Goal: Task Accomplishment & Management: Complete application form

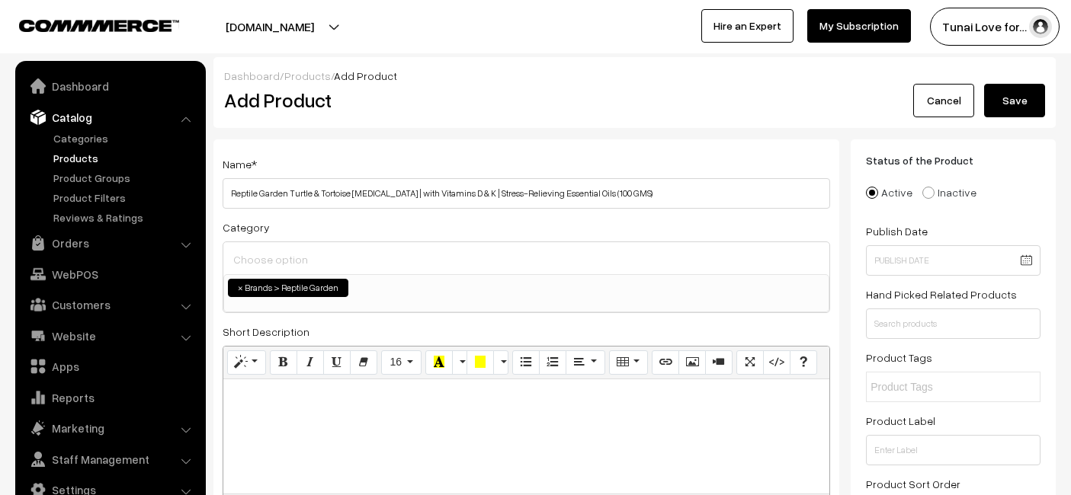
select select "51"
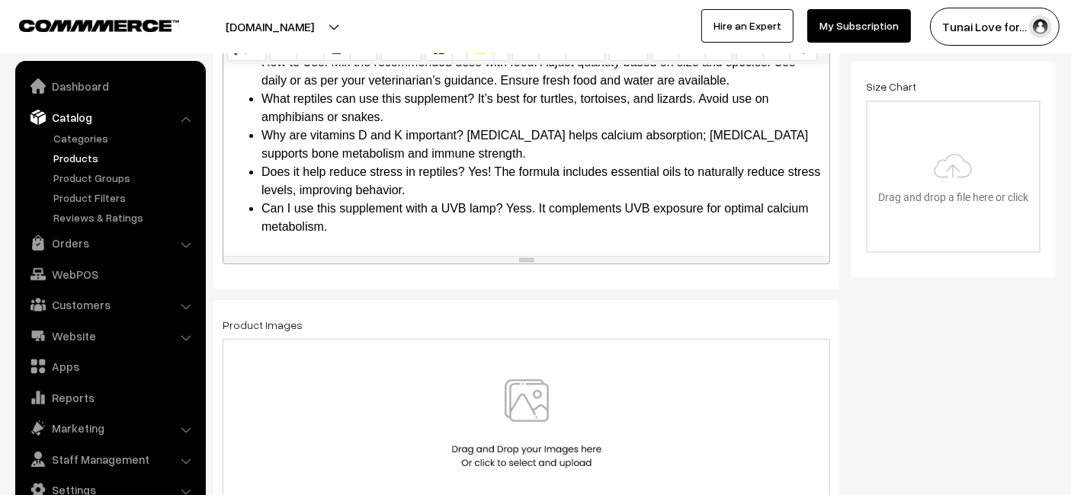
scroll to position [600, 0]
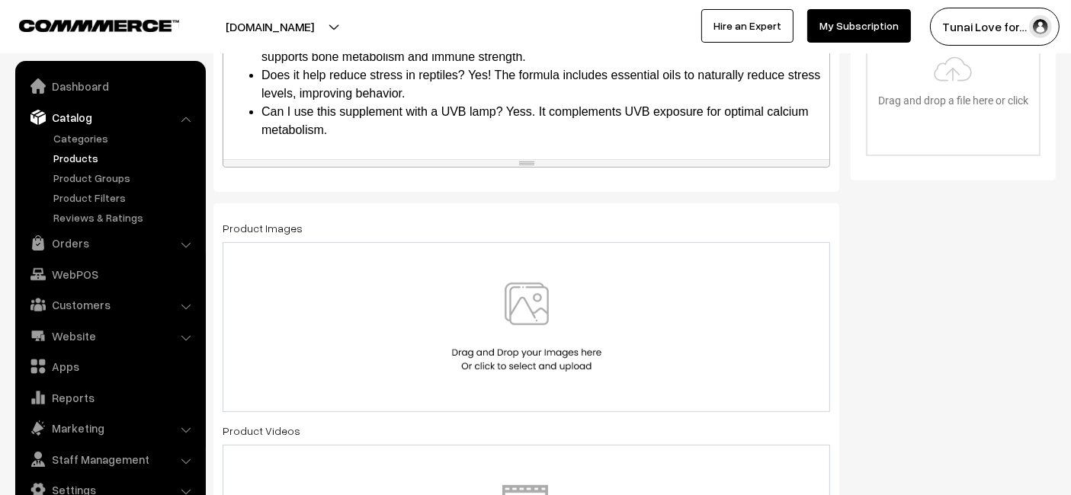
click at [571, 379] on div at bounding box center [526, 327] width 607 height 170
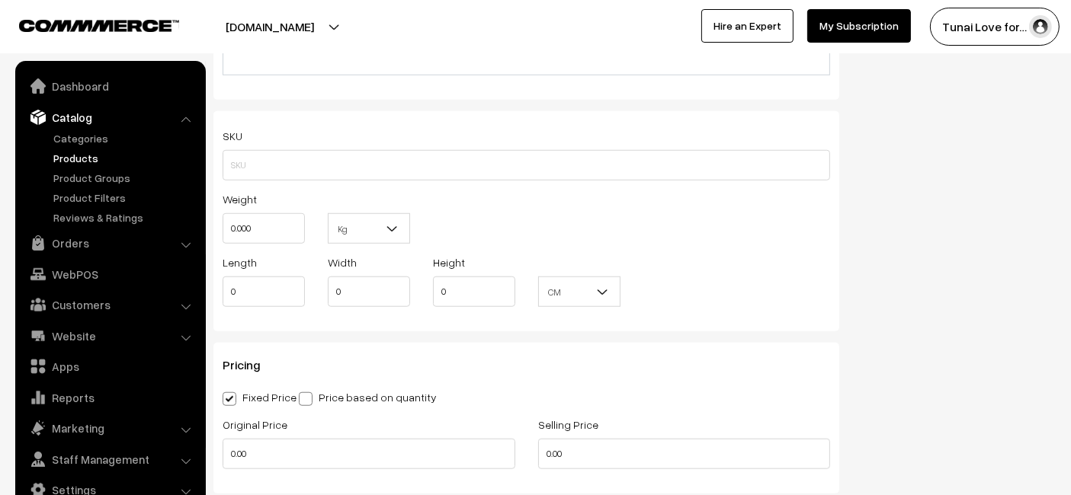
scroll to position [1362, 0]
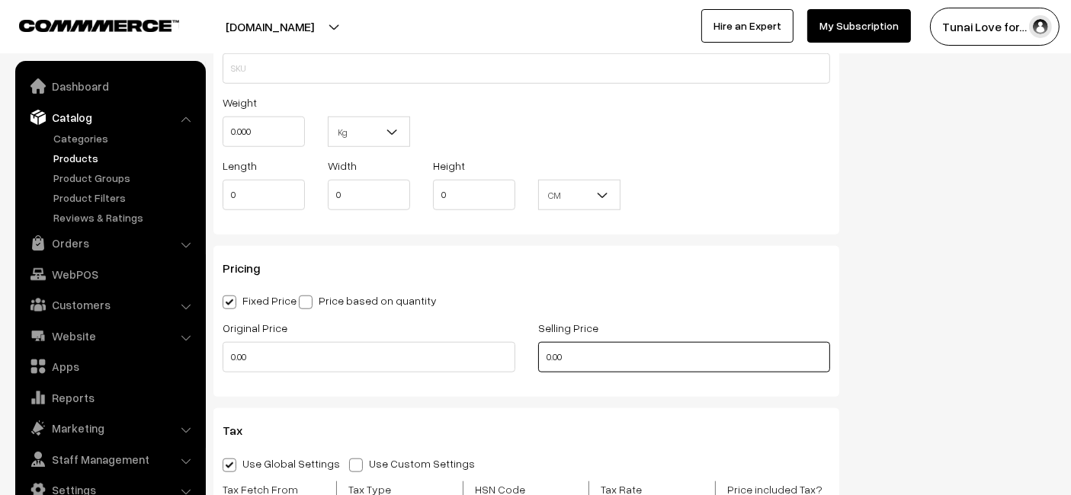
click at [658, 354] on input "0.00" at bounding box center [684, 357] width 293 height 30
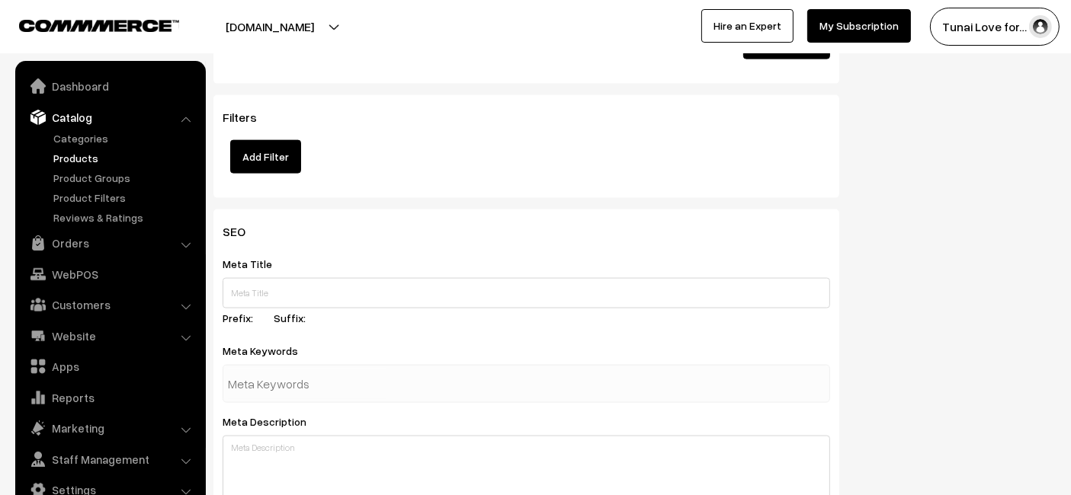
scroll to position [2124, 0]
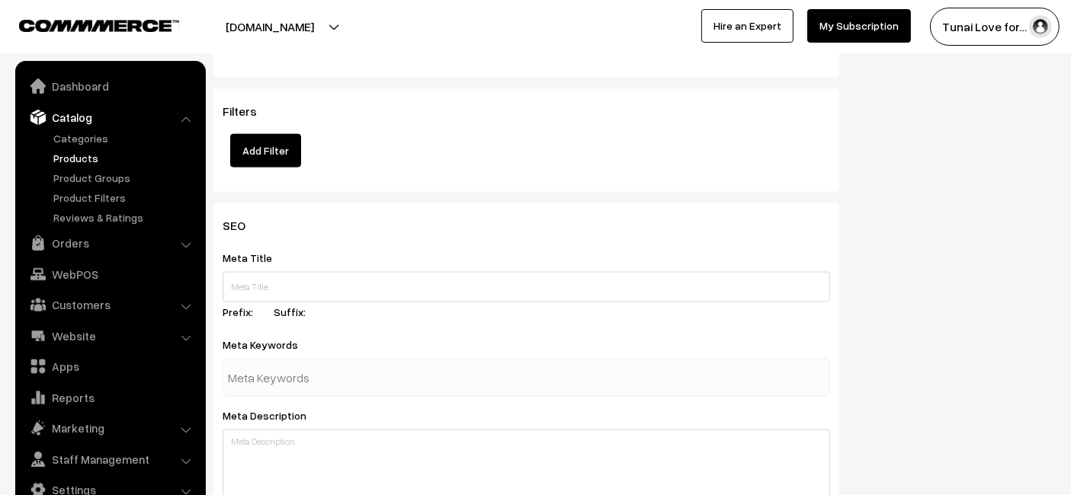
type input "252"
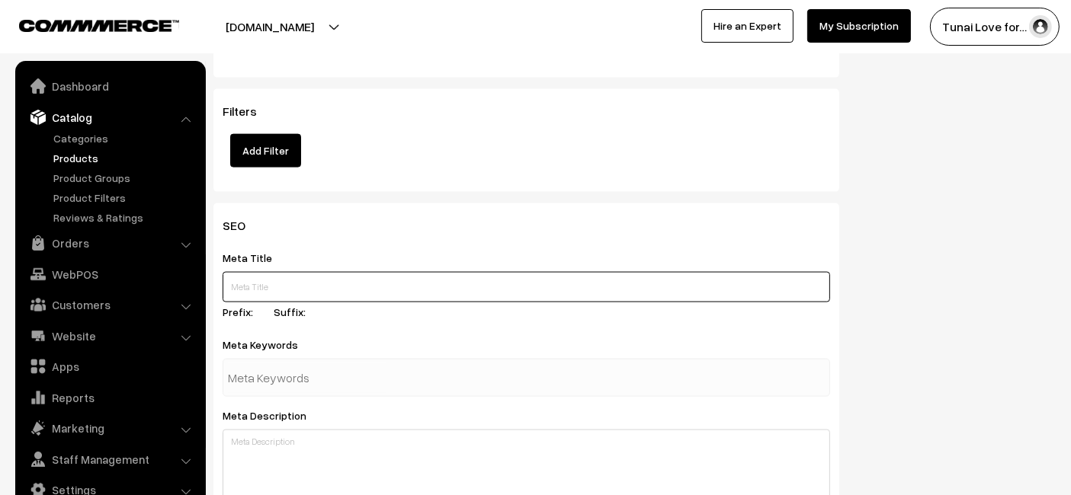
paste input "Reptile Garden Turtle and Tortoise Calcium Supplement 100 GMS"
type input "Reptile Garden Turtle and Tortoise Calcium Supplement 100 GMS"
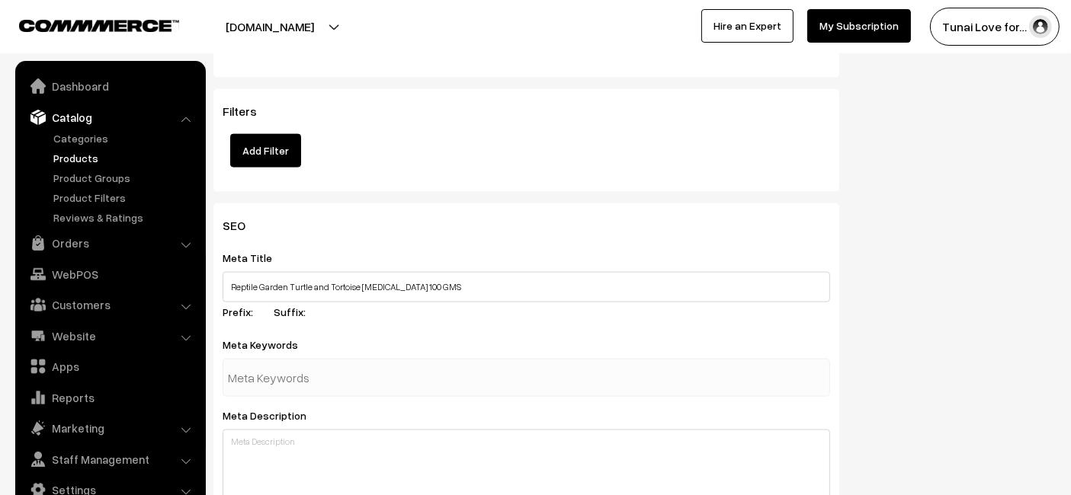
click at [274, 379] on input "text" at bounding box center [307, 378] width 159 height 30
paste input "reptile vitamins"
type input "reptile vitamins"
click at [445, 338] on div "Meta Keywords reptile vitamins" at bounding box center [526, 366] width 607 height 62
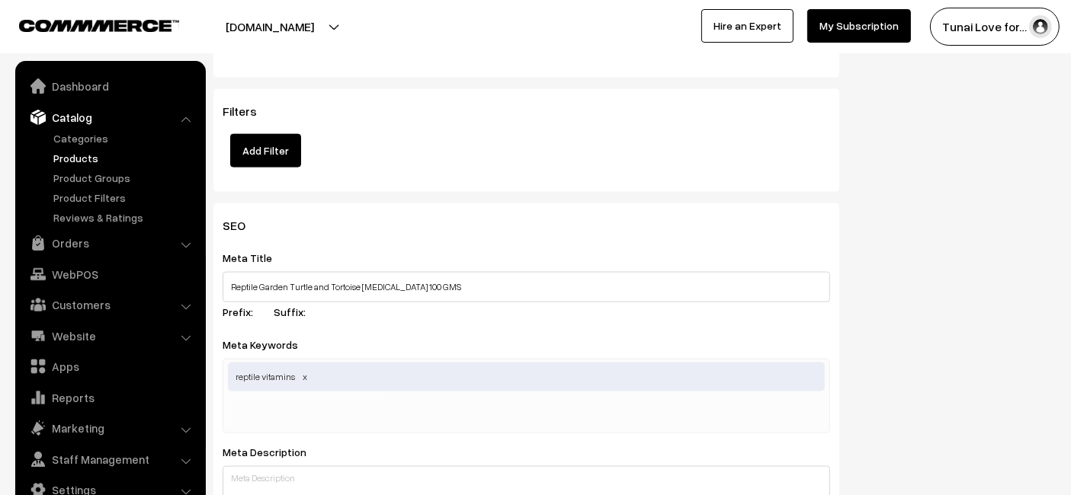
click at [364, 412] on input "text" at bounding box center [307, 414] width 159 height 30
paste input "tortoise calcium"
type input "tortoise calcium"
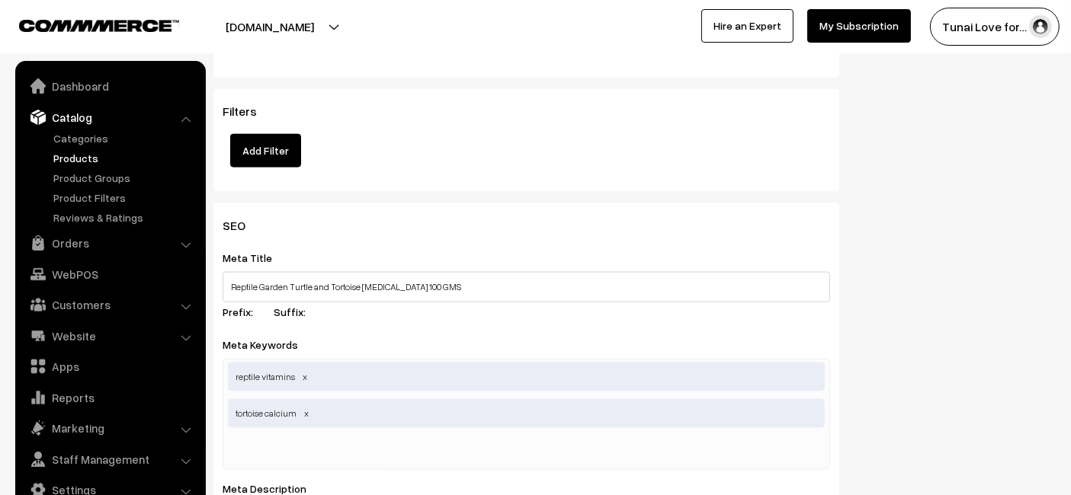
click at [734, 181] on div "Filters Add Filter" at bounding box center [526, 140] width 626 height 103
click at [271, 428] on div "reptile vitamins tortoise calcium" at bounding box center [526, 414] width 607 height 111
paste input "reptile nutrition"
type input "reptile nutrition"
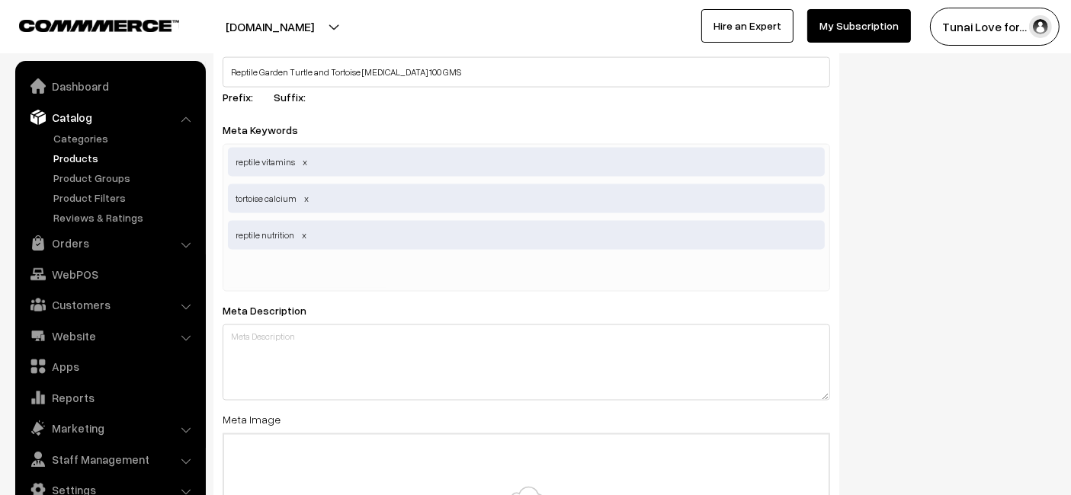
scroll to position [2378, 0]
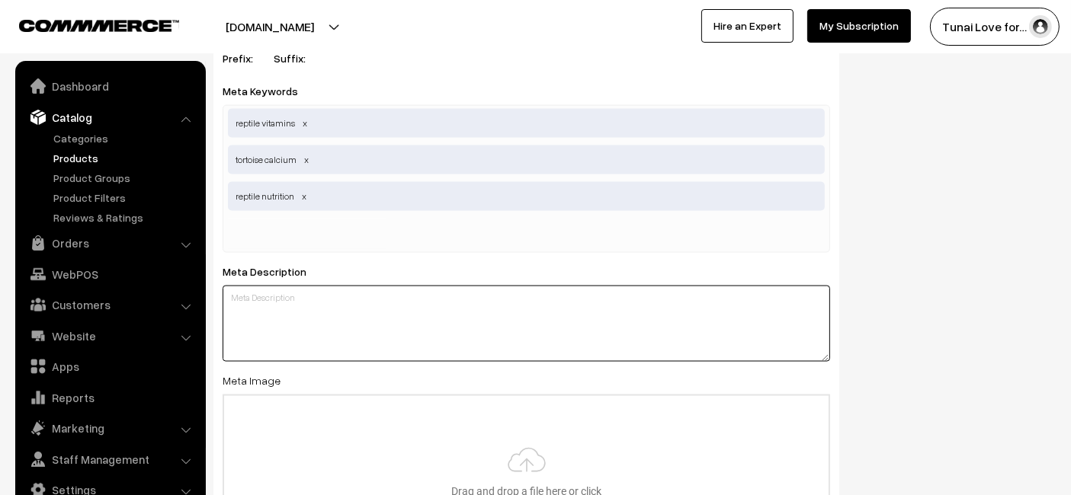
paste textarea "Support the strong shell, bone health, and overall vitality of your turtles and…"
type textarea "Support the strong shell, bone health, and overall vitality of your turtles and…"
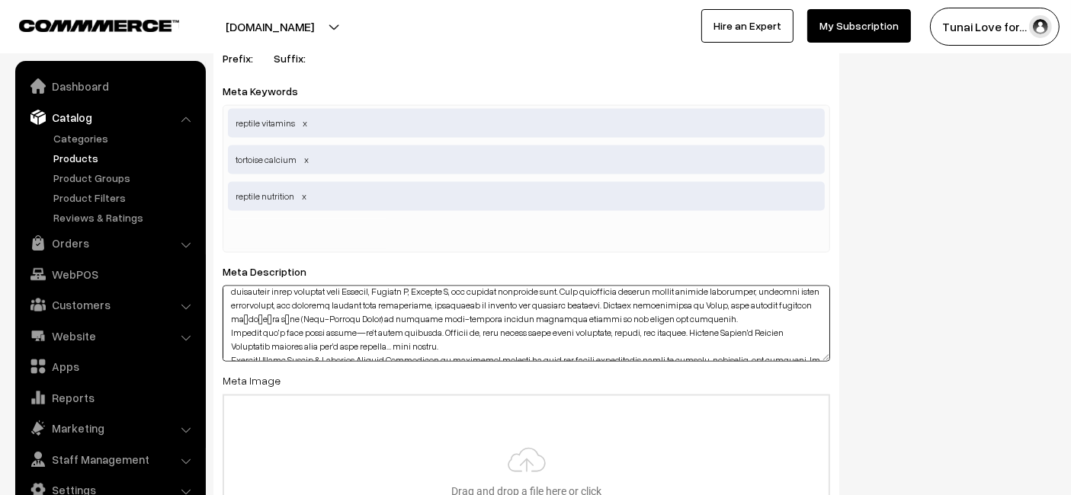
scroll to position [0, 0]
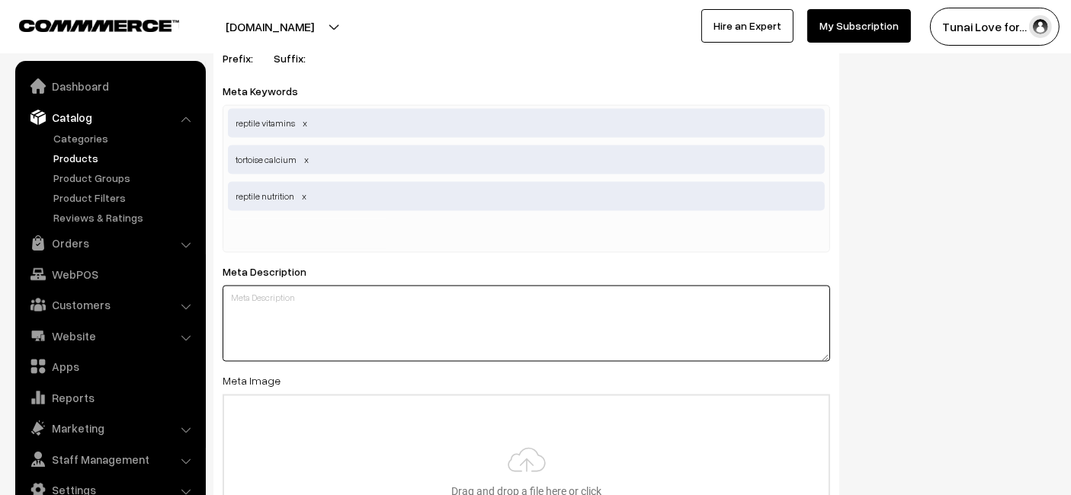
drag, startPoint x: 328, startPoint y: 280, endPoint x: 293, endPoint y: 288, distance: 36.0
click at [293, 288] on textarea at bounding box center [526, 324] width 607 height 76
paste textarea "Reptile Garden Calcium Supplement for turtles and tortoises contains vitamins D…"
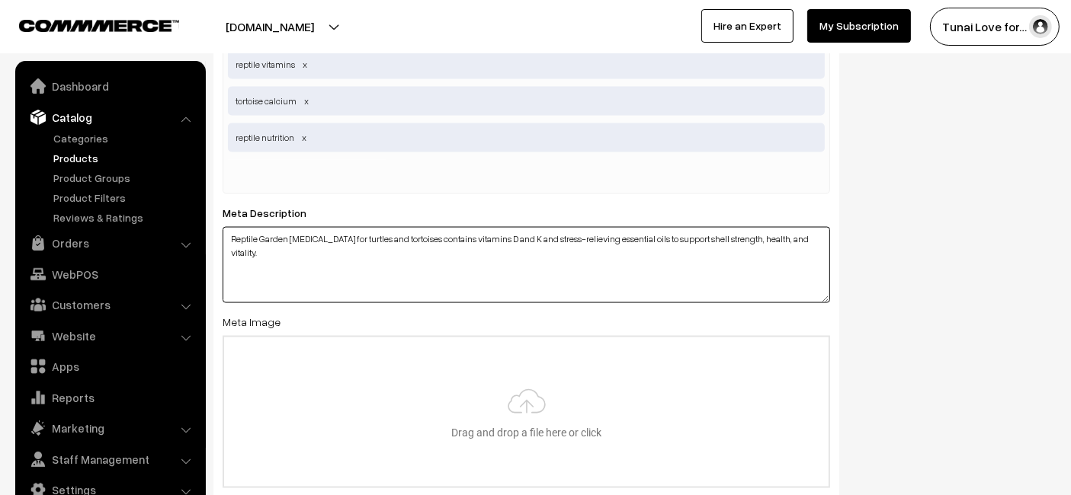
scroll to position [2462, 0]
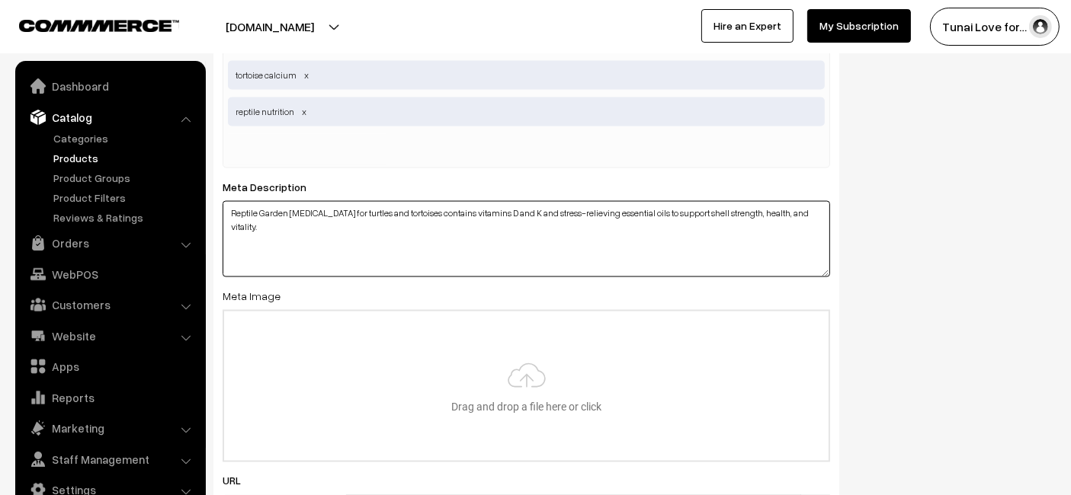
type textarea "Reptile Garden Calcium Supplement for turtles and tortoises contains vitamins D…"
type input "C:\fakepath\reptile-garden-turtle-tortoise-calcium-supplement-100g.jpg.jpg"
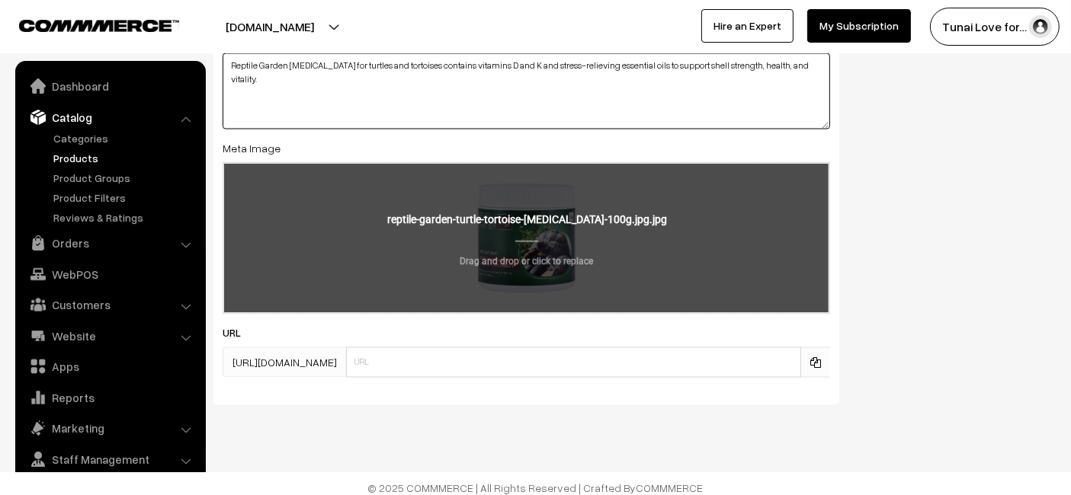
scroll to position [2616, 0]
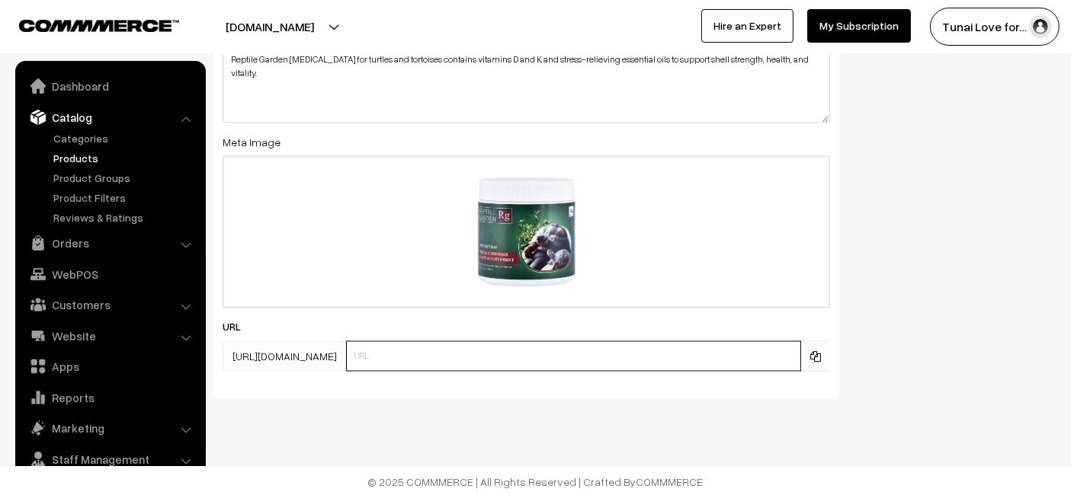
paste input "https://www.yourstore.com/reptile-garden-turtle-tortoise-calcium-supplement-100g"
drag, startPoint x: 466, startPoint y: 354, endPoint x: 171, endPoint y: 354, distance: 294.9
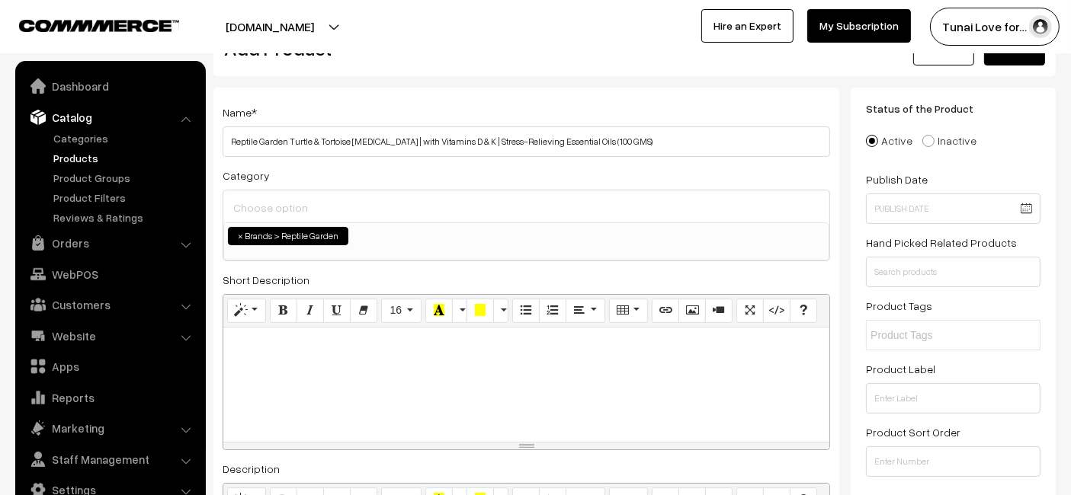
scroll to position [0, 0]
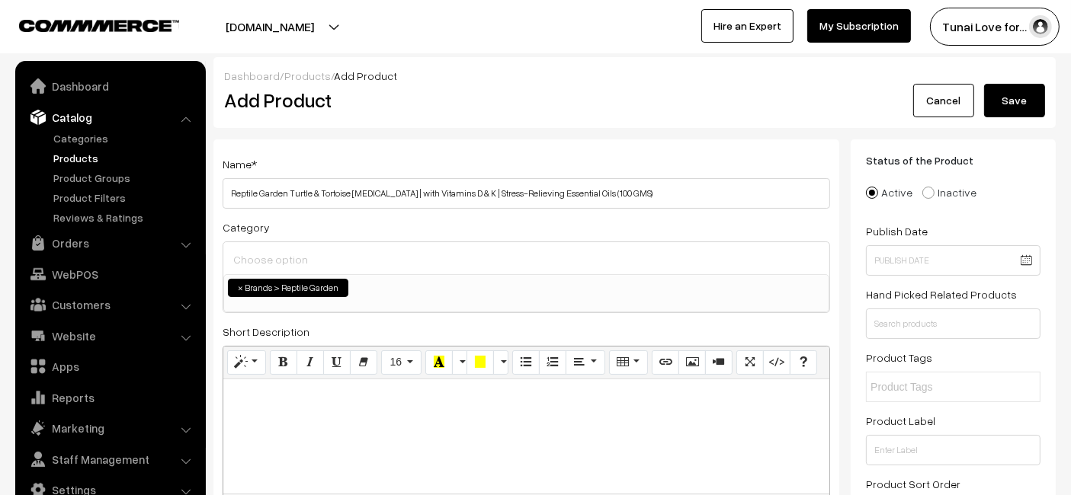
type input "reptile-garden-turtle-tortoise-calcium-supplement-100g"
click at [1012, 107] on button "Save" at bounding box center [1014, 101] width 61 height 34
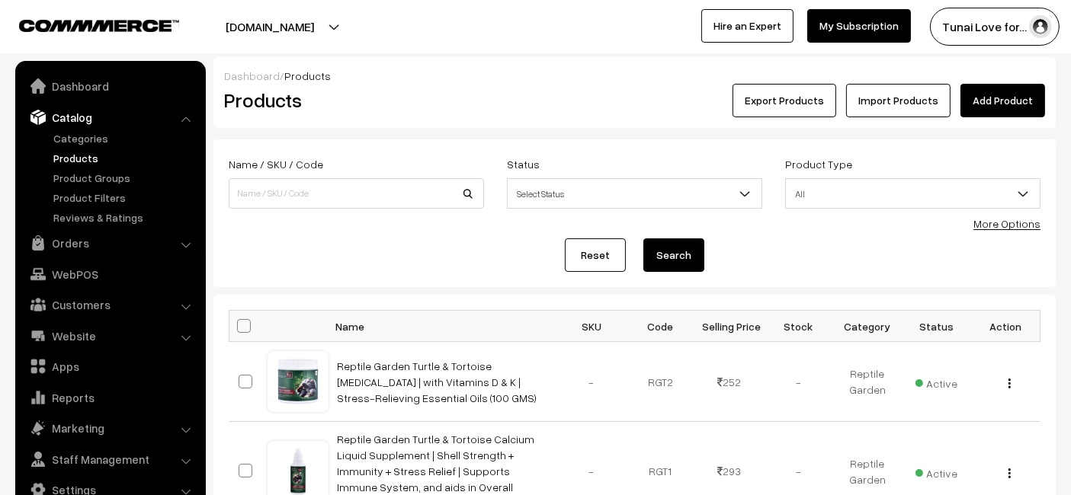
click at [991, 111] on link "Add Product" at bounding box center [1002, 101] width 85 height 34
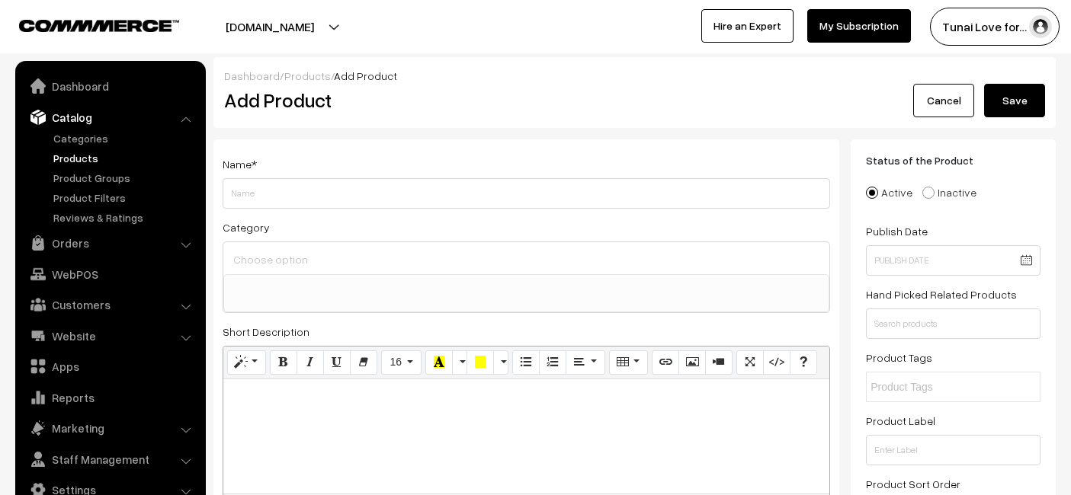
select select
type input "Reptile Garden Turtle & Tortoise Multivitamin Supplement | Complete Liquid Supp…"
click at [392, 272] on div at bounding box center [526, 258] width 606 height 32
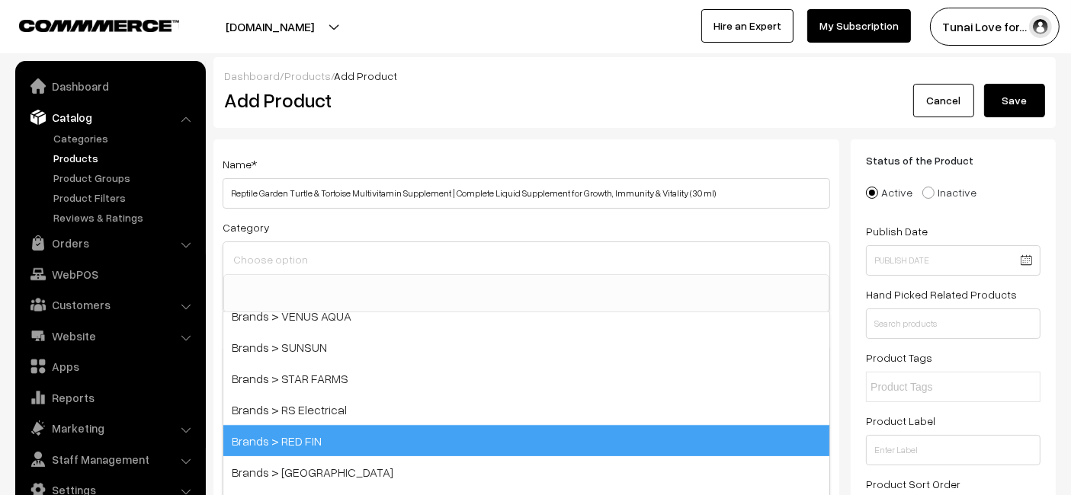
scroll to position [254, 0]
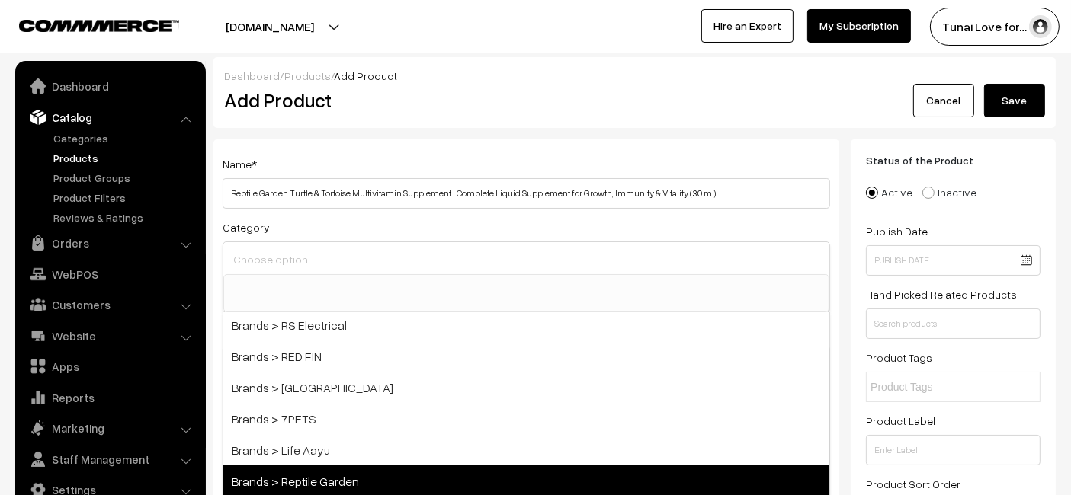
click at [305, 476] on span "Brands > Reptile Garden" at bounding box center [526, 481] width 606 height 31
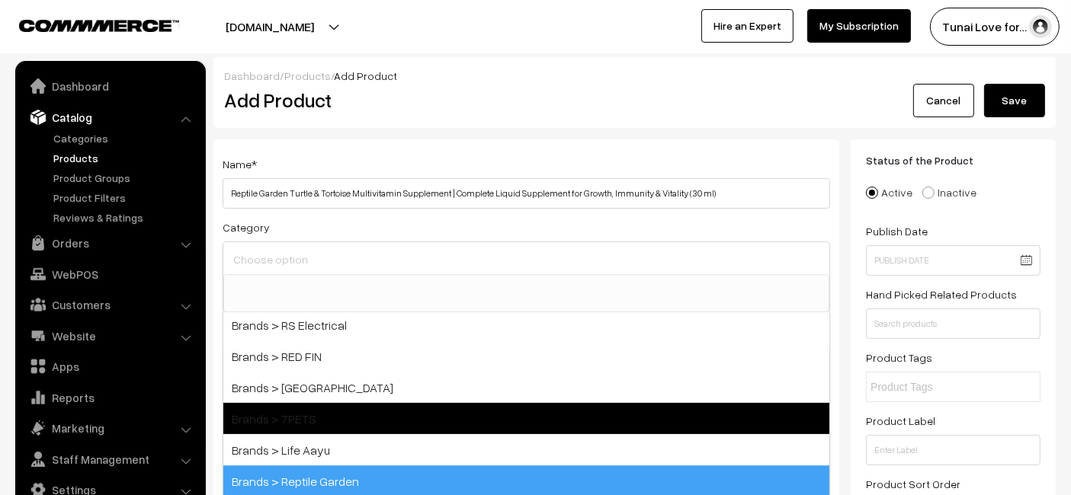
select select "51"
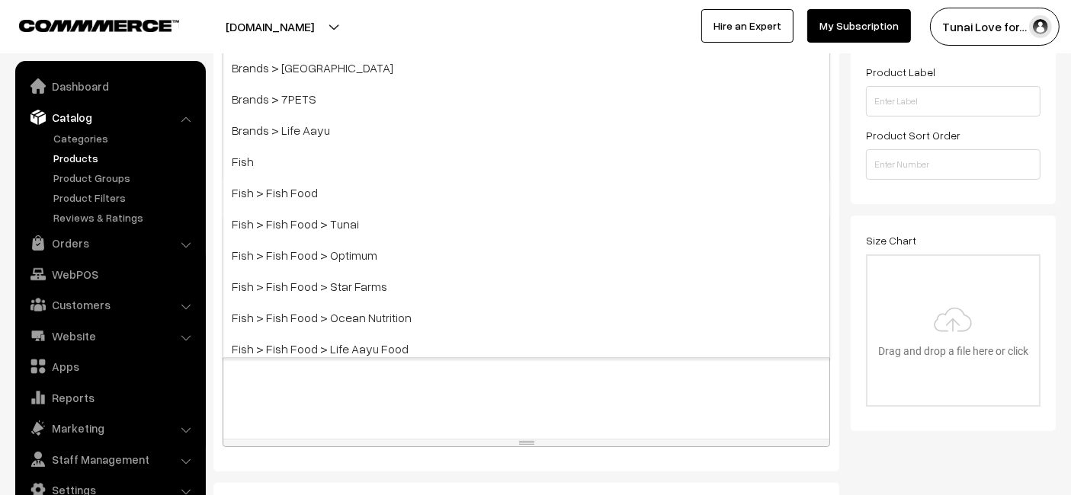
scroll to position [508, 0]
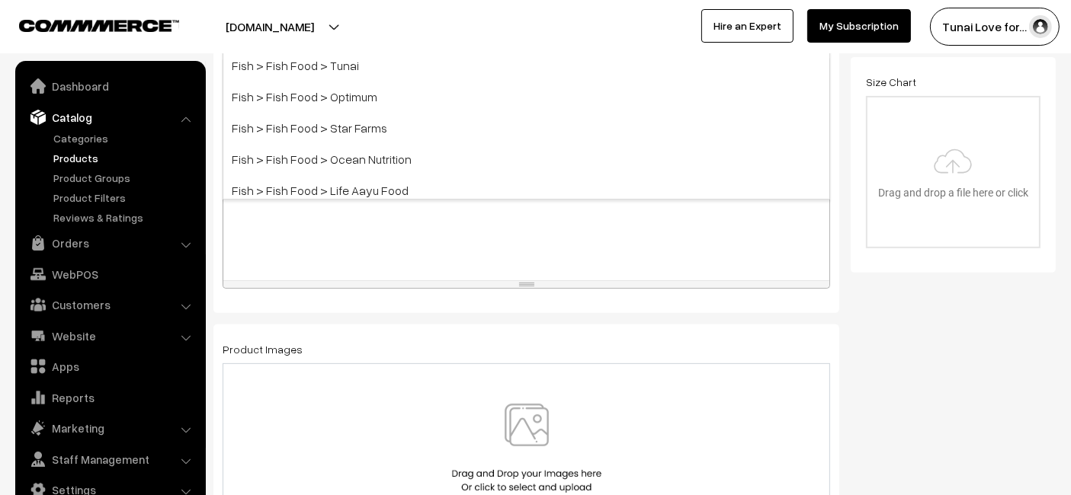
click at [396, 227] on div at bounding box center [526, 185] width 606 height 191
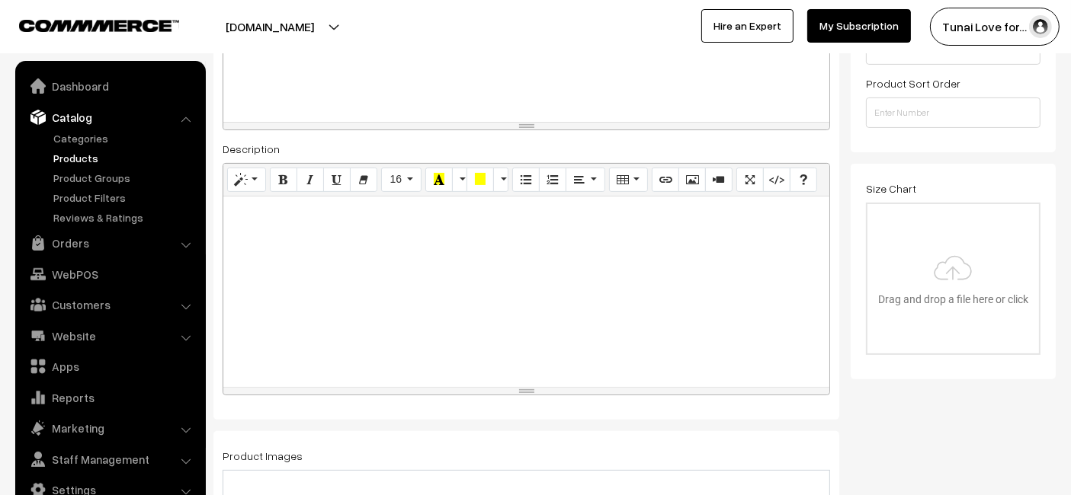
scroll to position [338, 0]
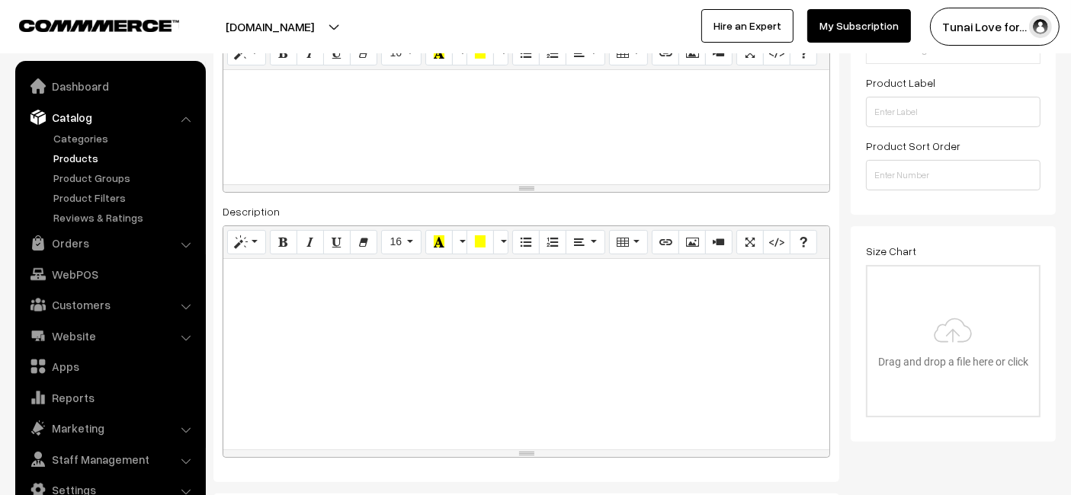
click at [311, 307] on div at bounding box center [526, 354] width 606 height 191
paste div
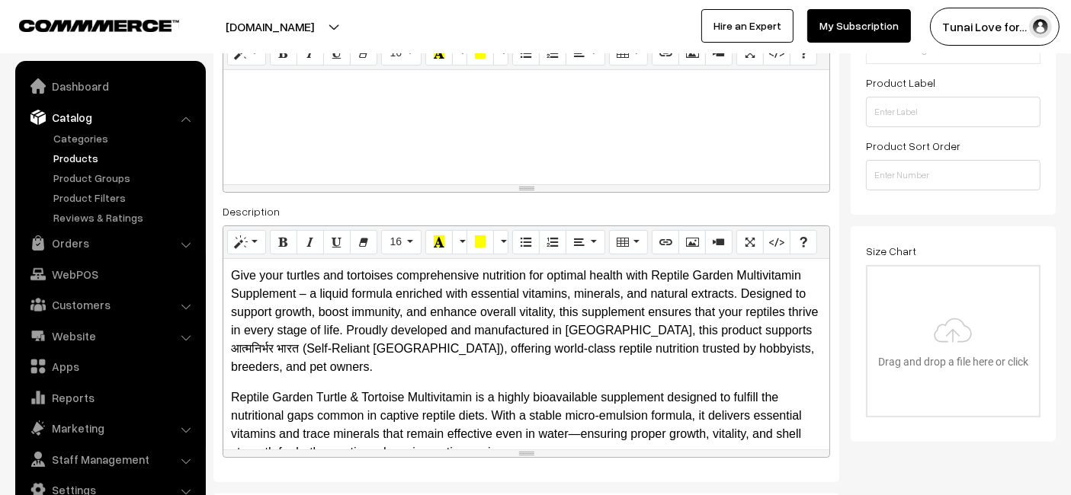
click at [391, 327] on p "Give your turtles and tortoises comprehensive nutrition for optimal health with…" at bounding box center [526, 322] width 591 height 110
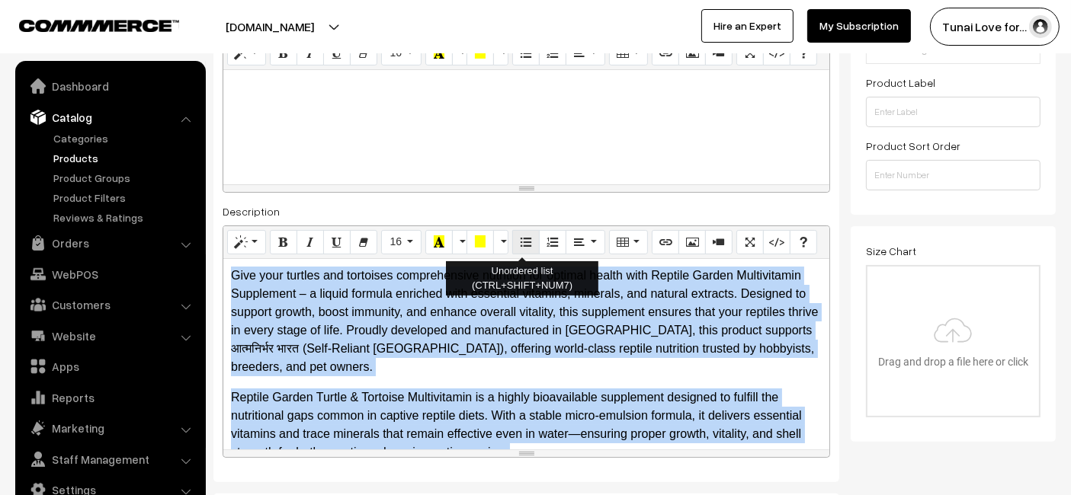
click at [530, 247] on button "Unordered list (CTRL+SHIFT+NUM7)" at bounding box center [525, 242] width 27 height 24
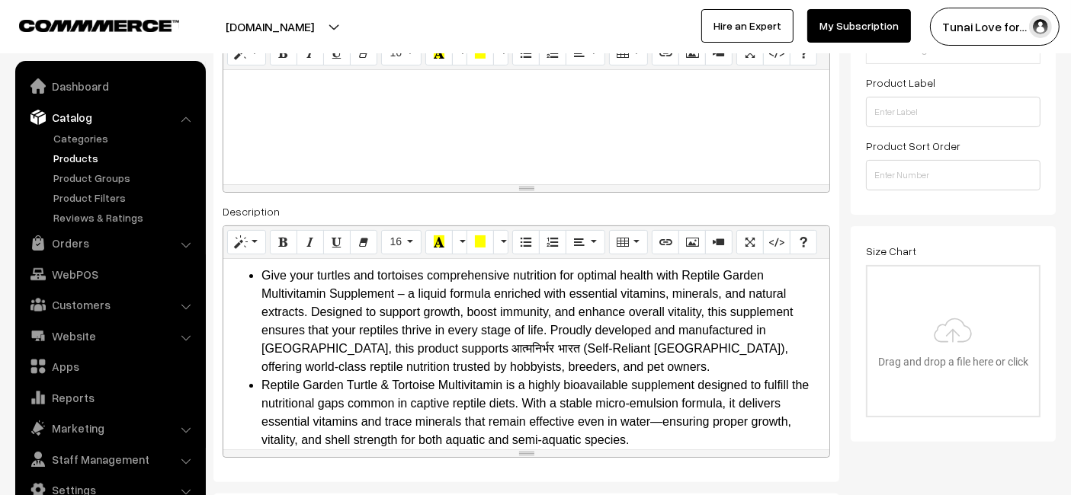
click at [552, 125] on div at bounding box center [526, 127] width 606 height 114
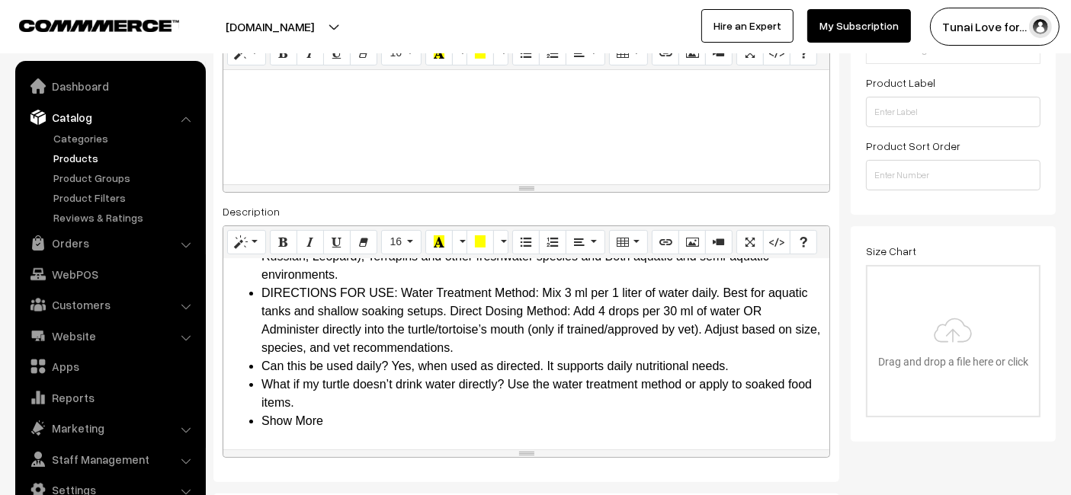
scroll to position [257, 0]
drag, startPoint x: 312, startPoint y: 419, endPoint x: 235, endPoint y: 419, distance: 77.0
click at [235, 419] on ul "Give your turtles and tortoises comprehensive nutrition for optimal health with…" at bounding box center [526, 220] width 591 height 421
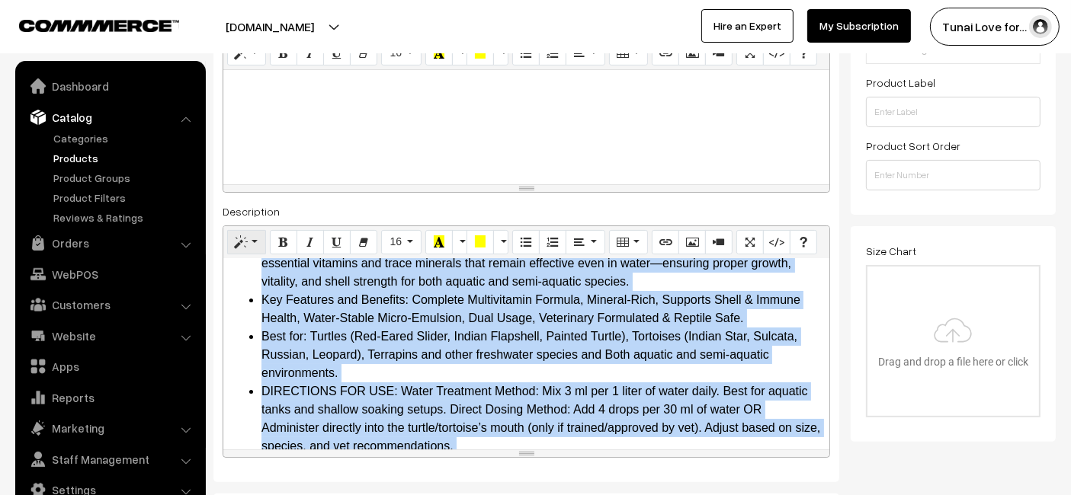
scroll to position [0, 0]
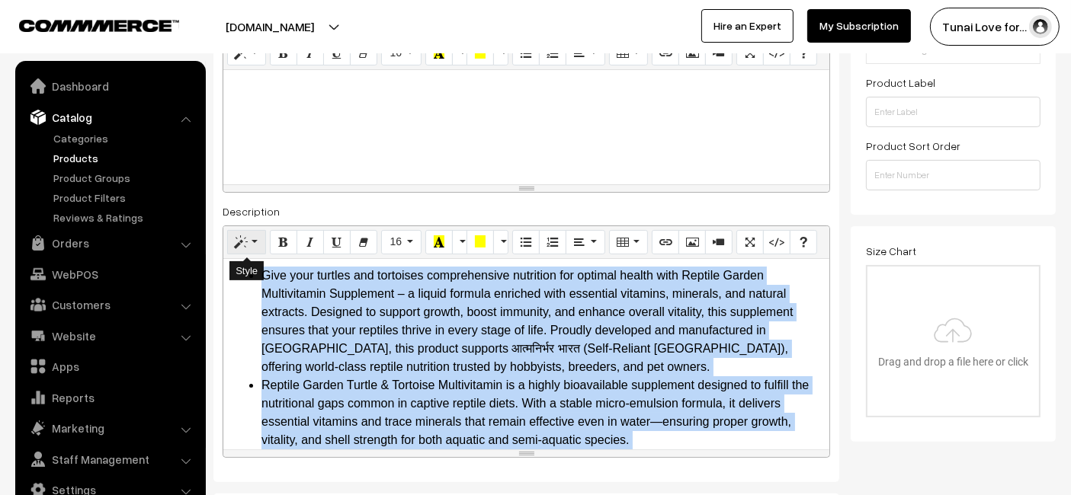
drag, startPoint x: 433, startPoint y: 435, endPoint x: 228, endPoint y: 238, distance: 284.6
click at [228, 238] on div "Normal Quote Code Header 1 Header 2 Header 3 Header 4 Header 5 Header 6 16 8 9 …" at bounding box center [526, 342] width 607 height 232
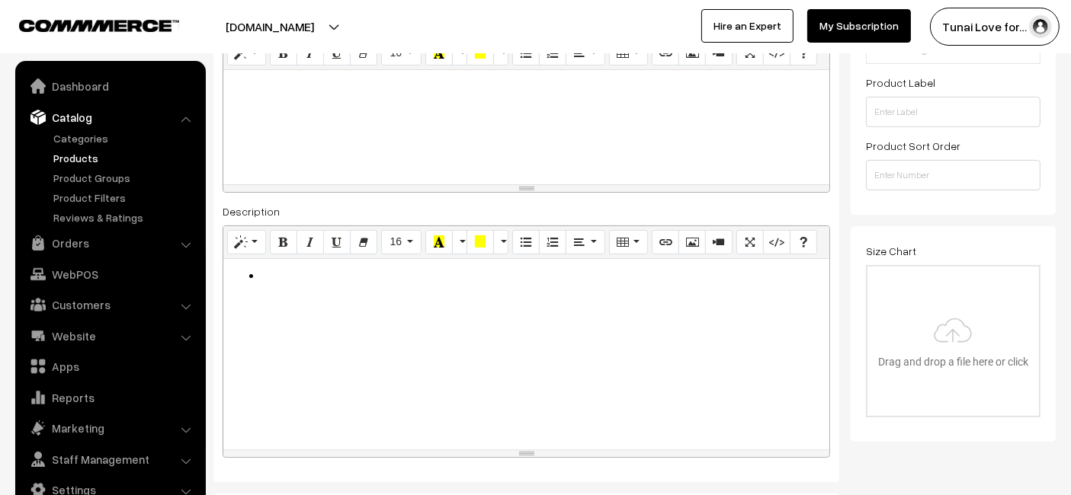
drag, startPoint x: 290, startPoint y: 284, endPoint x: 216, endPoint y: 286, distance: 74.0
click at [215, 286] on div "Name * Reptile Garden Turtle & Tortoise Multivitamin Supplement | Complete Liqu…" at bounding box center [526, 141] width 626 height 681
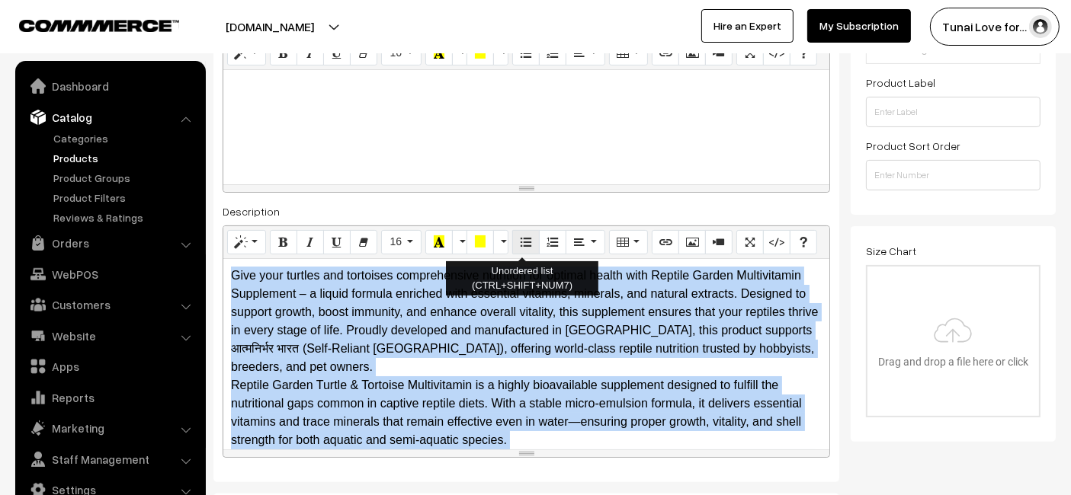
click at [521, 235] on icon "Unordered list (CTRL+SHIFT+NUM7)" at bounding box center [526, 241] width 11 height 12
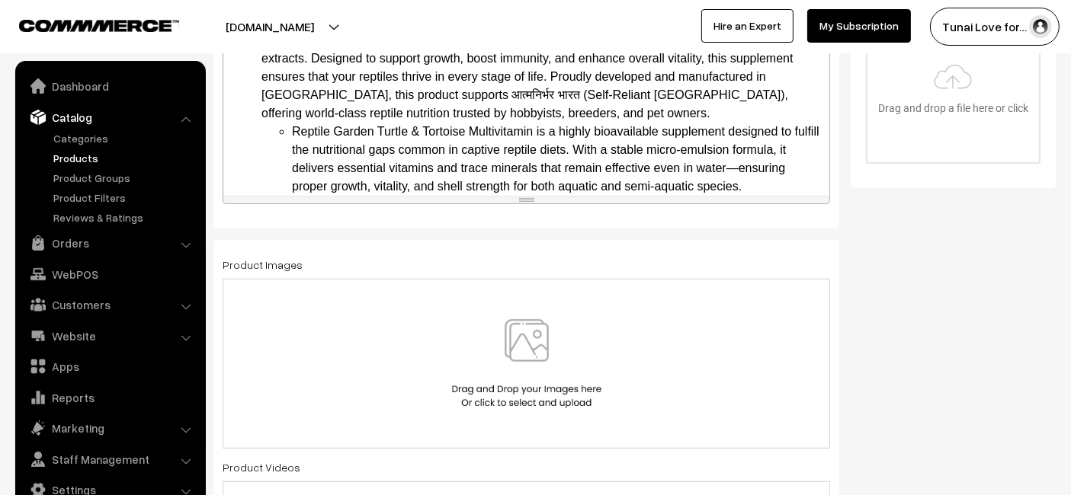
scroll to position [592, 0]
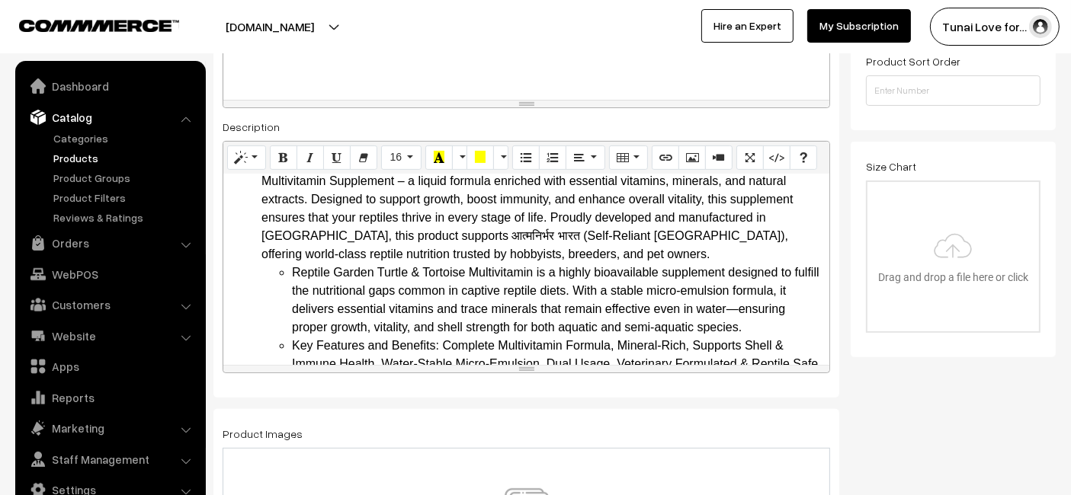
scroll to position [0, 0]
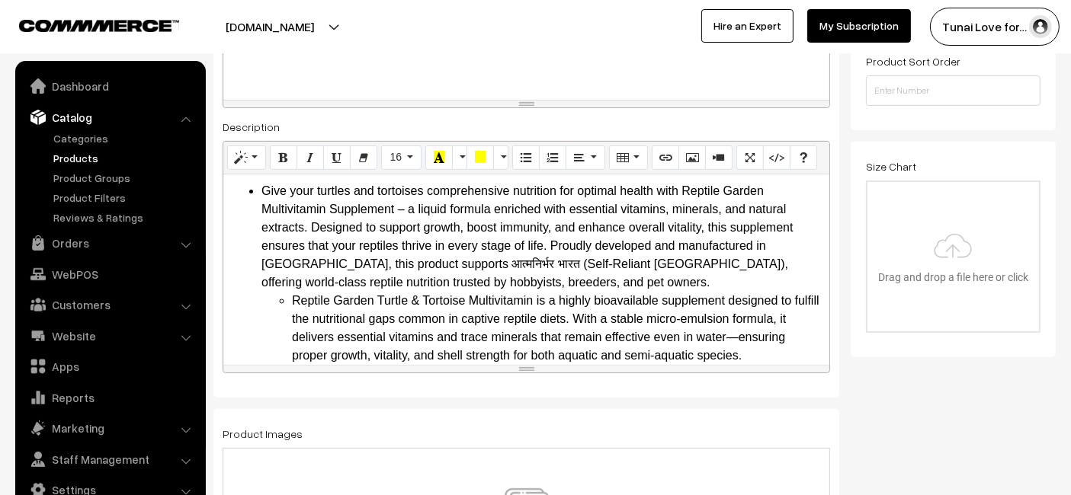
click at [387, 227] on li "Give your turtles and tortoises comprehensive nutrition for optimal health with…" at bounding box center [541, 438] width 560 height 512
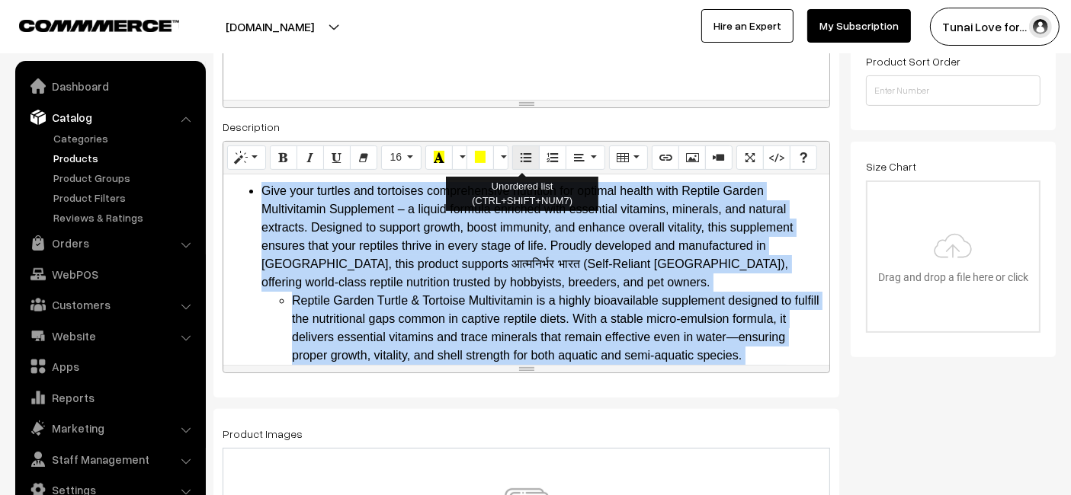
click at [521, 153] on icon "Unordered list (CTRL+SHIFT+NUM7)" at bounding box center [526, 157] width 11 height 12
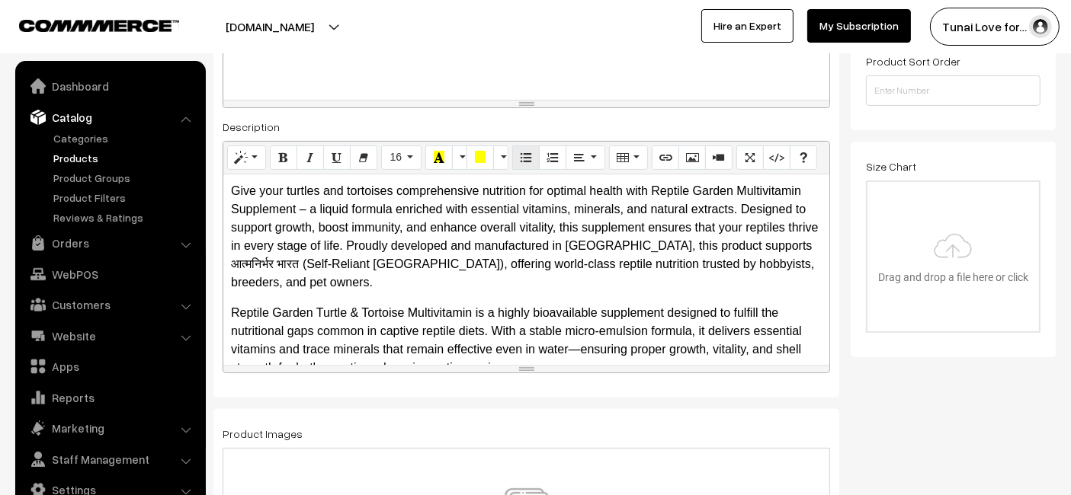
click at [521, 153] on icon "Unordered list (CTRL+SHIFT+NUM7)" at bounding box center [526, 157] width 11 height 12
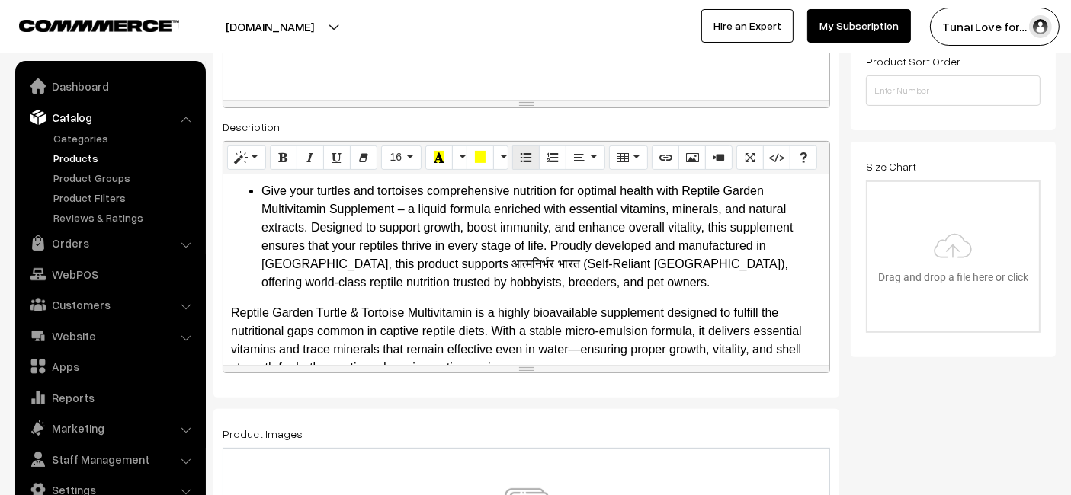
click at [521, 153] on icon "Unordered list (CTRL+SHIFT+NUM7)" at bounding box center [526, 157] width 11 height 12
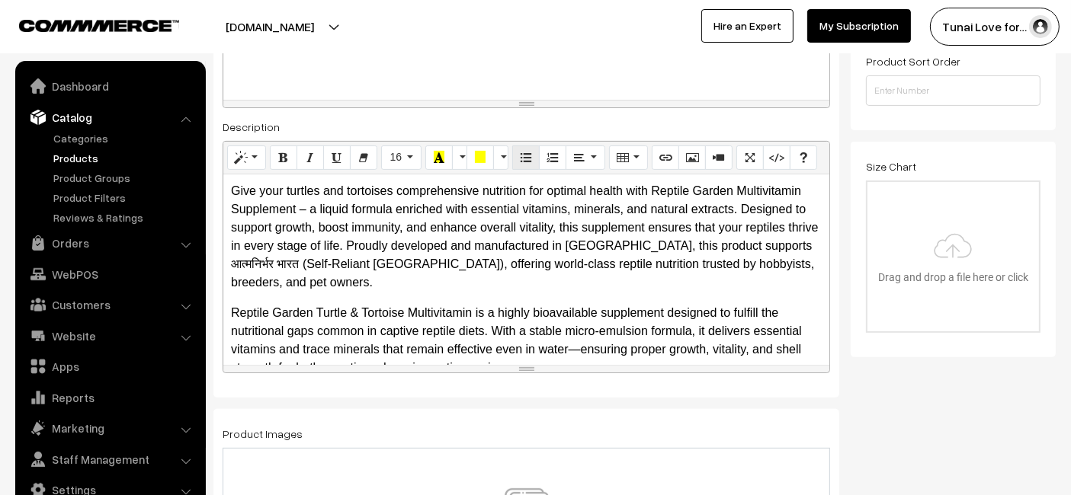
click at [521, 153] on icon "Unordered list (CTRL+SHIFT+NUM7)" at bounding box center [526, 157] width 11 height 12
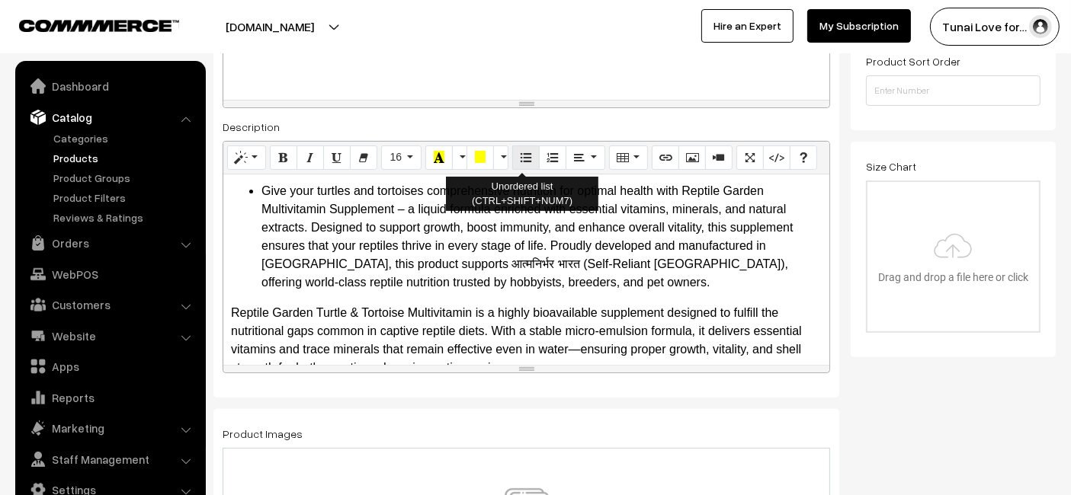
click at [521, 153] on icon "Unordered list (CTRL+SHIFT+NUM7)" at bounding box center [526, 157] width 11 height 12
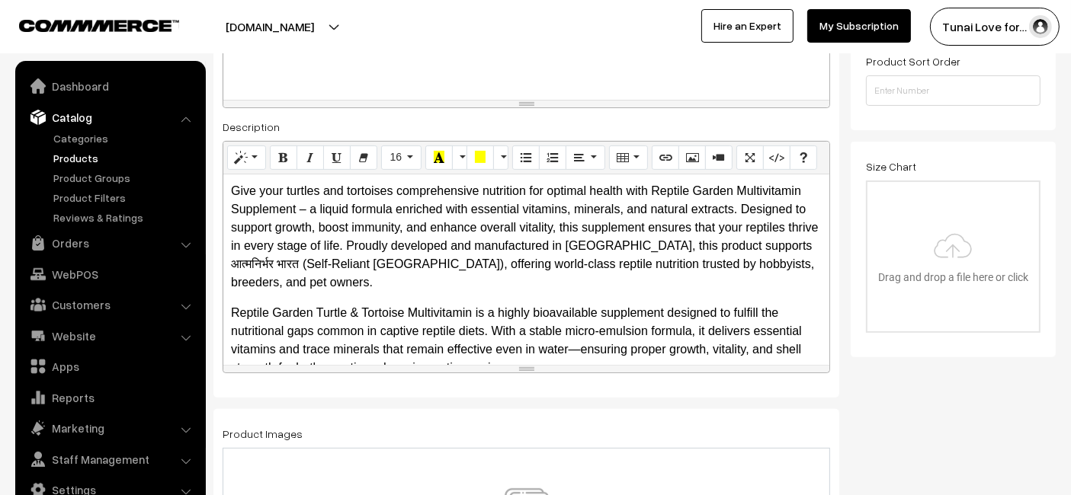
click at [322, 284] on p "Give your turtles and tortoises comprehensive nutrition for optimal health with…" at bounding box center [526, 237] width 591 height 110
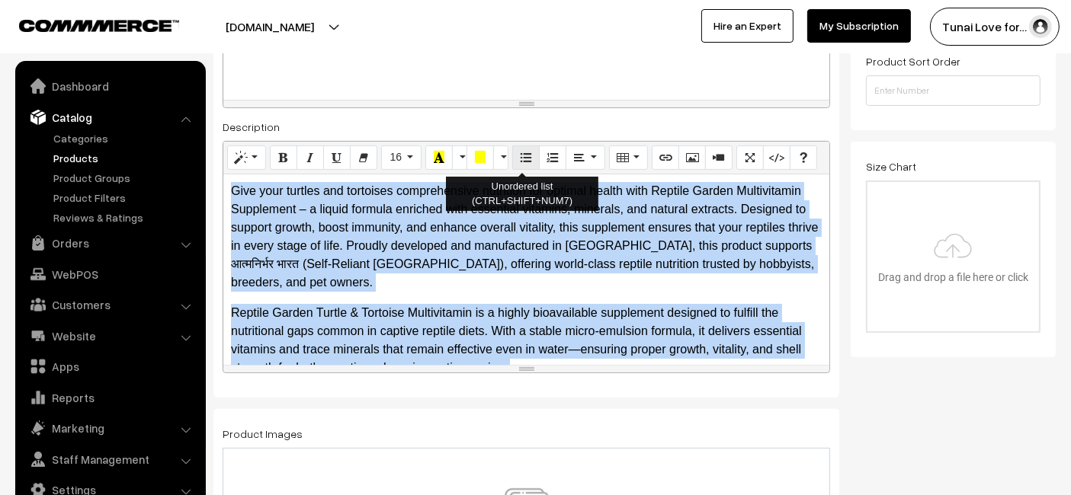
click at [523, 162] on icon "Unordered list (CTRL+SHIFT+NUM7)" at bounding box center [526, 157] width 11 height 12
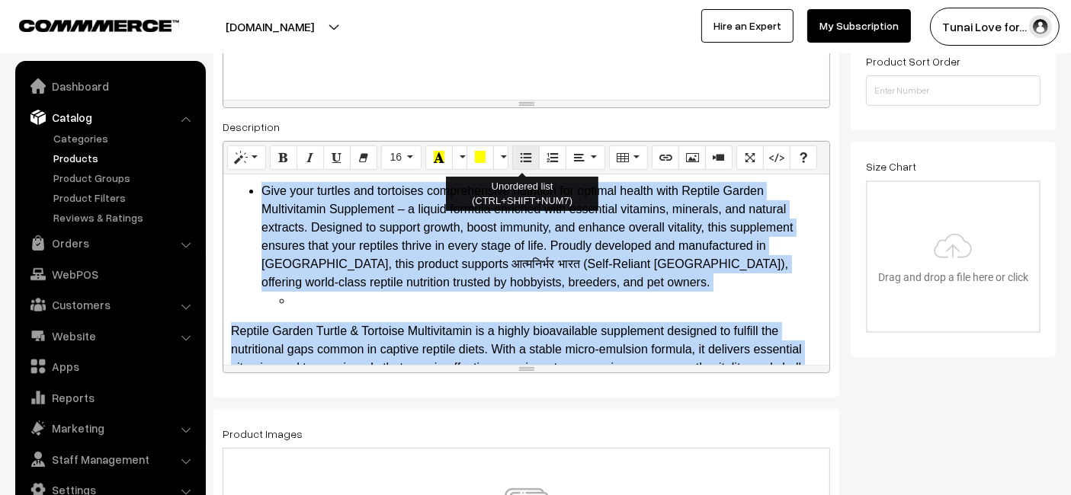
click at [523, 162] on icon "Unordered list (CTRL+SHIFT+NUM7)" at bounding box center [526, 157] width 11 height 12
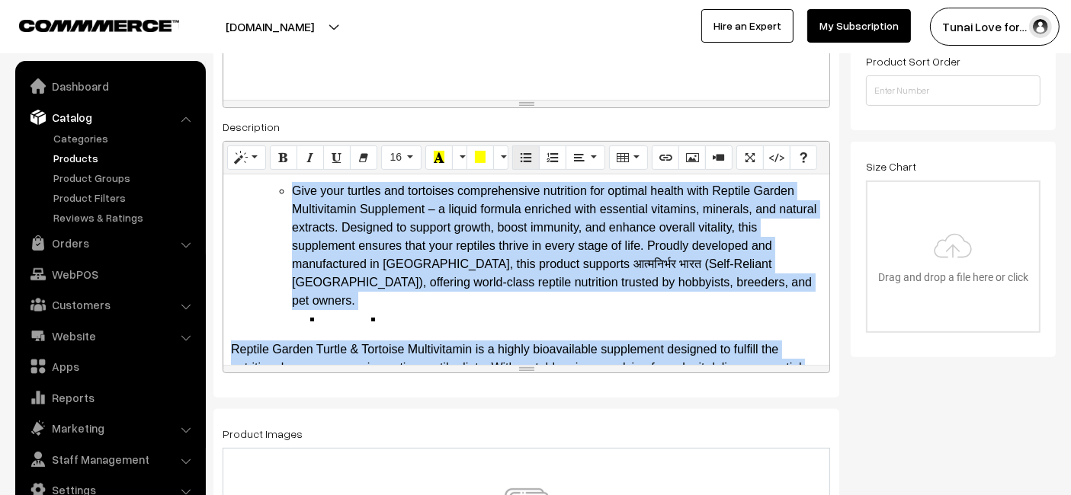
click at [523, 162] on icon "Unordered list (CTRL+SHIFT+NUM7)" at bounding box center [526, 157] width 11 height 12
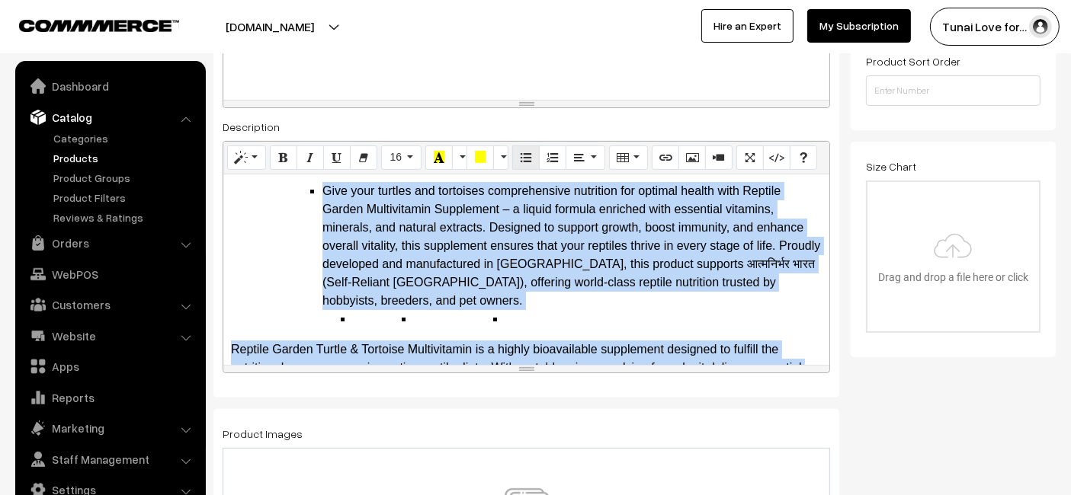
click at [523, 162] on icon "Unordered list (CTRL+SHIFT+NUM7)" at bounding box center [526, 157] width 11 height 12
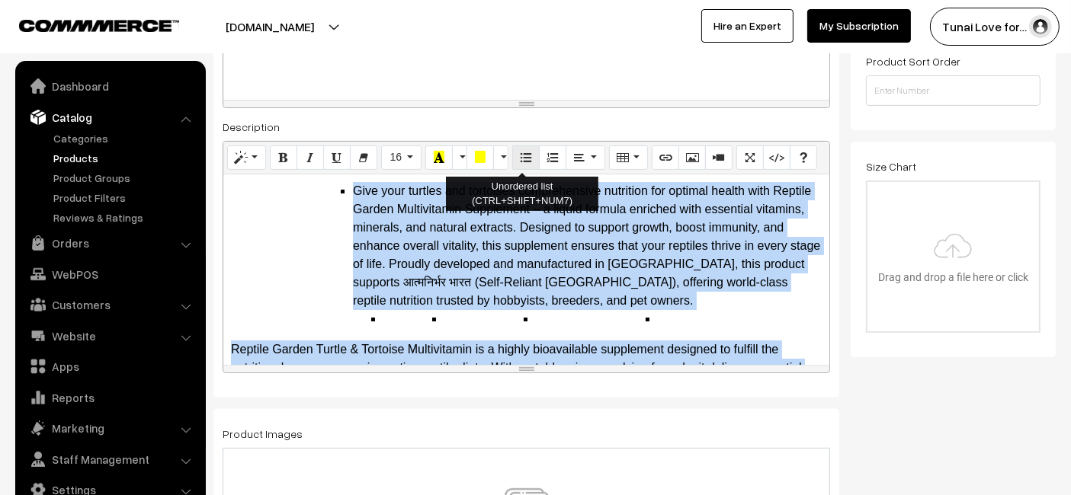
click at [523, 162] on icon "Unordered list (CTRL+SHIFT+NUM7)" at bounding box center [526, 157] width 11 height 12
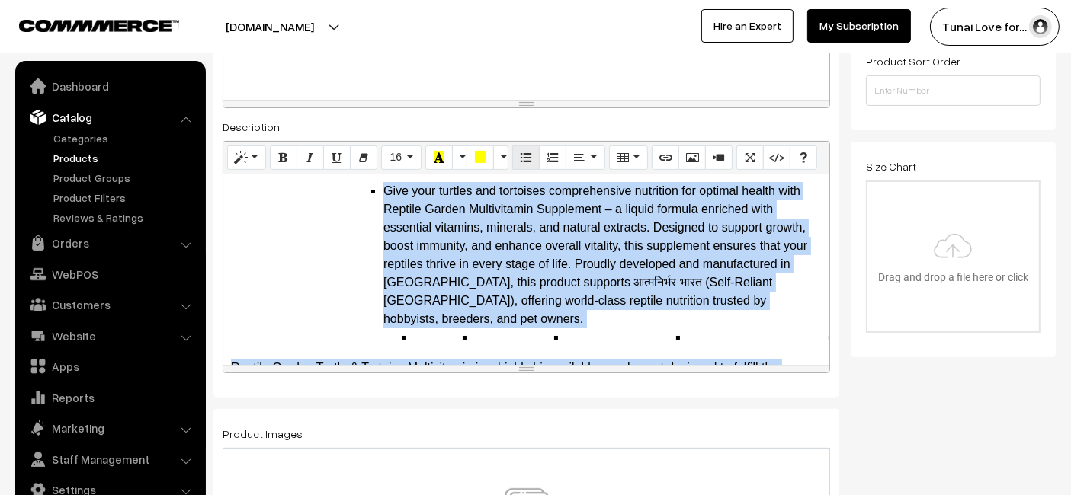
click at [523, 162] on icon "Unordered list (CTRL+SHIFT+NUM7)" at bounding box center [526, 157] width 11 height 12
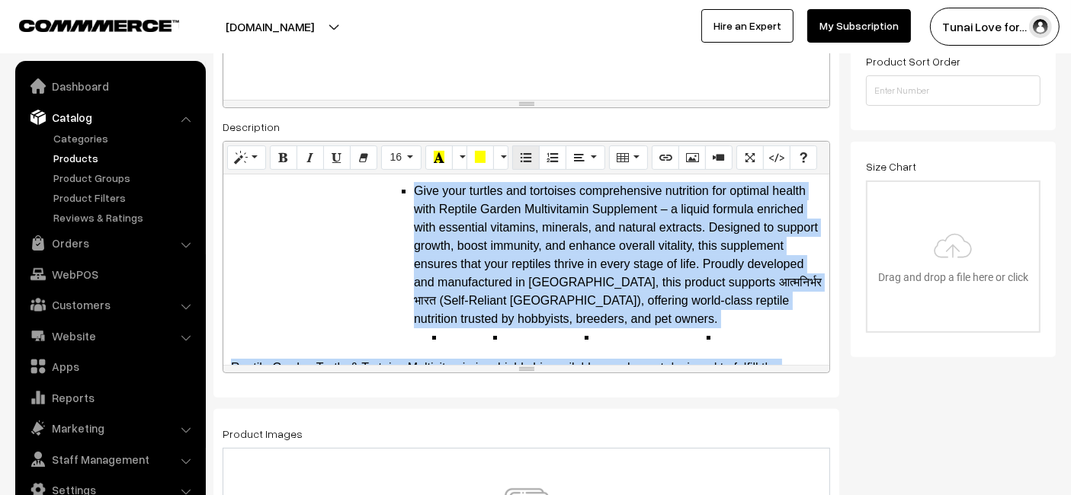
click at [523, 162] on icon "Unordered list (CTRL+SHIFT+NUM7)" at bounding box center [526, 157] width 11 height 12
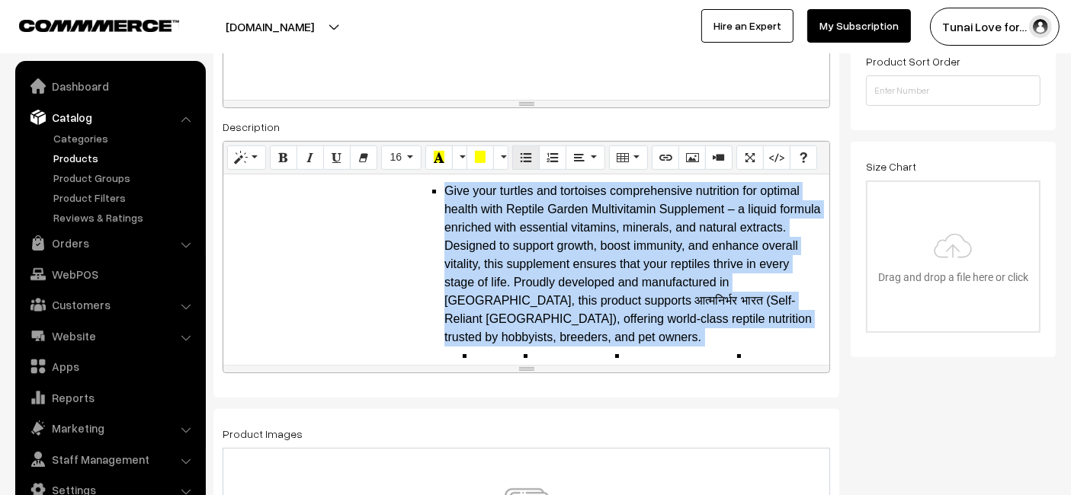
click at [523, 162] on icon "Unordered list (CTRL+SHIFT+NUM7)" at bounding box center [526, 157] width 11 height 12
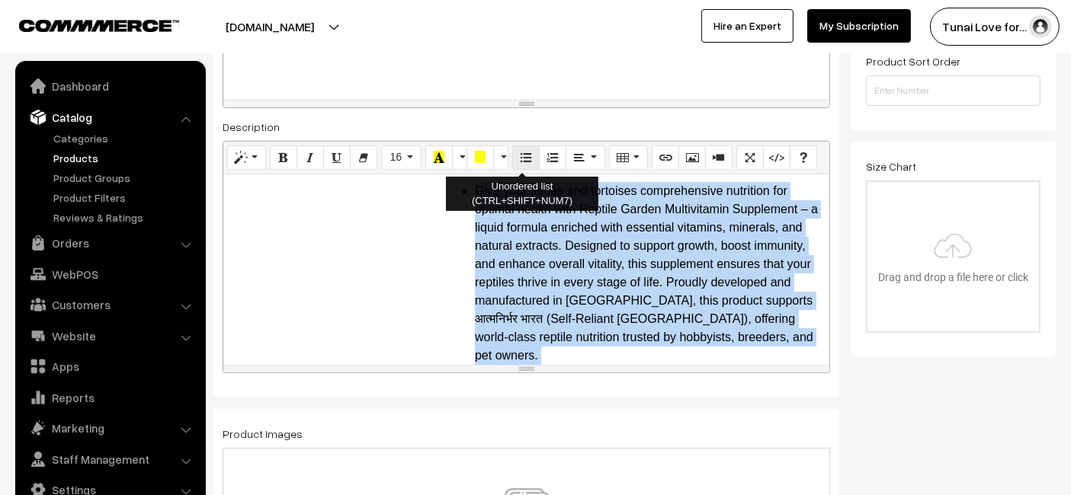
click at [523, 162] on icon "Unordered list (CTRL+SHIFT+NUM7)" at bounding box center [526, 157] width 11 height 12
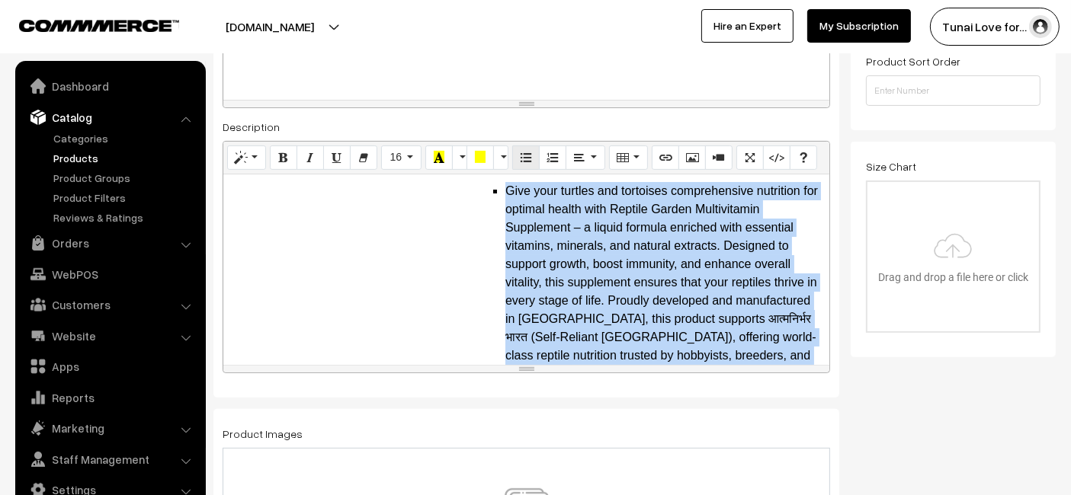
click at [523, 162] on icon "Unordered list (CTRL+SHIFT+NUM7)" at bounding box center [526, 157] width 11 height 12
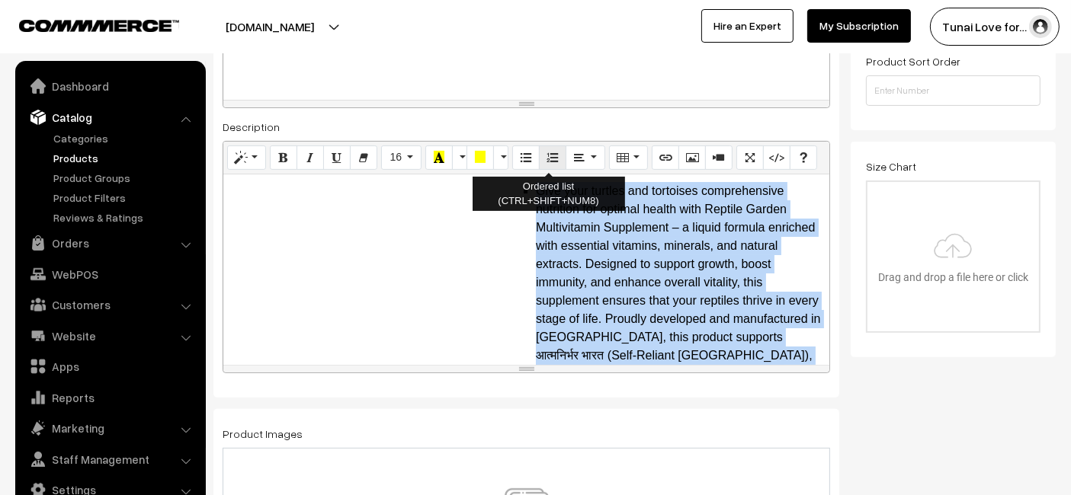
click at [547, 153] on icon "Ordered list (CTRL+SHIFT+NUM8)" at bounding box center [552, 157] width 11 height 12
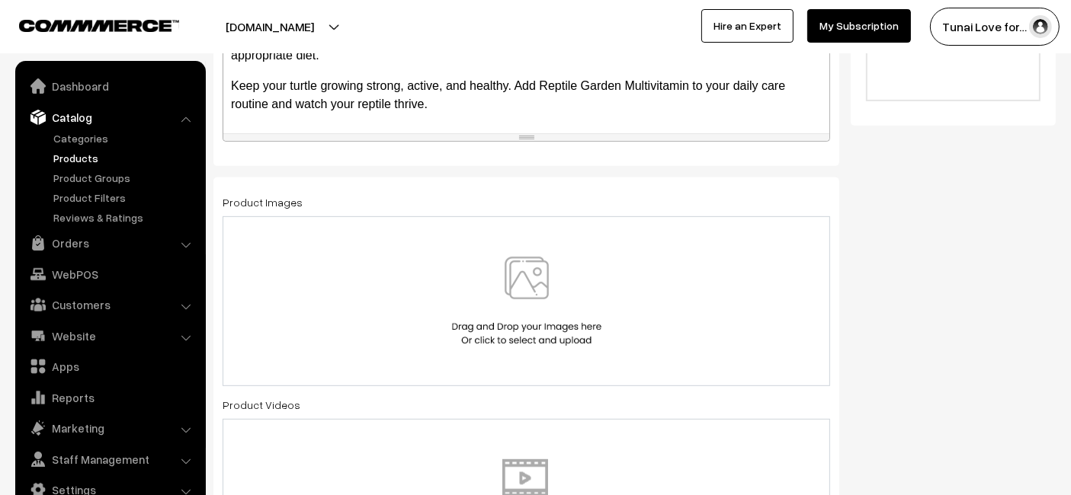
scroll to position [677, 0]
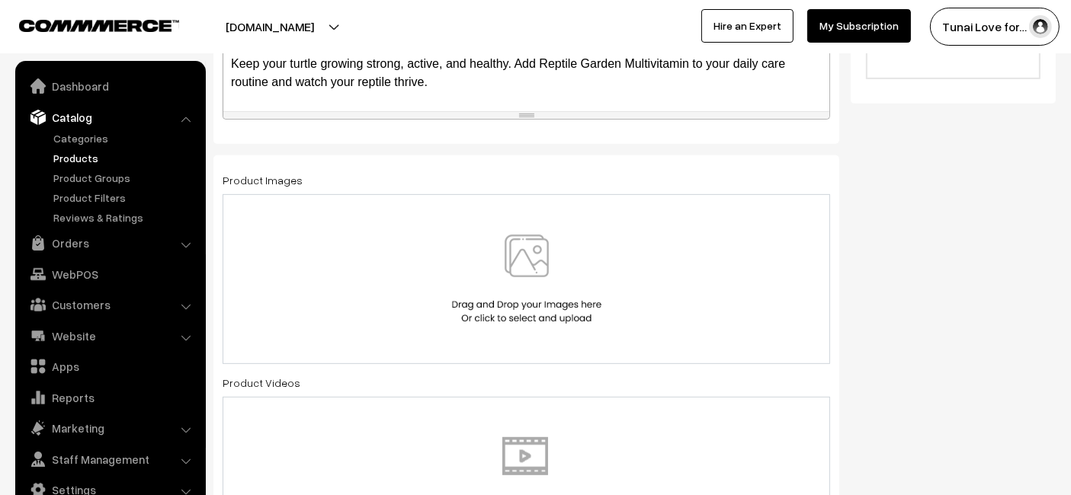
click at [417, 201] on div at bounding box center [526, 279] width 607 height 170
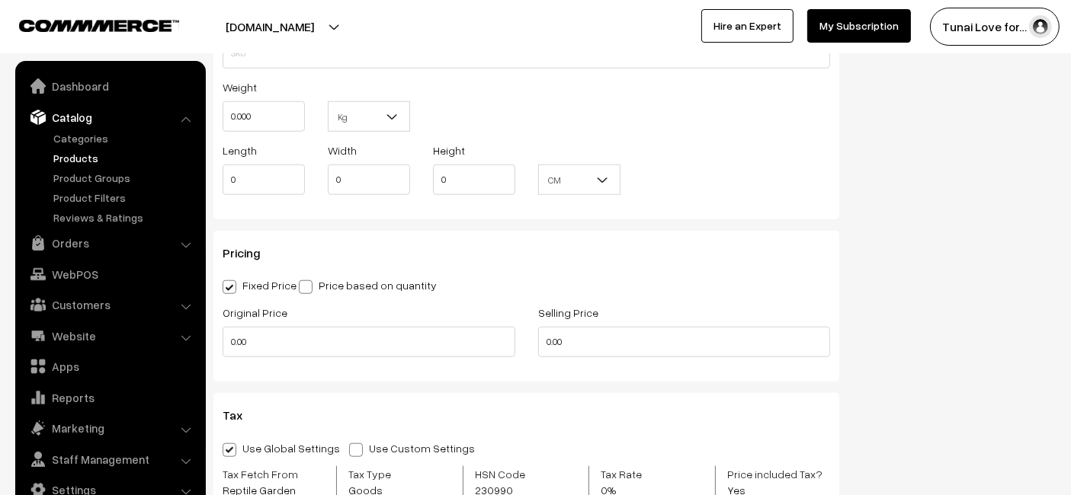
scroll to position [1415, 0]
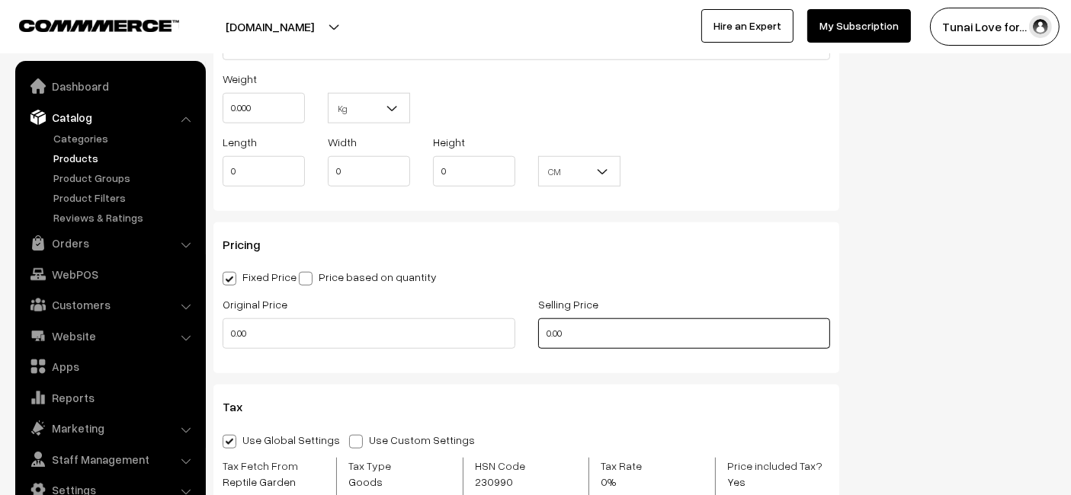
click at [575, 321] on input "0.00" at bounding box center [684, 334] width 293 height 30
type input "293"
click at [714, 276] on div "Fixed Price Price based on quantity" at bounding box center [526, 277] width 607 height 18
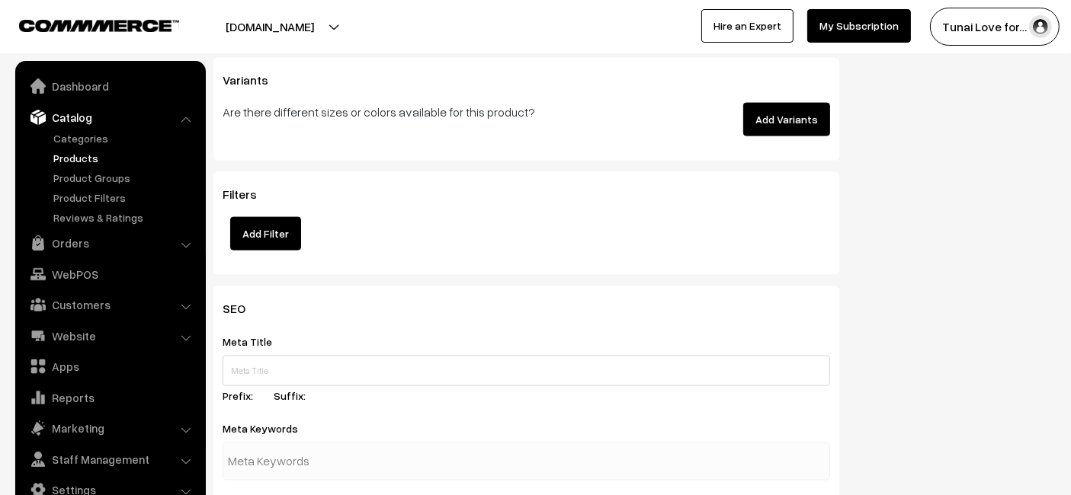
scroll to position [2092, 0]
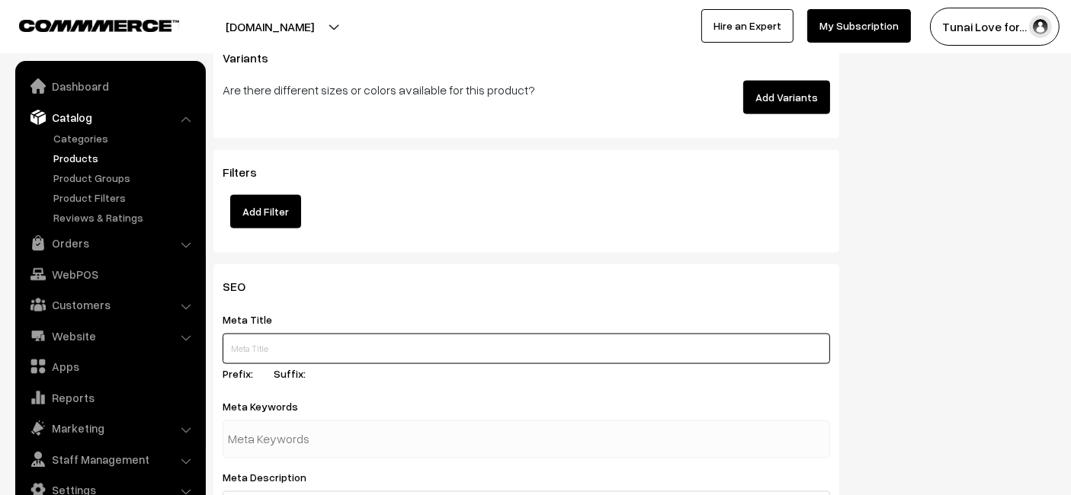
click at [293, 344] on input "text" at bounding box center [526, 349] width 607 height 30
paste input "Reptile Garden Turtle and Tortoise Multivitamin Supplement 30 ml"
type input "Reptile Garden Turtle and Tortoise Multivitamin Supplement 30 ml"
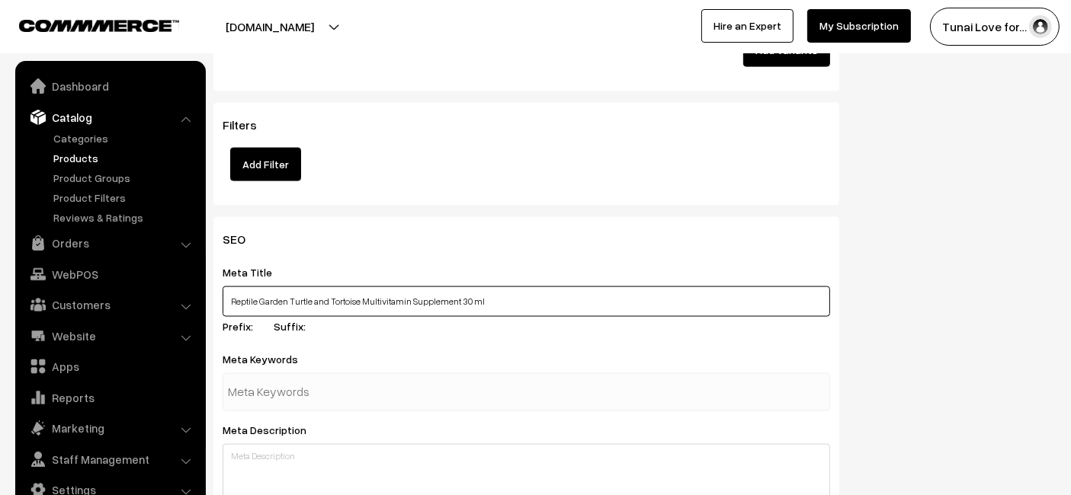
scroll to position [2177, 0]
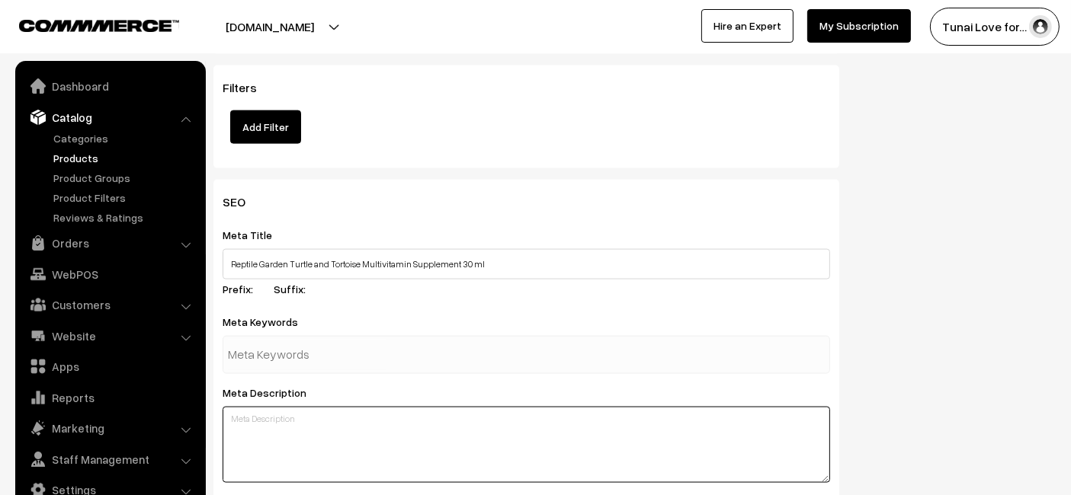
click at [296, 429] on textarea at bounding box center [526, 445] width 607 height 76
paste textarea "Reptile Garden Turtle and Tortoise Multivitamin is a complete liquid supplement…"
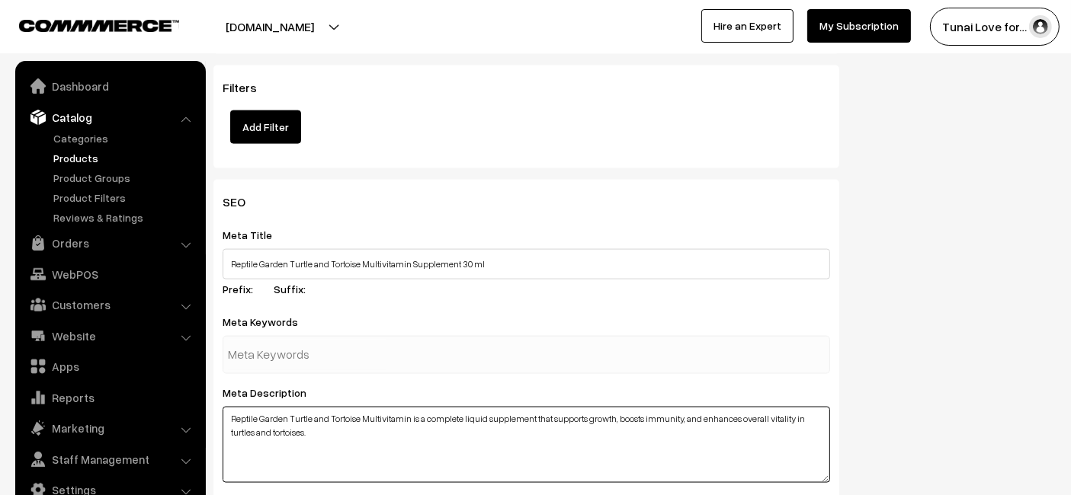
type textarea "Reptile Garden Turtle and Tortoise Multivitamin is a complete liquid supplement…"
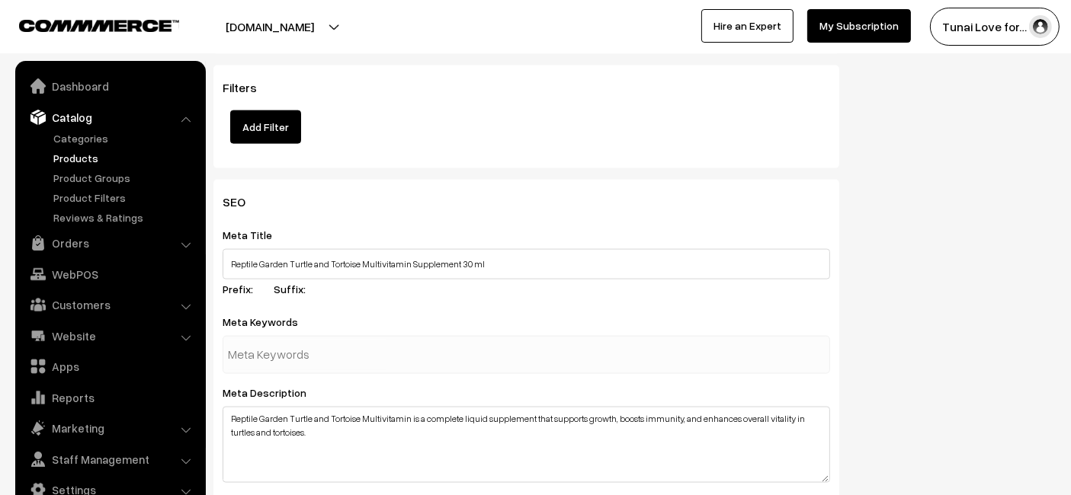
click at [341, 347] on input "text" at bounding box center [307, 355] width 159 height 30
paste input "turtle multivitamin"
type input "turtle multivitamin"
click at [867, 271] on div "SEO Meta Title Reptile Garden Turtle and Tortoise Multivitamin Supplement 30 ml…" at bounding box center [634, 475] width 865 height 590
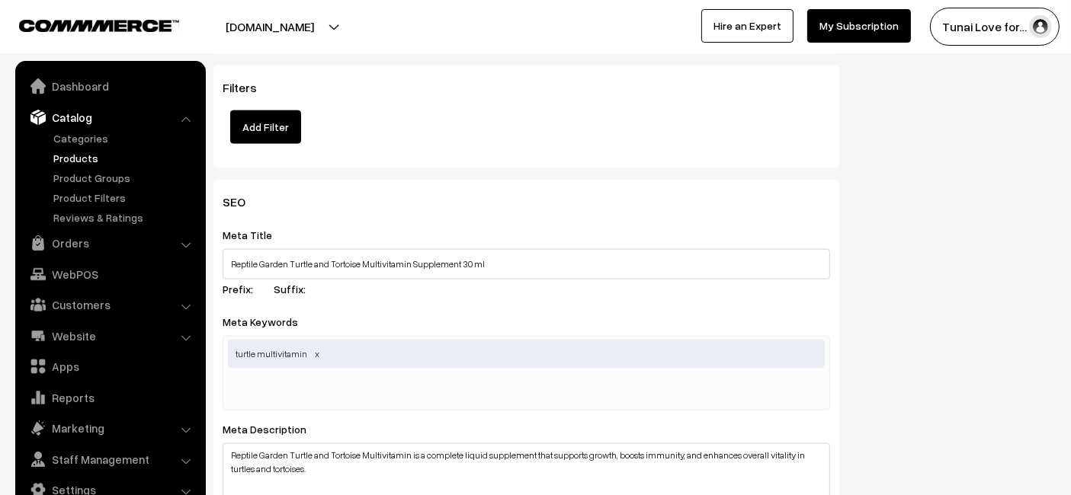
click at [312, 382] on input "text" at bounding box center [307, 391] width 159 height 30
paste input "reptile vitamins"
type input "reptile vitamins"
click at [876, 197] on div "SEO Meta Title Reptile Garden Turtle and Tortoise Multivitamin Supplement 30 ml…" at bounding box center [634, 493] width 865 height 626
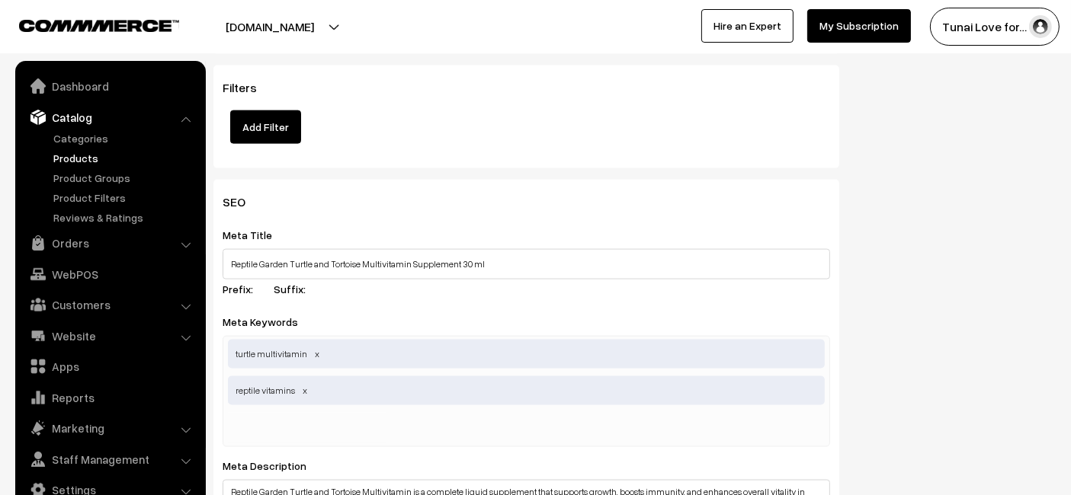
click at [303, 423] on input "text" at bounding box center [307, 428] width 159 height 30
paste input "reptile nutrition"
type input "reptile nutrition"
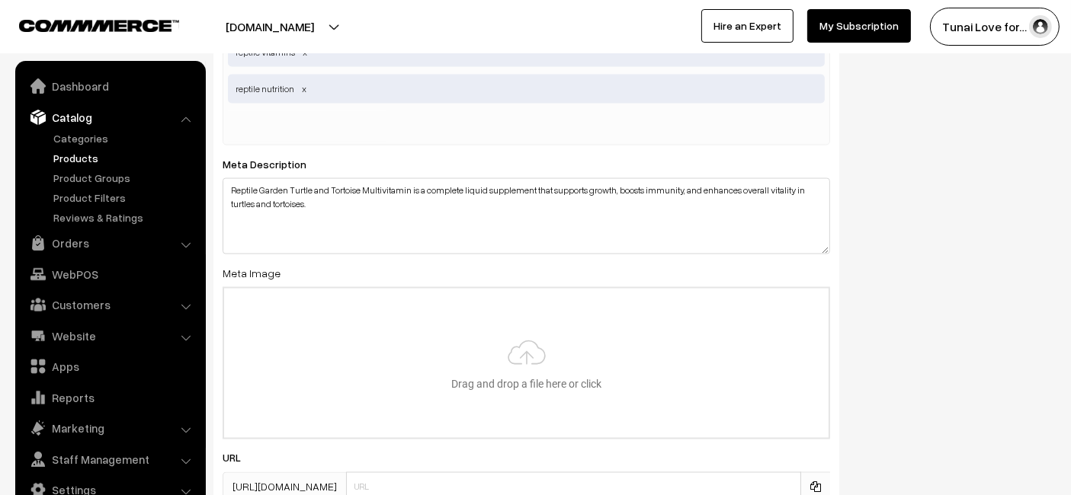
scroll to position [2600, 0]
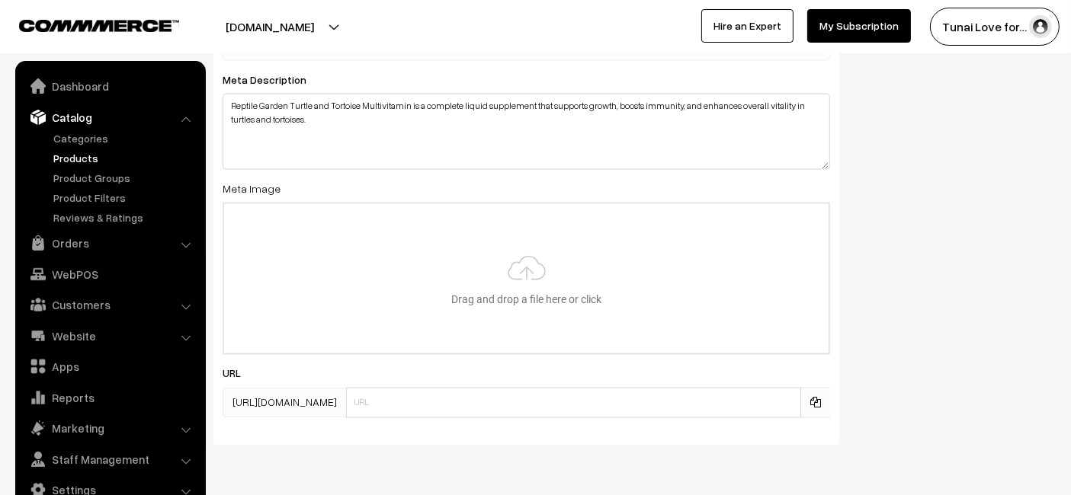
type input "C:\fakepath\reptile-garden-turtle-tortoise-multivitamin-supplement-30ml.jpg.jpg"
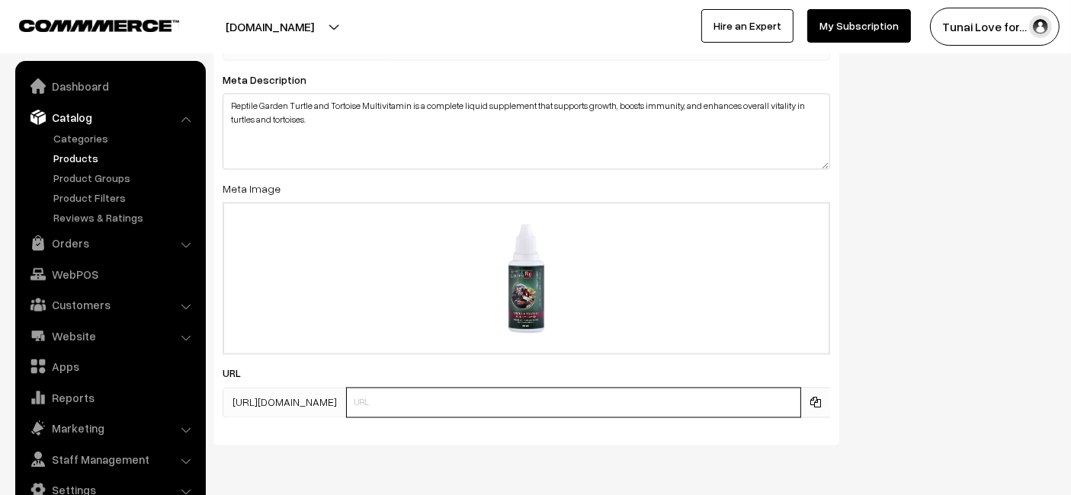
click at [377, 389] on input "text" at bounding box center [573, 403] width 455 height 30
paste input "https://www.yourstore.com/reptile-garden-turtle-tortoise-multivitamin-supplemen…"
drag, startPoint x: 468, startPoint y: 399, endPoint x: 283, endPoint y: 425, distance: 187.1
click at [283, 425] on div "SEO Meta Title Reptile Garden Turtle and Tortoise Multivitamin Supplement 30 ml…" at bounding box center [526, 101] width 626 height 688
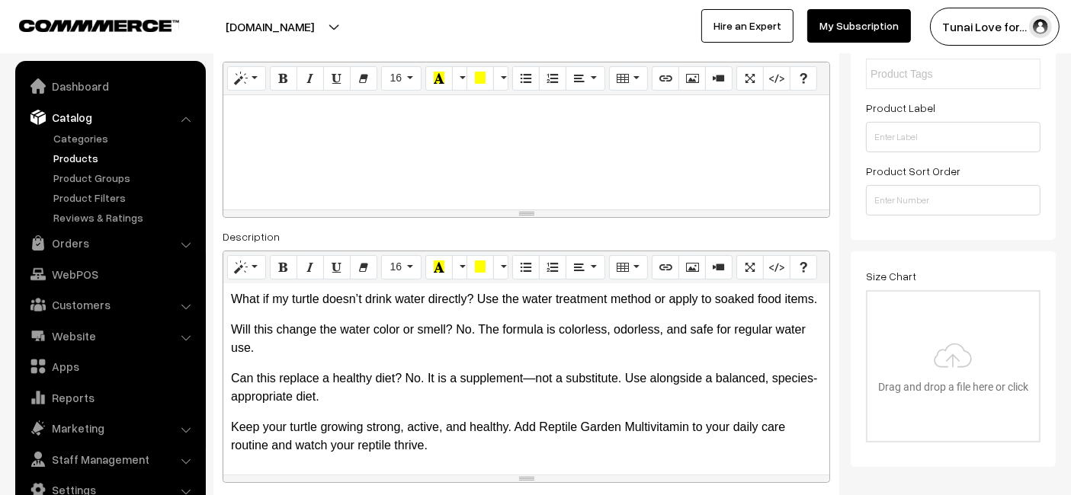
scroll to position [0, 0]
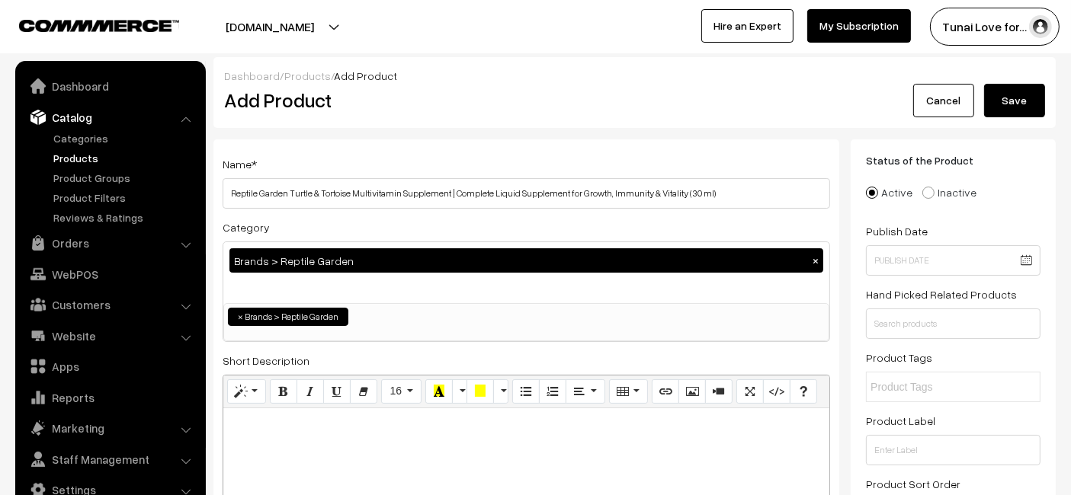
type input "reptile-garden-turtle-tortoise-multivitamin-supplement-30ml"
click at [1037, 91] on button "Save" at bounding box center [1014, 101] width 61 height 34
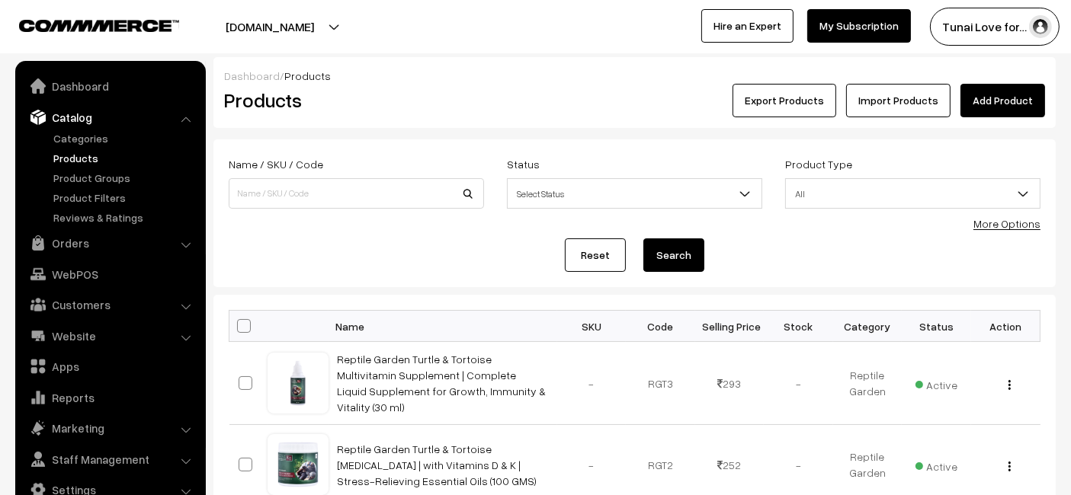
click at [1023, 94] on link "Add Product" at bounding box center [1002, 101] width 85 height 34
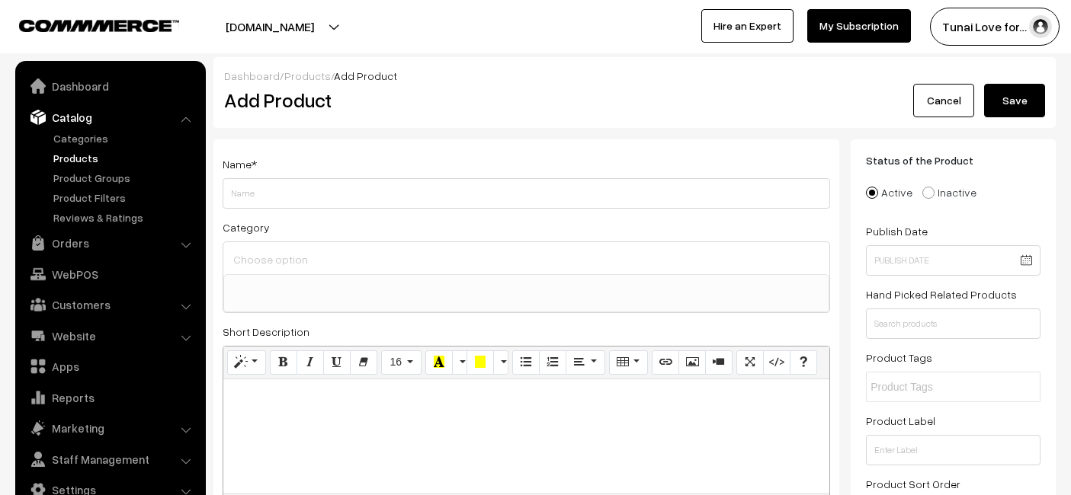
select select
type input "Reptile Garden Turtle & Tortoise Shell Cleaner | Aloe [PERSON_NAME] Infused Rep…"
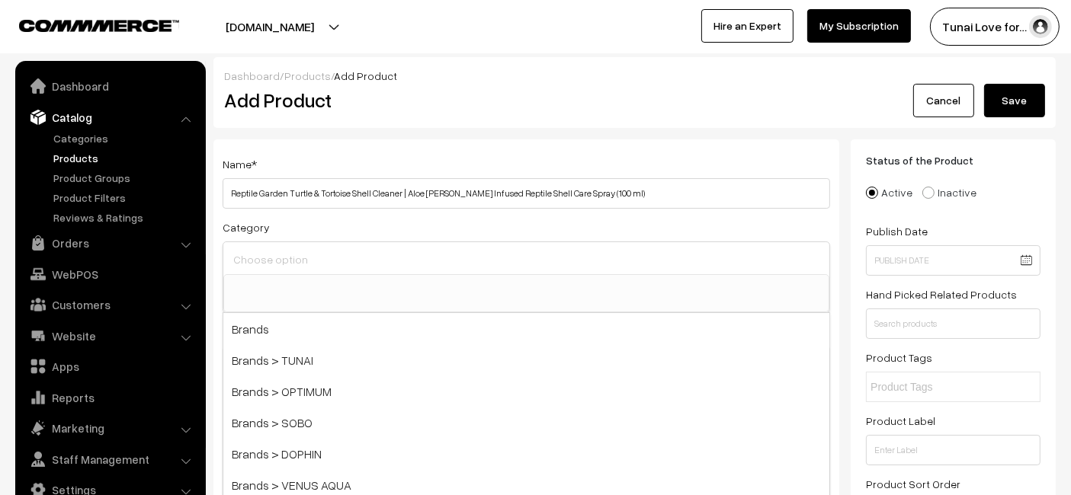
click at [335, 266] on input at bounding box center [526, 259] width 594 height 22
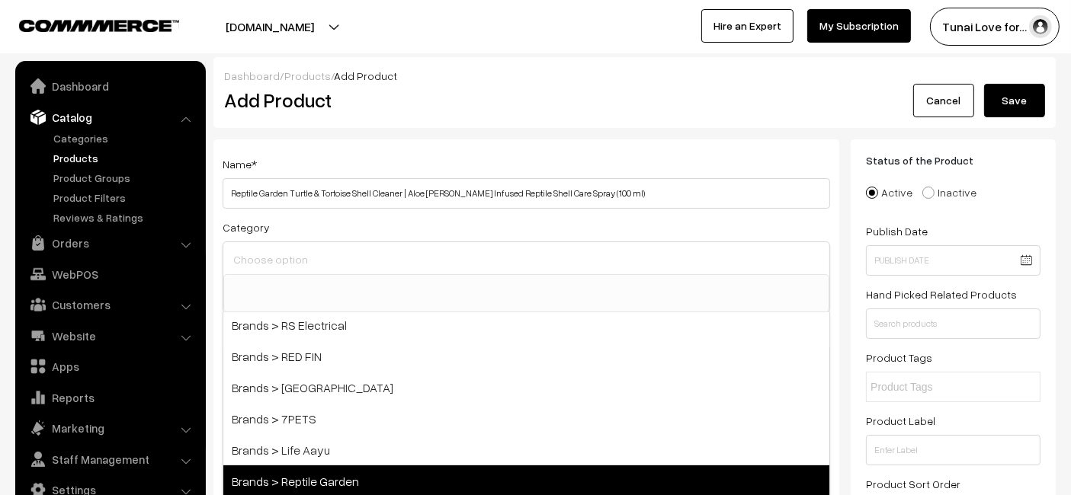
click at [338, 466] on span "Brands > Reptile Garden" at bounding box center [526, 481] width 606 height 31
select select "51"
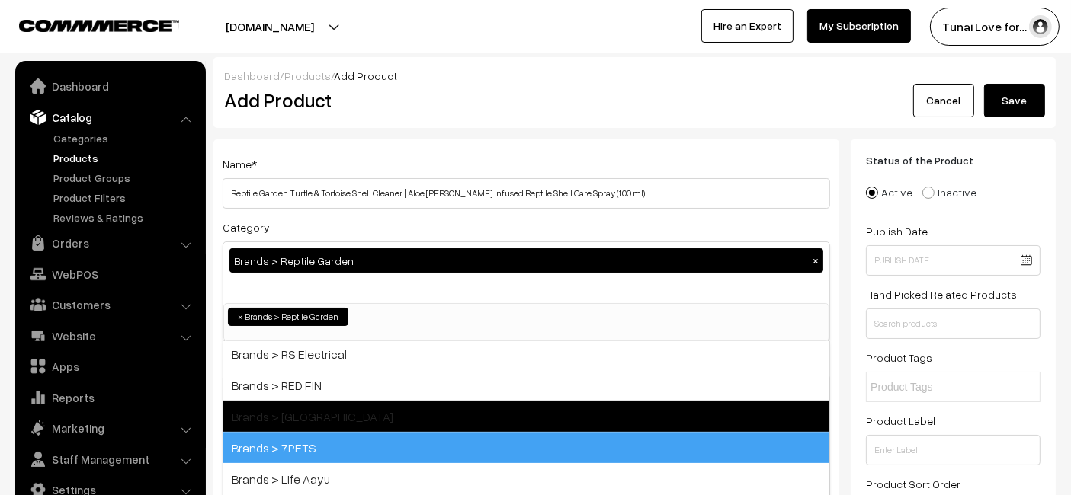
scroll to position [126, 0]
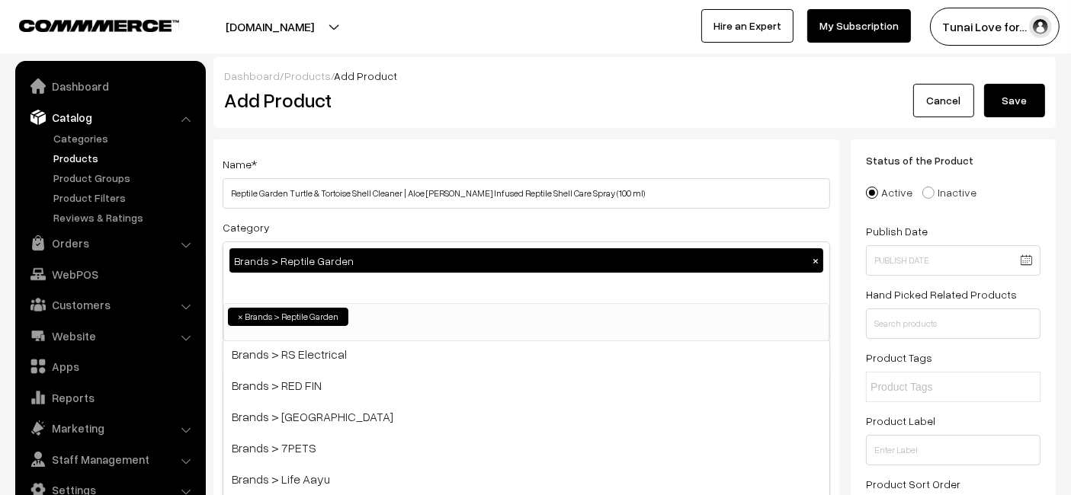
click at [395, 101] on h2 "Add Product" at bounding box center [529, 100] width 610 height 24
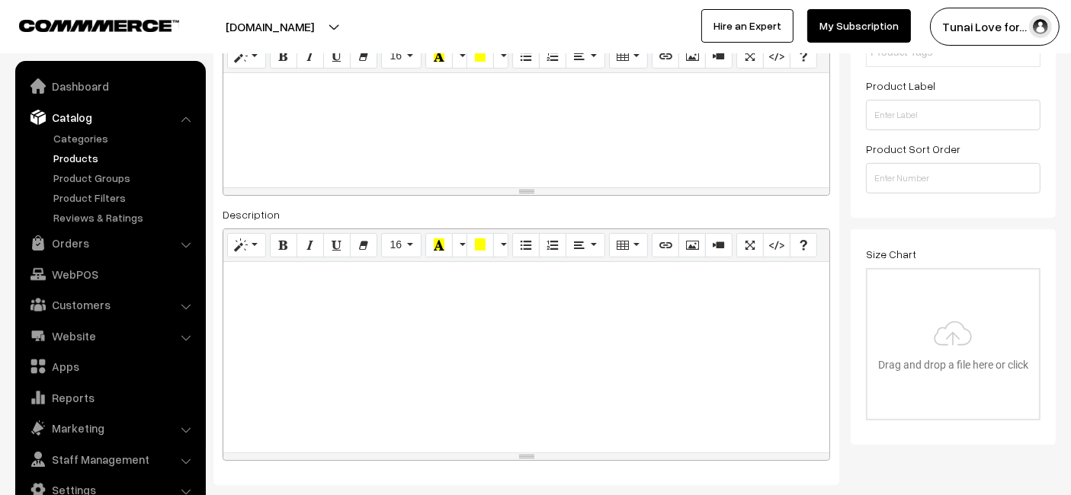
scroll to position [338, 0]
click at [399, 309] on div at bounding box center [526, 354] width 606 height 191
paste div
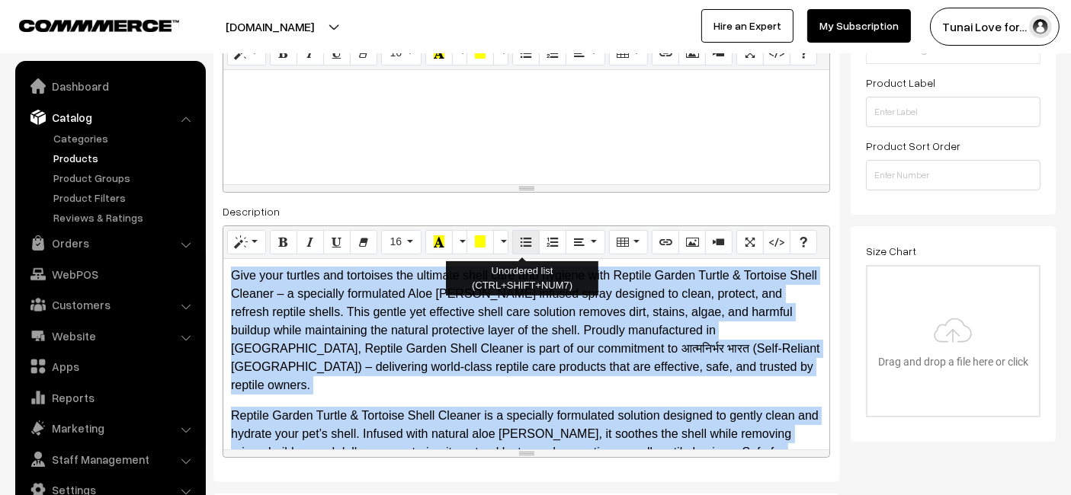
click at [512, 239] on button "Unordered list (CTRL+SHIFT+NUM7)" at bounding box center [525, 242] width 27 height 24
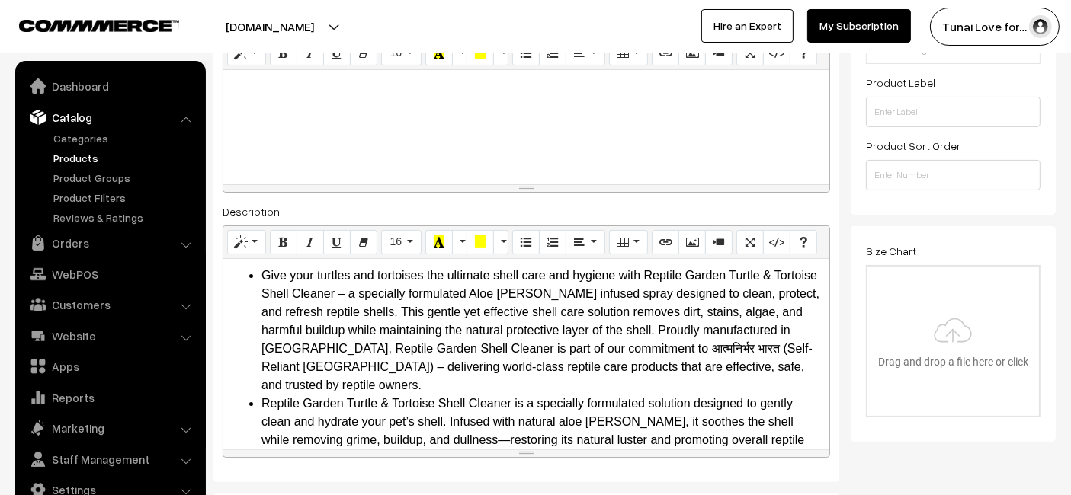
click at [524, 165] on div at bounding box center [526, 127] width 606 height 114
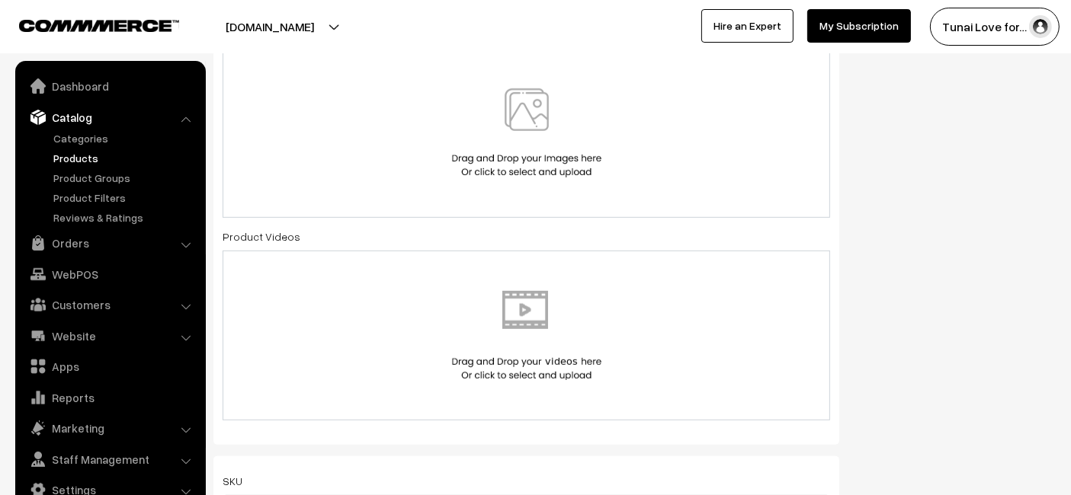
scroll to position [762, 0]
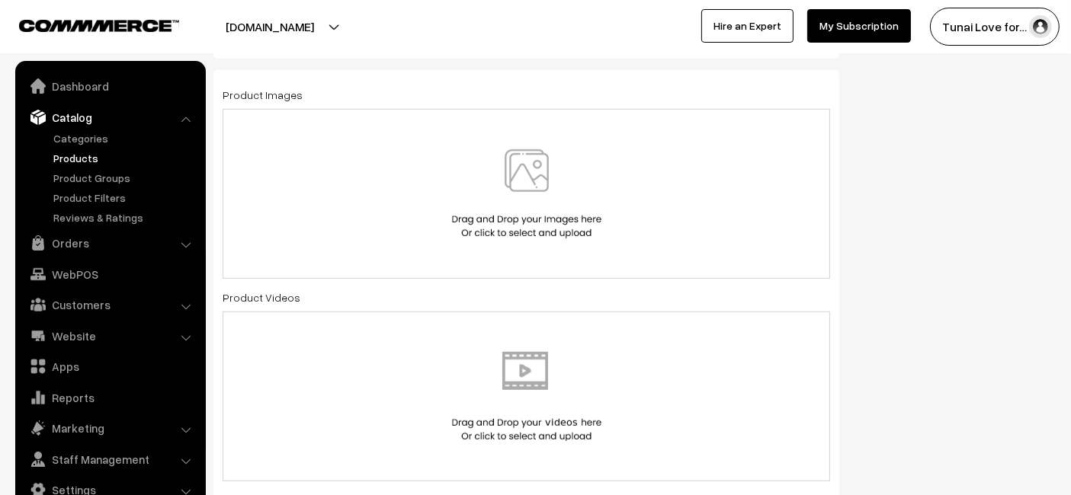
click at [466, 171] on img at bounding box center [526, 193] width 157 height 89
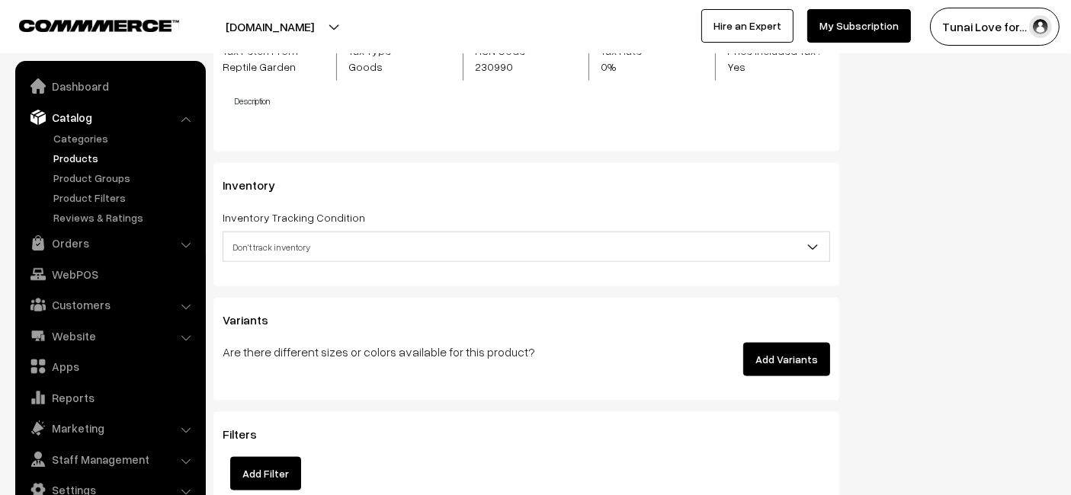
scroll to position [1863, 0]
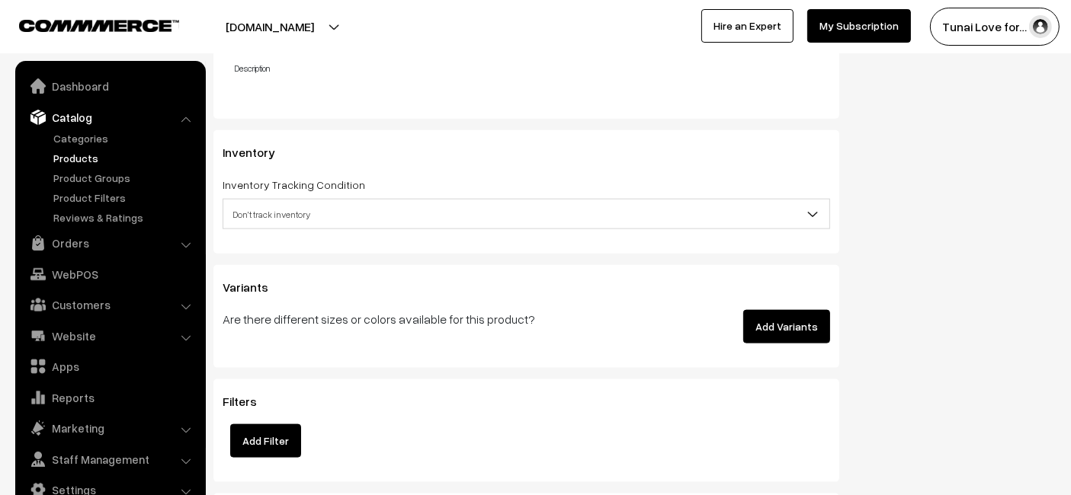
click at [771, 325] on button "Add Variants" at bounding box center [786, 327] width 87 height 34
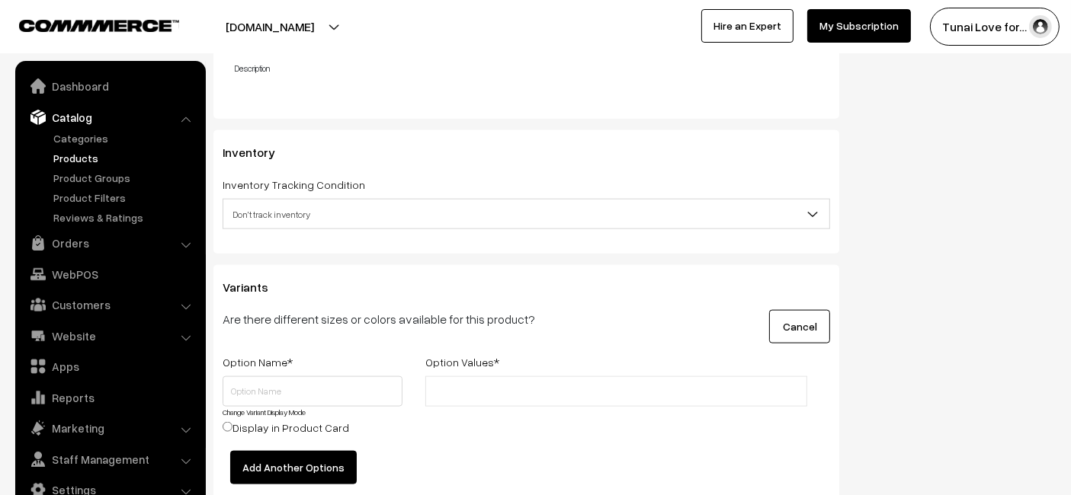
click at [288, 408] on link "Change Variant Display Mode" at bounding box center [264, 412] width 83 height 9
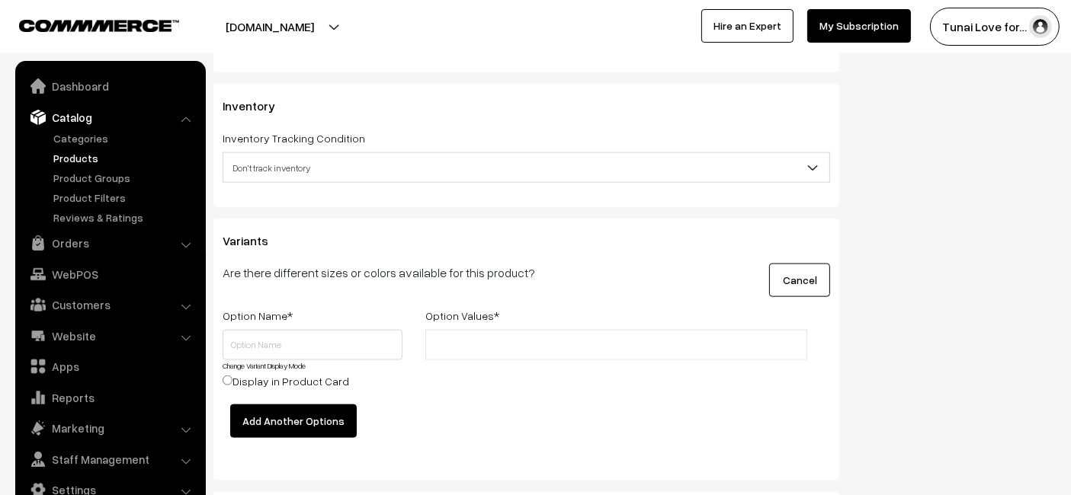
scroll to position [1947, 0]
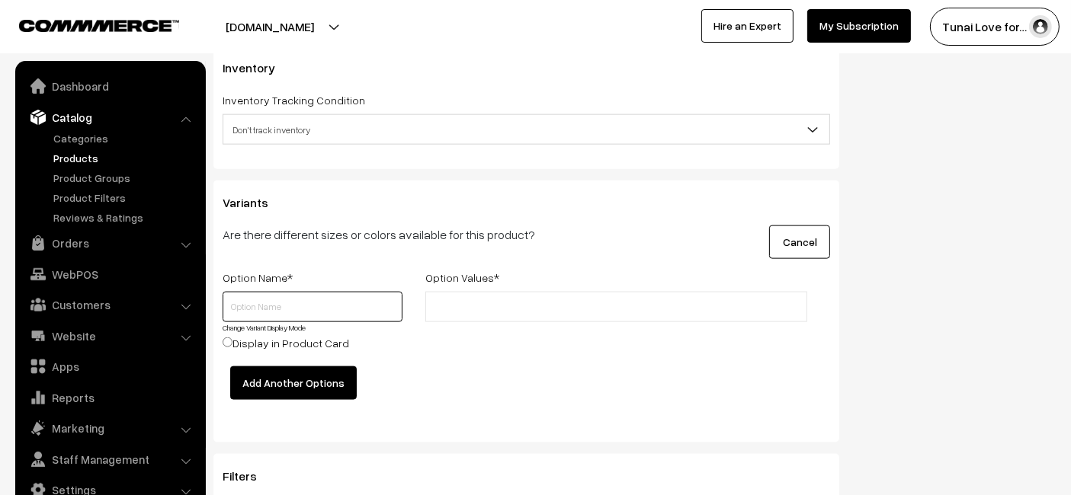
click at [341, 295] on input "text" at bounding box center [313, 307] width 180 height 30
type input "Size"
click at [466, 287] on div "Option Values *" at bounding box center [616, 280] width 405 height 24
click at [453, 301] on input "text" at bounding box center [496, 308] width 133 height 16
type input "100ml"
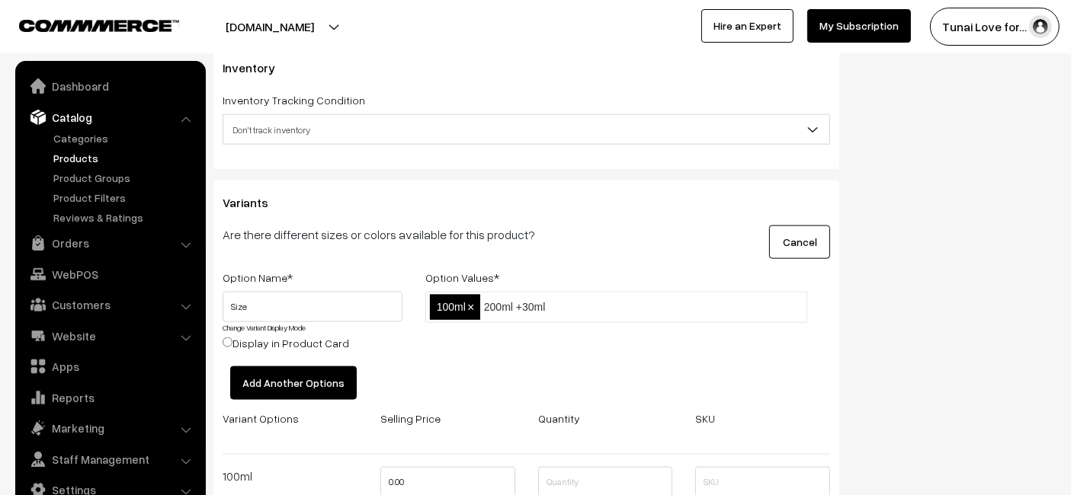
type input "200ml +30ml"
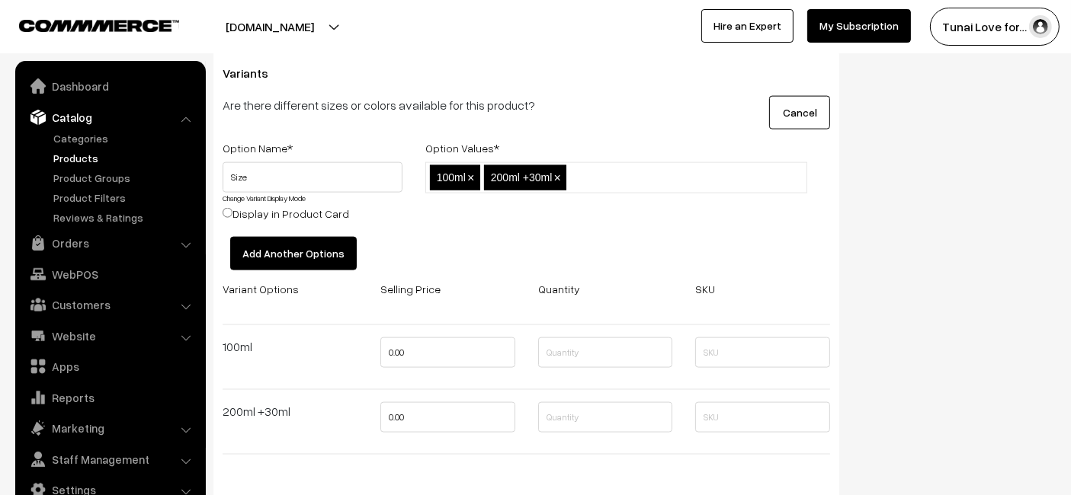
scroll to position [2116, 0]
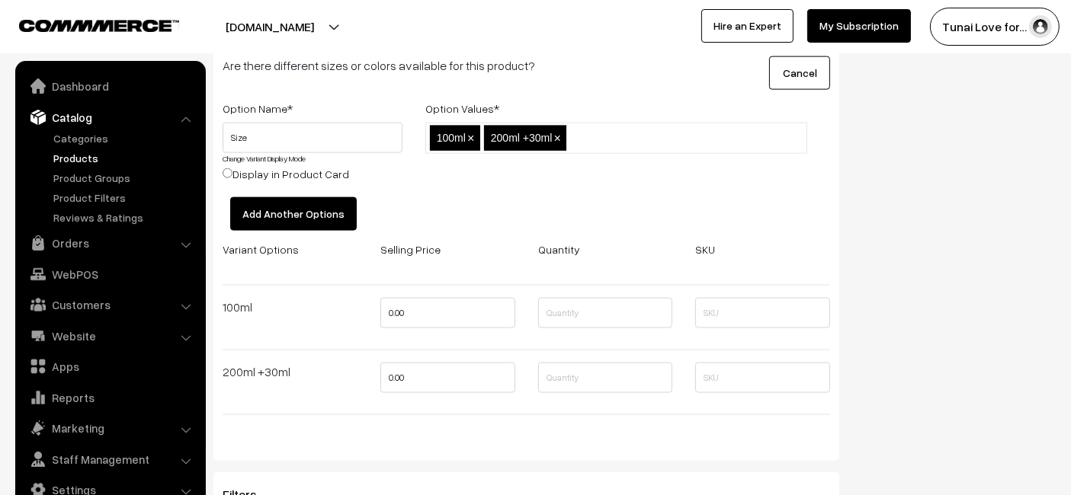
click at [548, 133] on span "200ml +30ml" at bounding box center [522, 138] width 62 height 12
click at [584, 130] on input "text" at bounding box center [636, 138] width 133 height 16
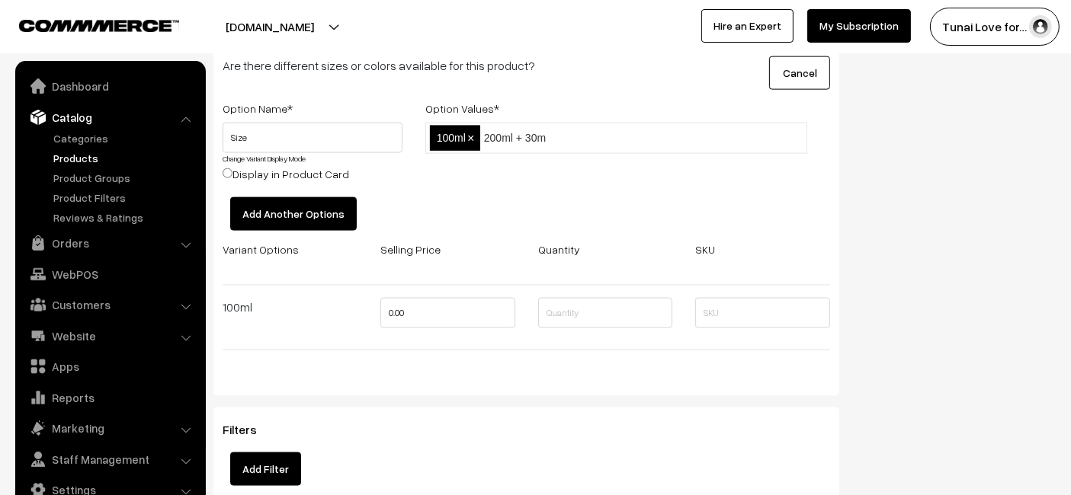
type input "200ml + 30ml"
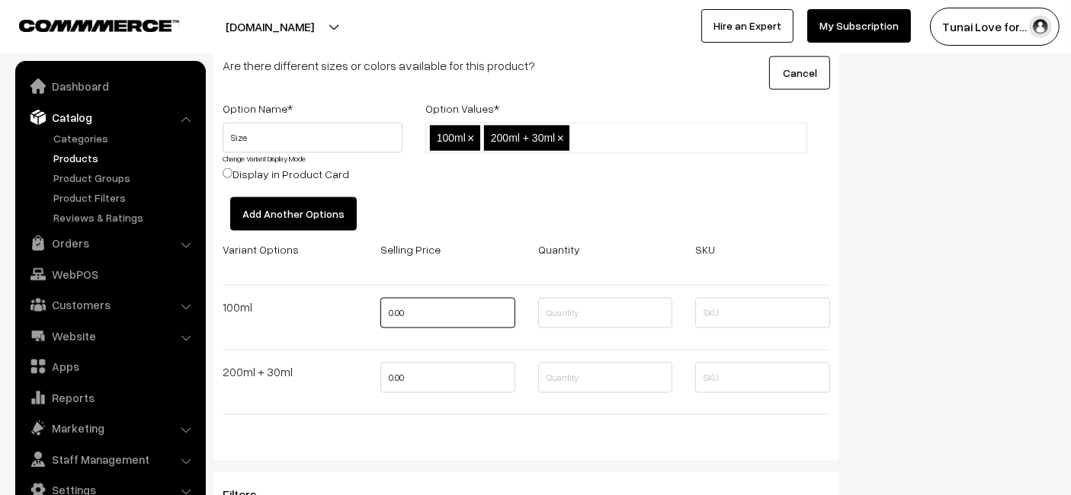
click at [413, 316] on input "0.00" at bounding box center [447, 313] width 135 height 30
type input "522"
click at [415, 369] on input "0.00" at bounding box center [447, 378] width 135 height 30
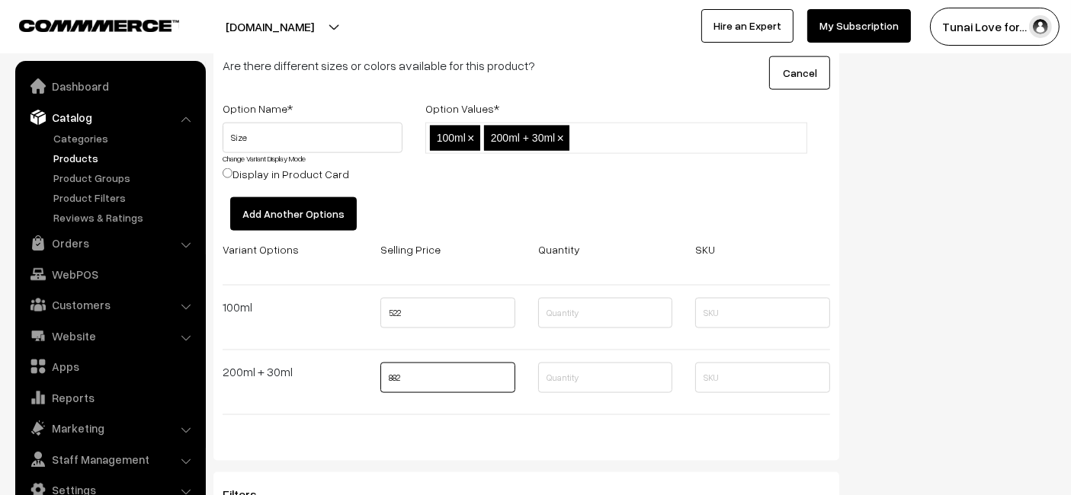
type input "882"
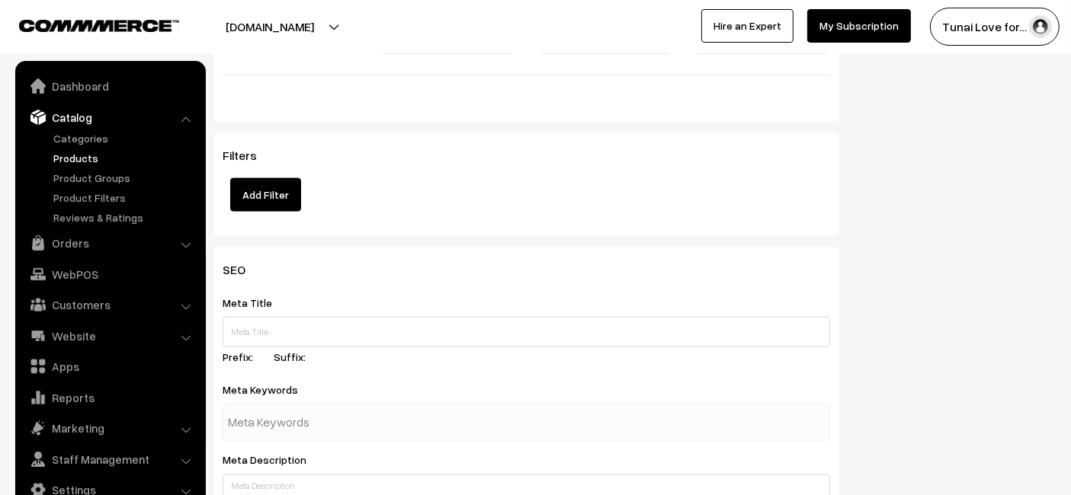
scroll to position [2625, 0]
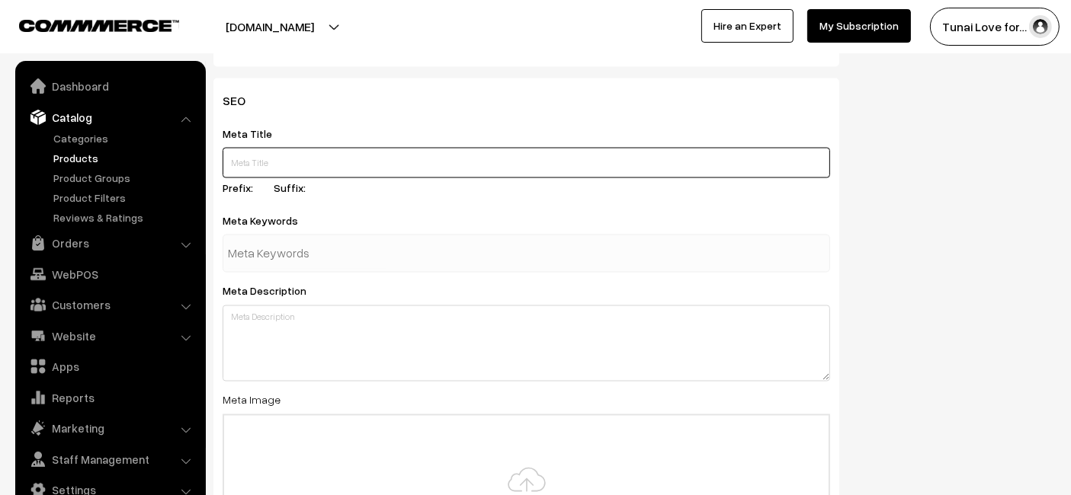
click at [291, 148] on input "text" at bounding box center [526, 163] width 607 height 30
paste input "Reptile Garden Turtle and Tortoise Shell Cleaner"
type input "Reptile Garden Turtle and Tortoise Shell Cleaner"
click at [337, 240] on input "text" at bounding box center [307, 254] width 159 height 30
click at [279, 253] on input "text" at bounding box center [307, 254] width 159 height 30
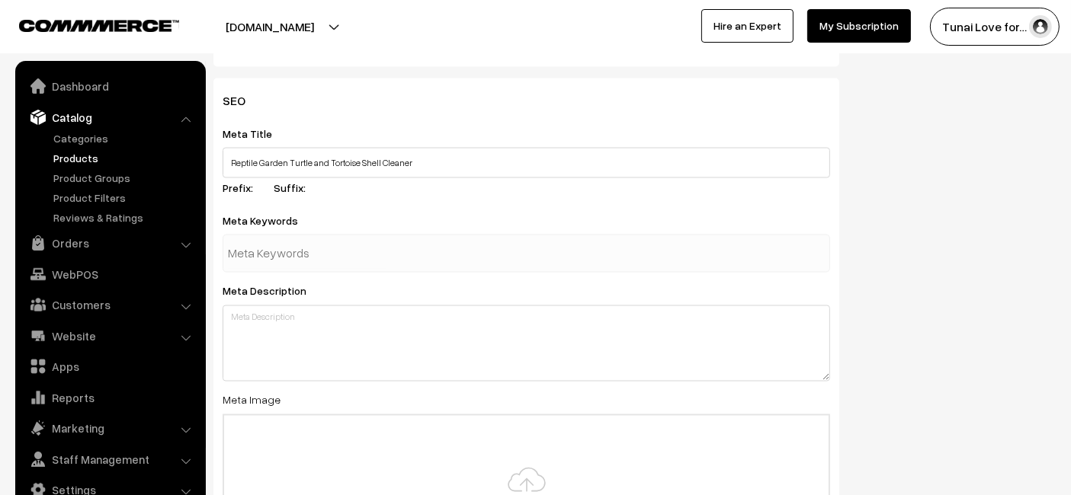
paste input "turtle shell cleaner"
type input "turtle shell cleaner"
click at [416, 192] on div "Meta Title Reptile Garden Turtle and Tortoise Shell Cleaner Prefix: Suffix:" at bounding box center [526, 163] width 607 height 78
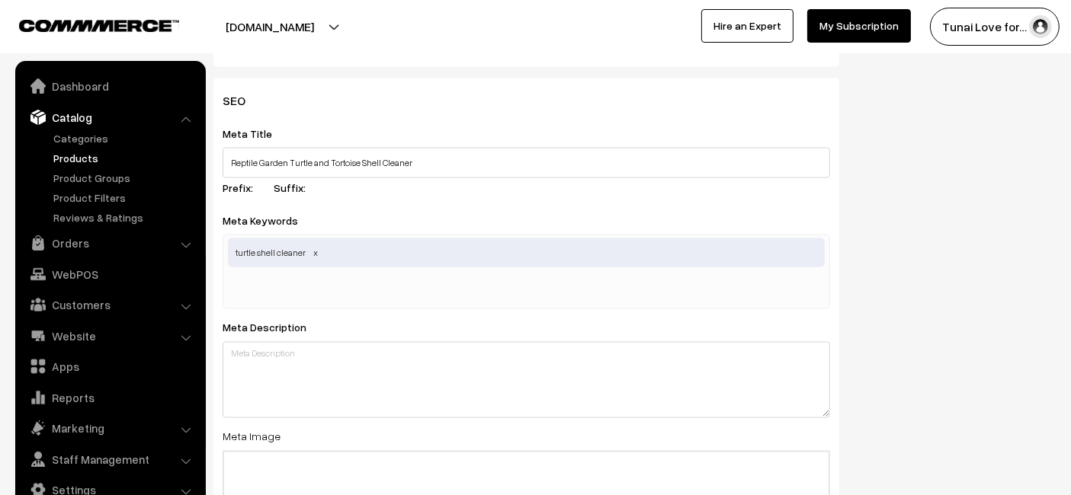
click at [295, 277] on input "text" at bounding box center [307, 290] width 159 height 30
paste input "tortoise shell care"
type input "tortoise shell care"
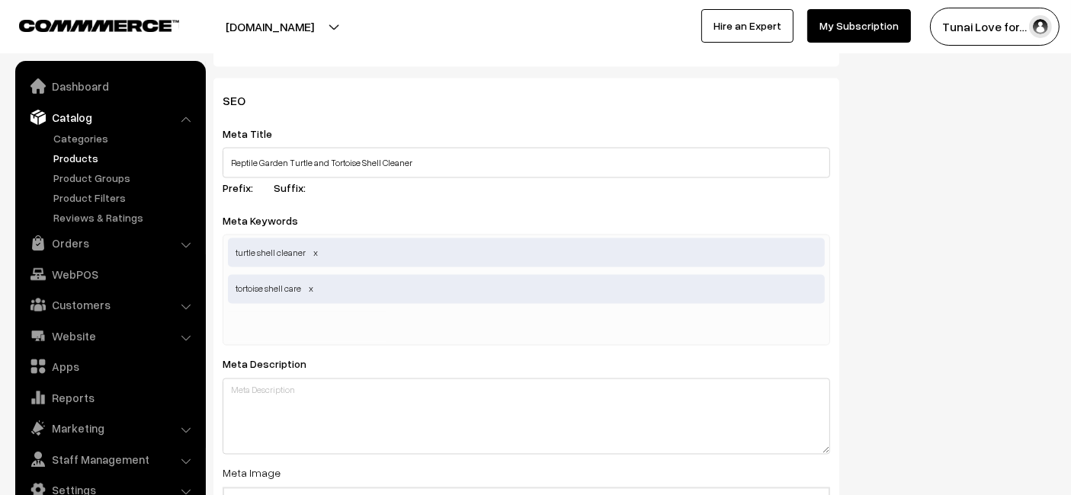
click at [933, 264] on div "SEO Meta Title Reptile Garden Turtle and Tortoise Shell Cleaner Prefix: Suffix:…" at bounding box center [634, 409] width 865 height 663
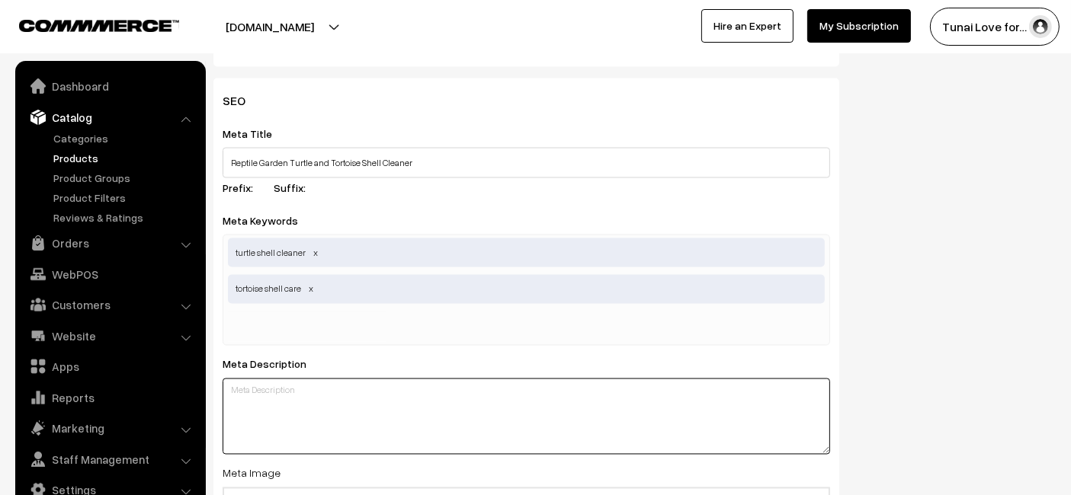
click at [295, 388] on textarea at bounding box center [526, 417] width 607 height 76
paste textarea "Reptile Garden Shell Cleaner gently cleans and protects turtle and tortoise she…"
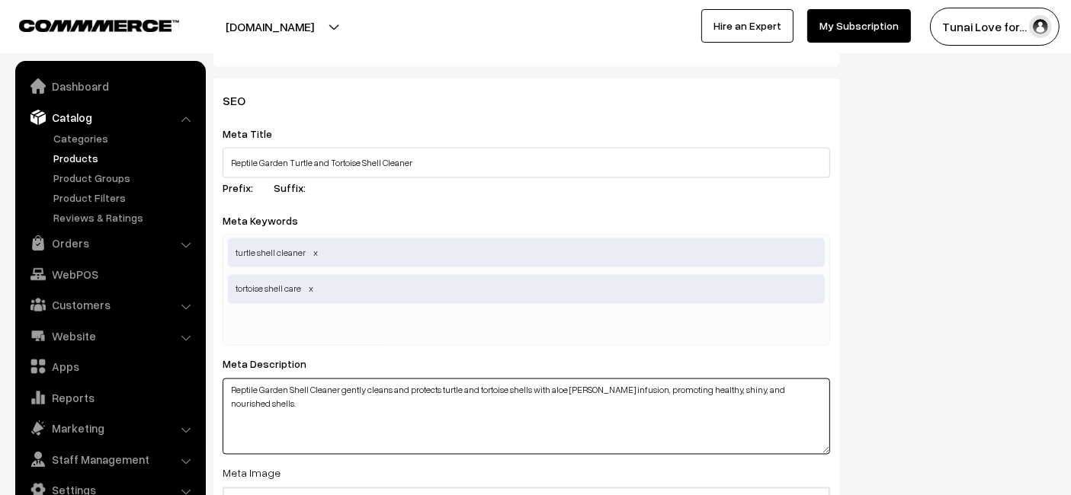
type textarea "Reptile Garden Shell Cleaner gently cleans and protects turtle and tortoise she…"
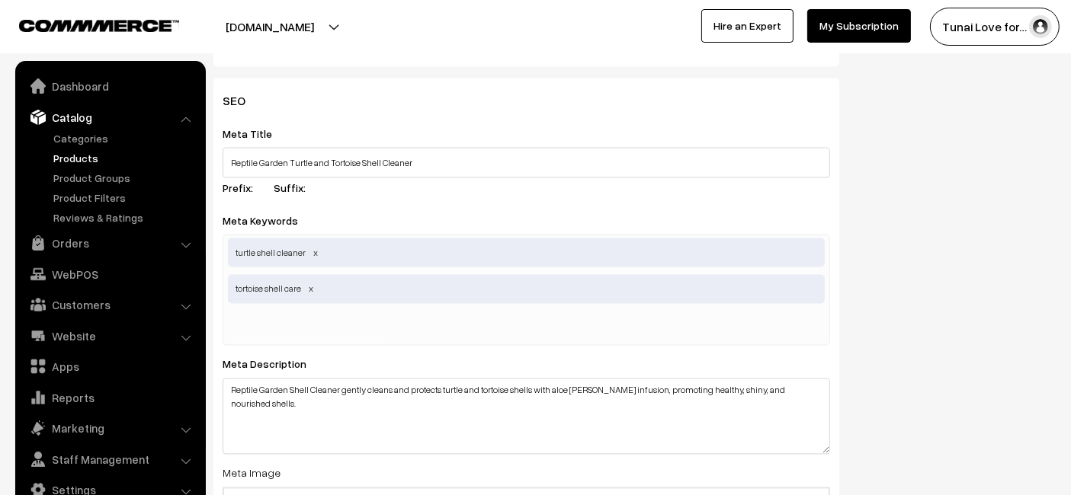
click at [893, 319] on div "SEO Meta Title Reptile Garden Turtle and Tortoise Shell Cleaner Prefix: Suffix:…" at bounding box center [634, 409] width 865 height 663
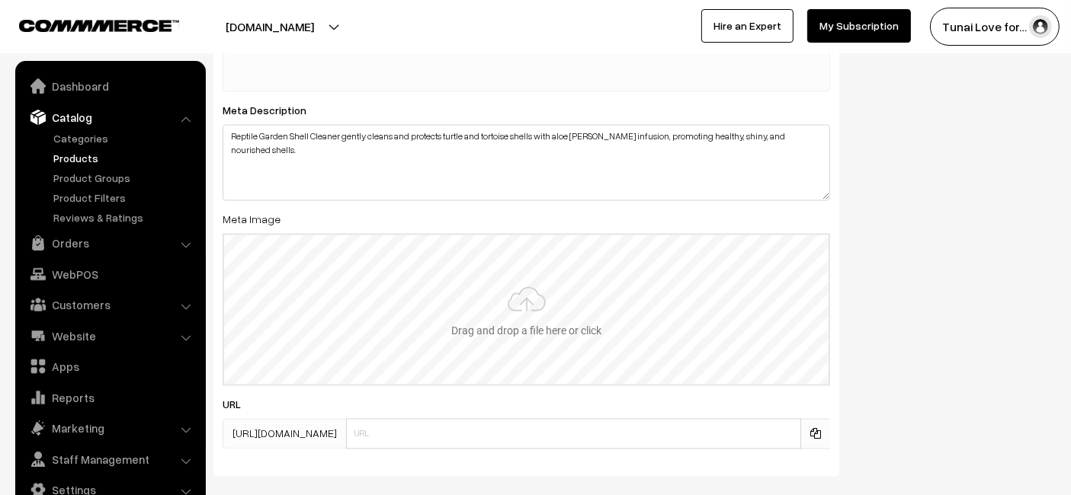
scroll to position [2879, 0]
type input "C:\fakepath\reptile-garden-turtle-tortoise-shell-cleaner.jpg.jpg"
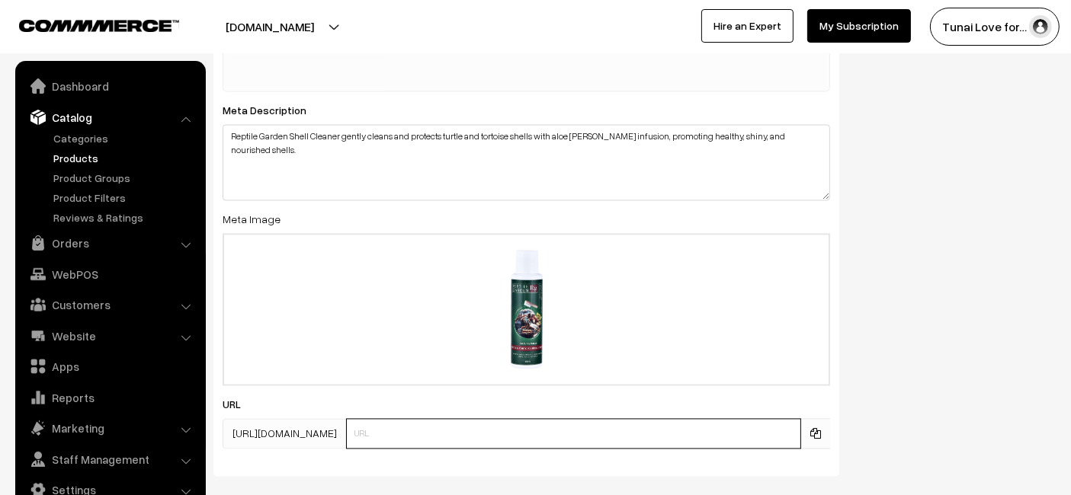
click at [429, 423] on input "text" at bounding box center [573, 434] width 455 height 30
paste input "https://www.yourstore.com/reptile-garden-turtle-tortoise-shell-cleaner"
drag, startPoint x: 468, startPoint y: 431, endPoint x: 230, endPoint y: 416, distance: 238.3
click at [230, 419] on div "https://tunai.in/products/ https://www.yourstore.com/reptile-garden-turtle-tort…" at bounding box center [526, 434] width 607 height 30
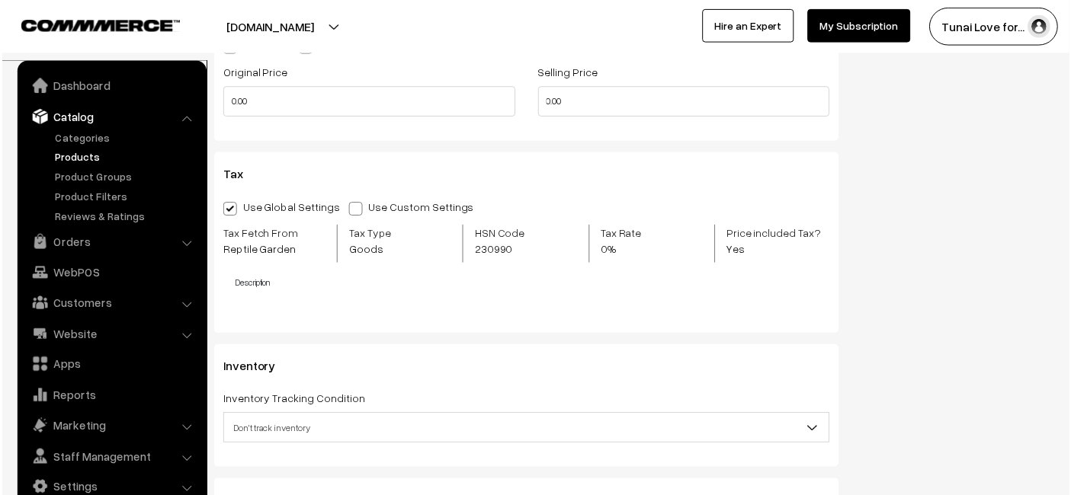
scroll to position [221, 0]
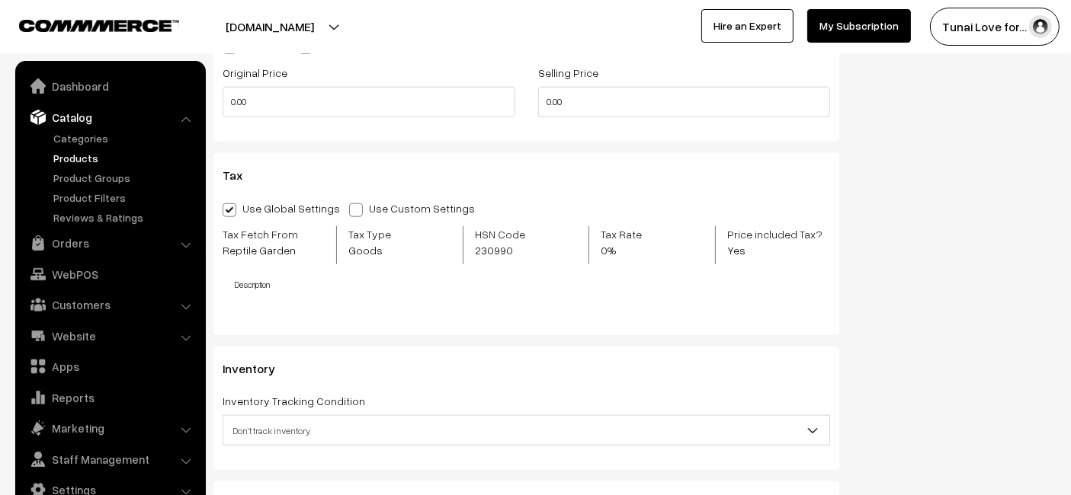
type input "reptile-garden-turtle-tortoise-shell-cleaner"
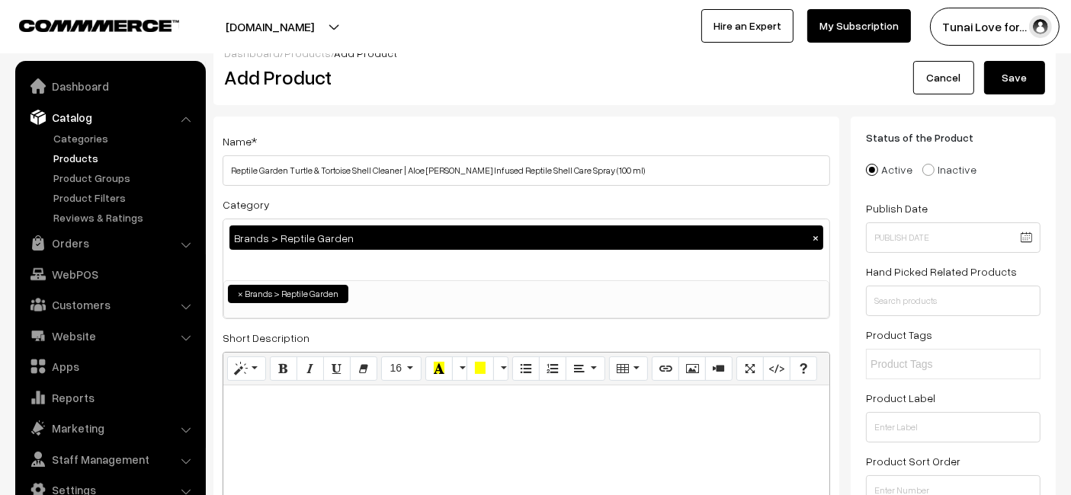
scroll to position [0, 0]
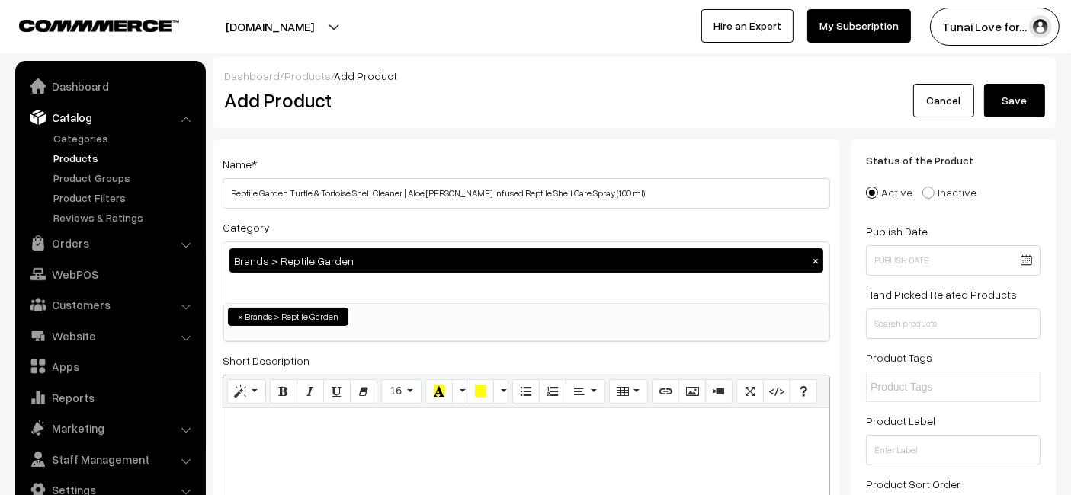
click at [1023, 109] on button "Save" at bounding box center [1014, 101] width 61 height 34
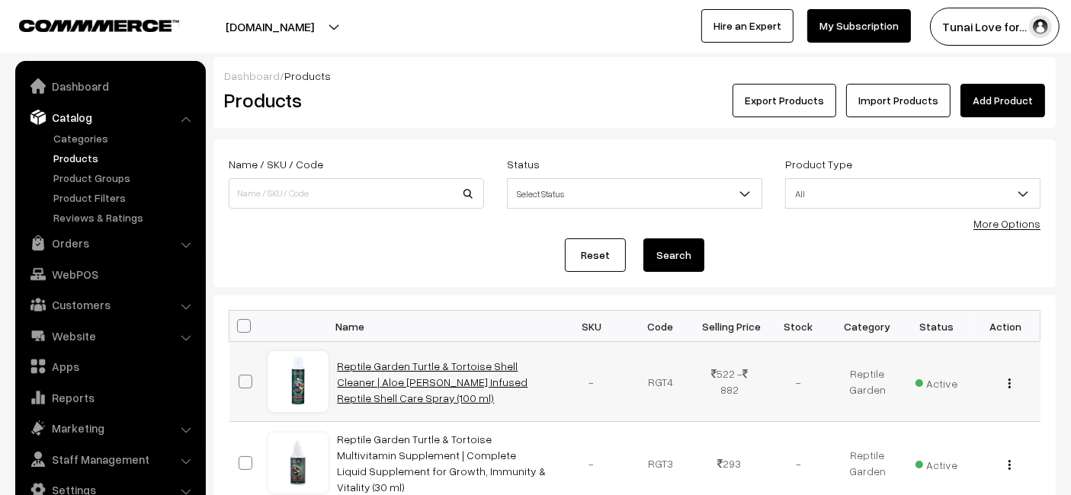
click at [442, 360] on link "Reptile Garden Turtle & Tortoise Shell Cleaner | Aloe [PERSON_NAME] Infused Rep…" at bounding box center [433, 382] width 191 height 45
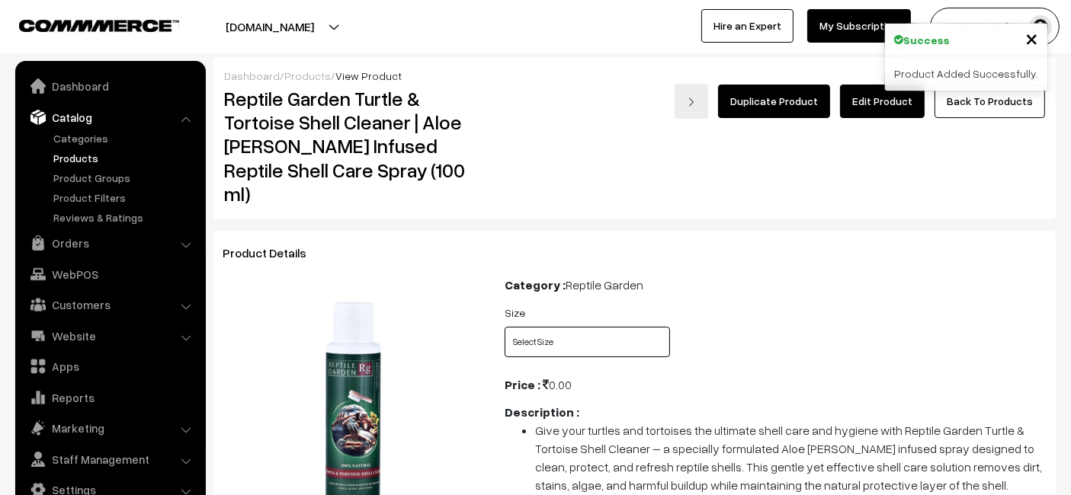
click at [524, 327] on select "Select Size 100ml 200ml + 30ml" at bounding box center [587, 342] width 165 height 30
select select "RGT4_UZS"
click at [505, 327] on select "Select Size 100ml 200ml + 30ml" at bounding box center [587, 342] width 165 height 30
click at [572, 335] on div "Size Select Size 100ml 200ml + 30ml" at bounding box center [587, 334] width 188 height 63
click at [577, 327] on select "Select Size 100ml 200ml + 30ml" at bounding box center [587, 342] width 165 height 30
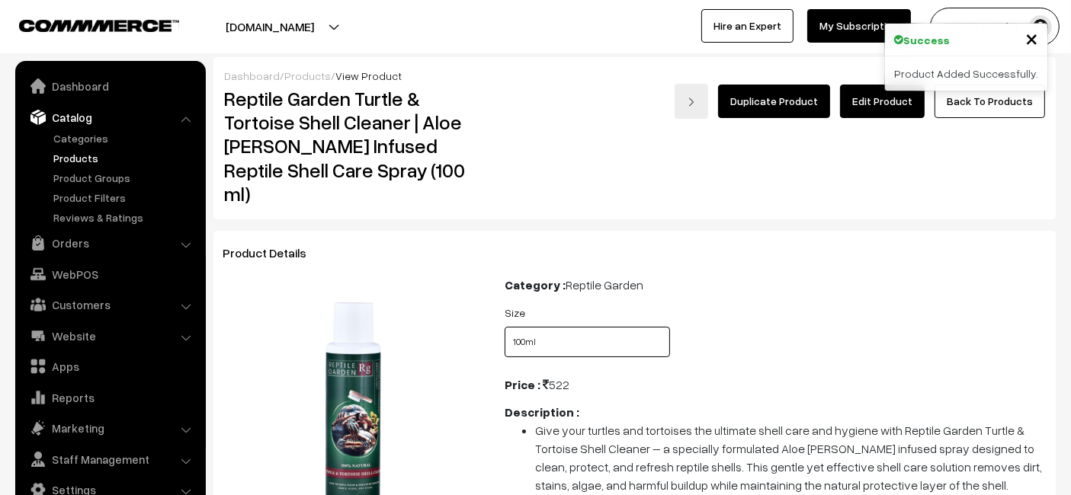
select select "RGT4_KNJ"
click at [505, 327] on select "Select Size 100ml 200ml + 30ml" at bounding box center [587, 342] width 165 height 30
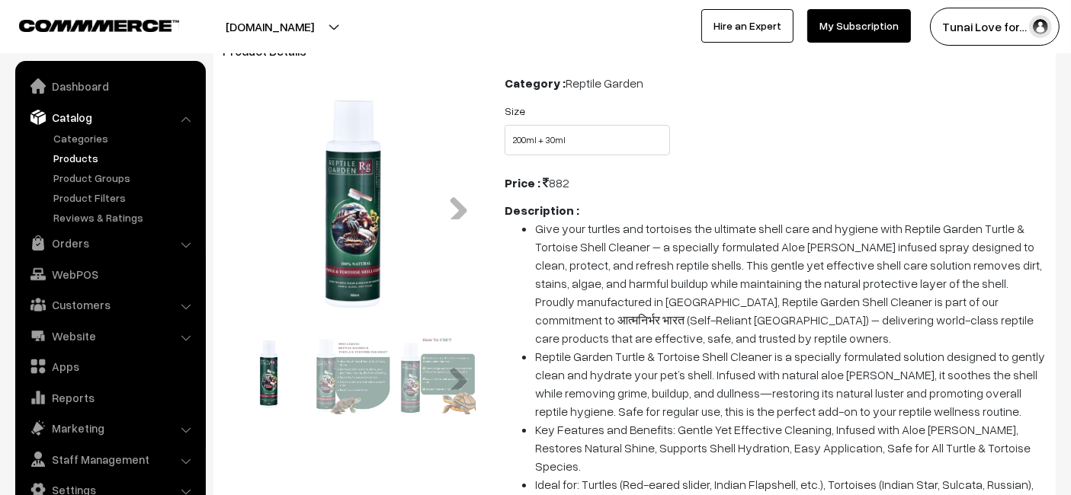
scroll to position [254, 0]
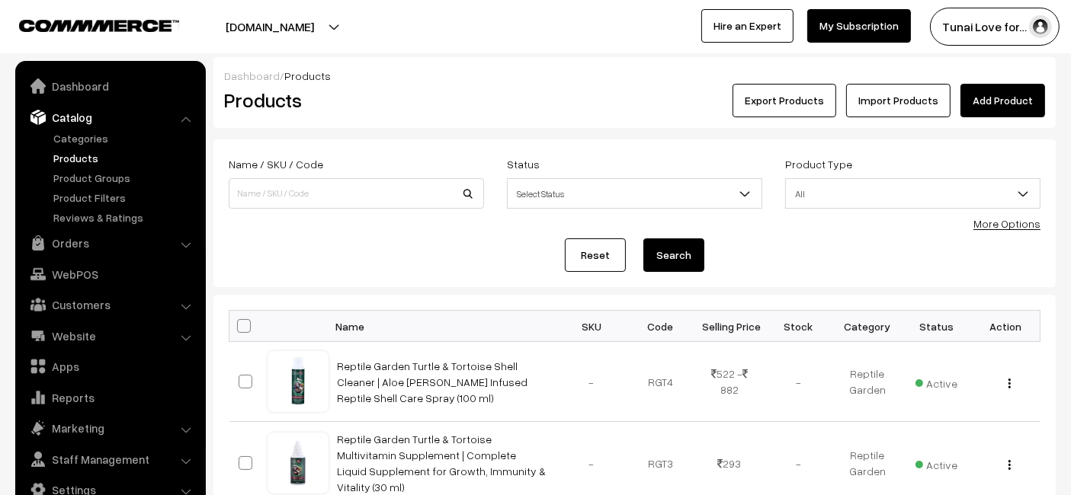
click at [1017, 95] on link "Add Product" at bounding box center [1002, 101] width 85 height 34
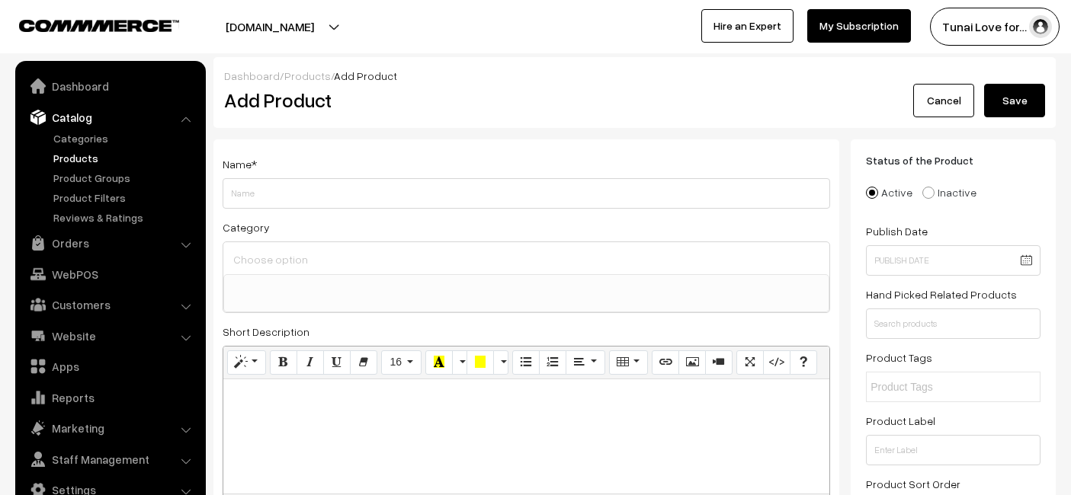
select select
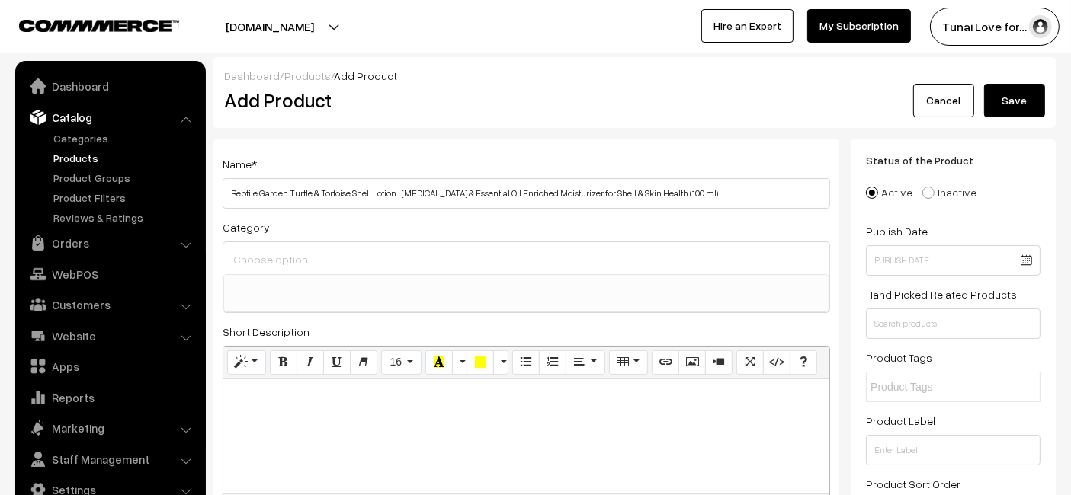
type input "Reptile Garden Turtle & Tortoise Shell Lotion | [MEDICAL_DATA] & Essential Oil …"
click at [390, 276] on ul at bounding box center [526, 284] width 604 height 19
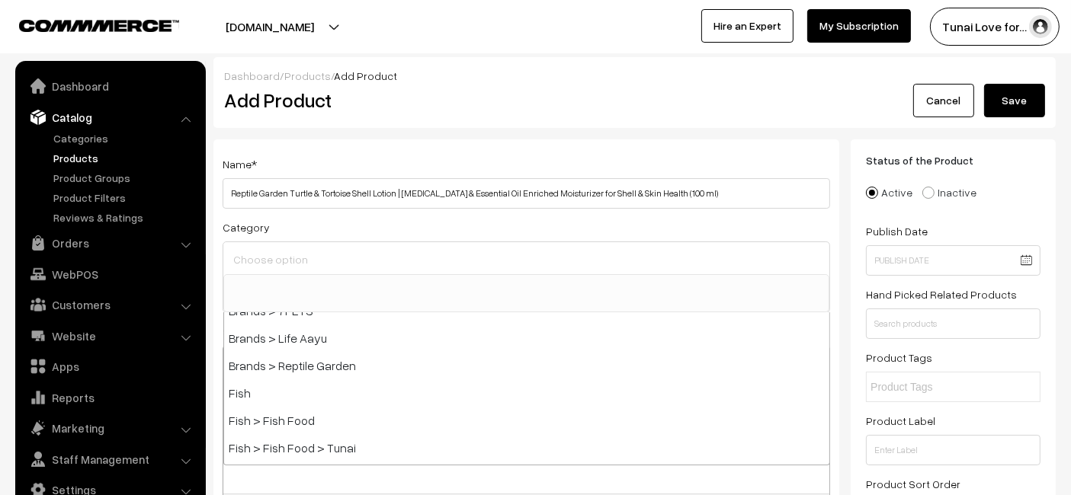
scroll to position [338, 0]
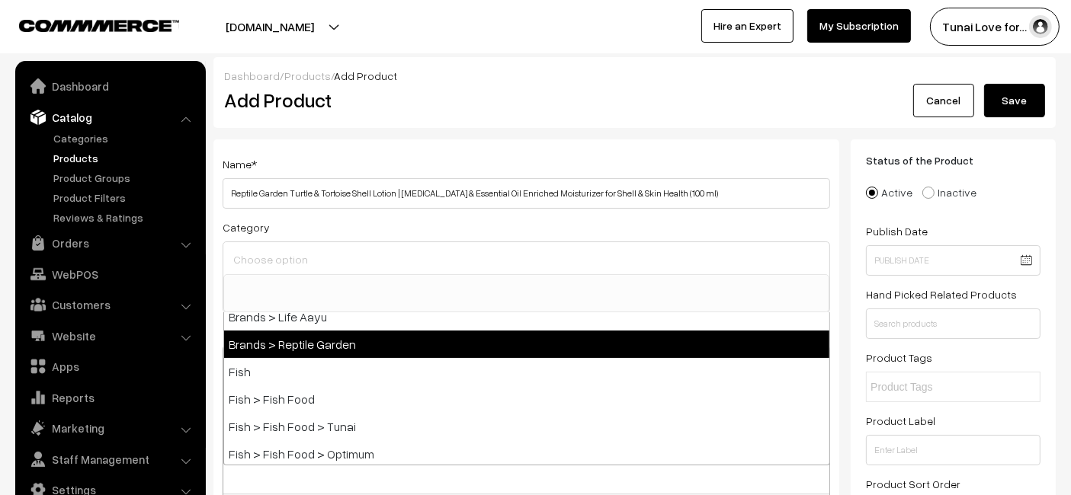
select select "51"
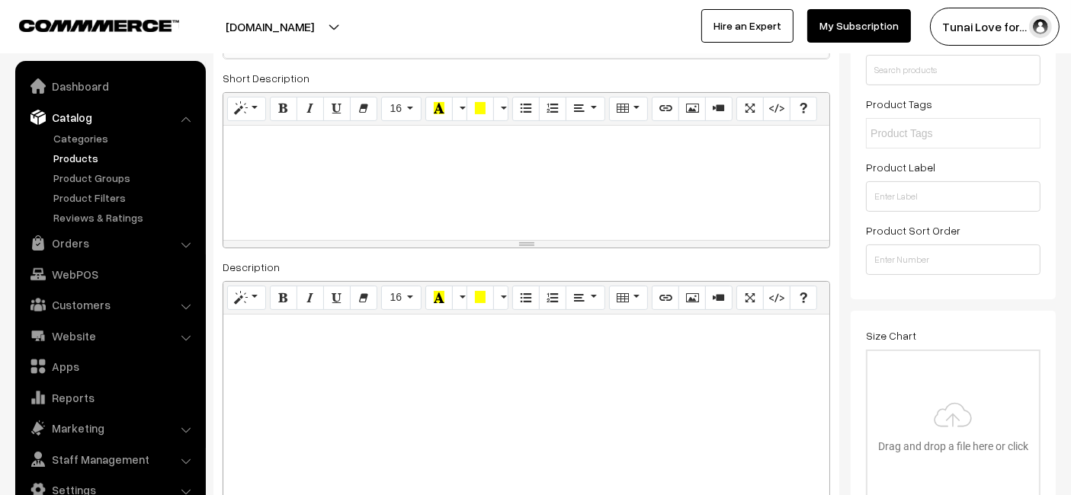
scroll to position [423, 0]
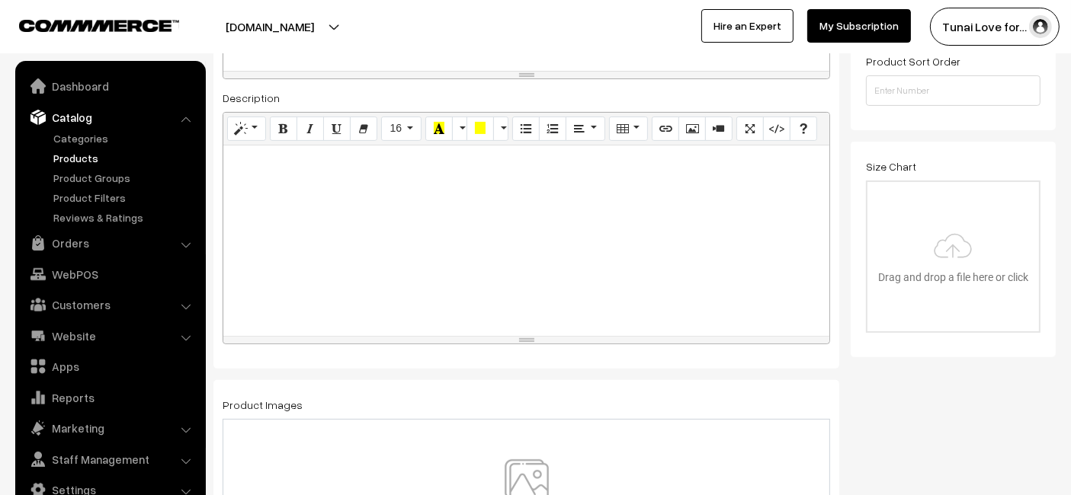
click at [409, 230] on div at bounding box center [526, 241] width 606 height 191
paste div
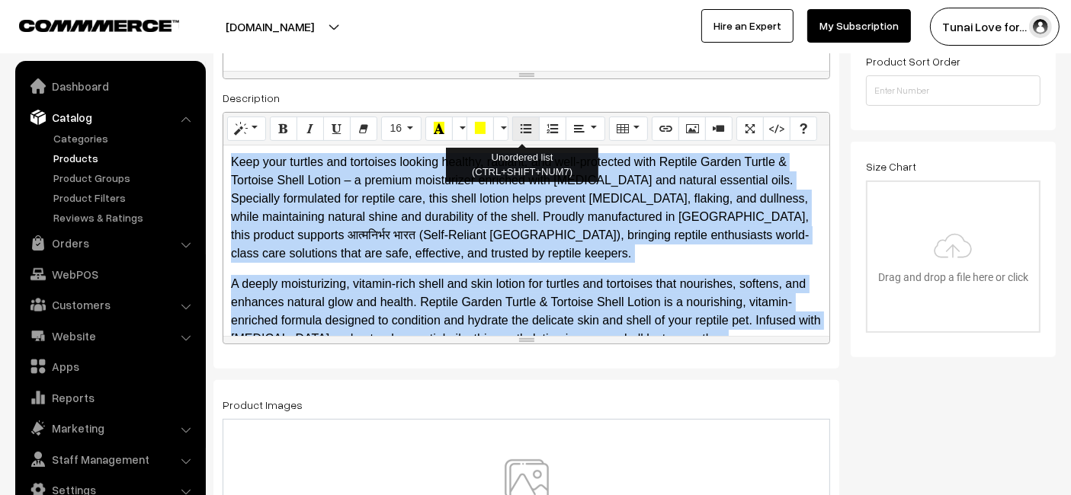
click at [527, 127] on button "Unordered list (CTRL+SHIFT+NUM7)" at bounding box center [525, 129] width 27 height 24
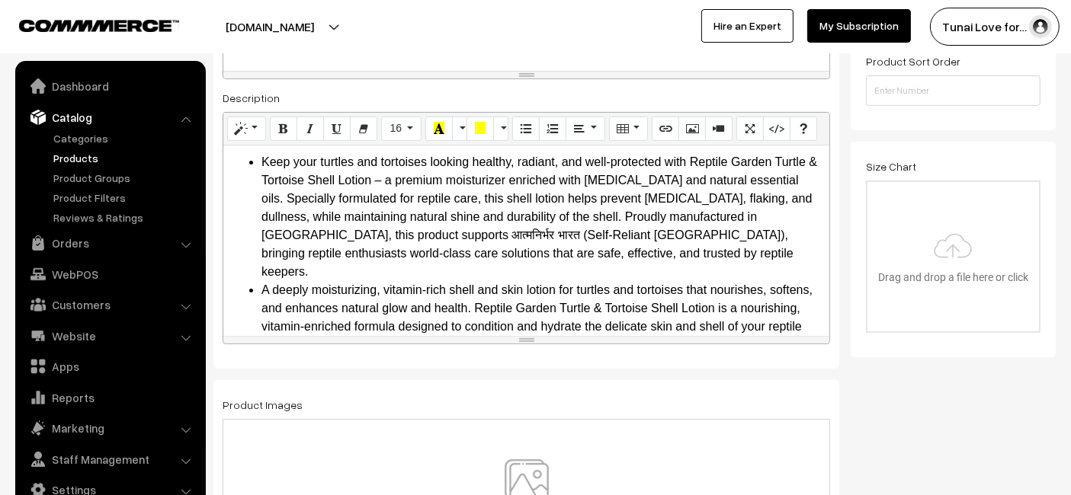
click at [592, 45] on div "Tunai Love for… My Profile Refer & Earn Support Sign Out Hire an Expert My Subs…" at bounding box center [807, 27] width 543 height 38
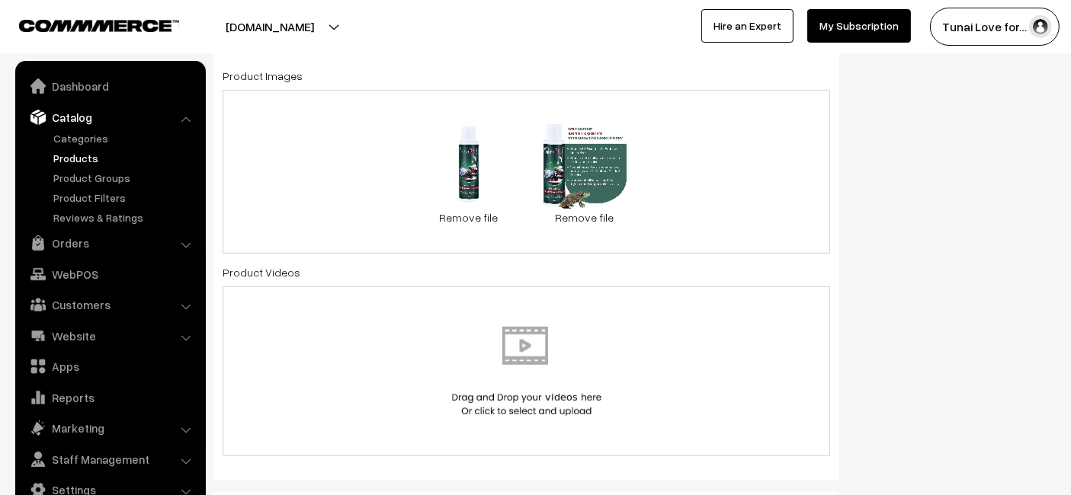
scroll to position [677, 0]
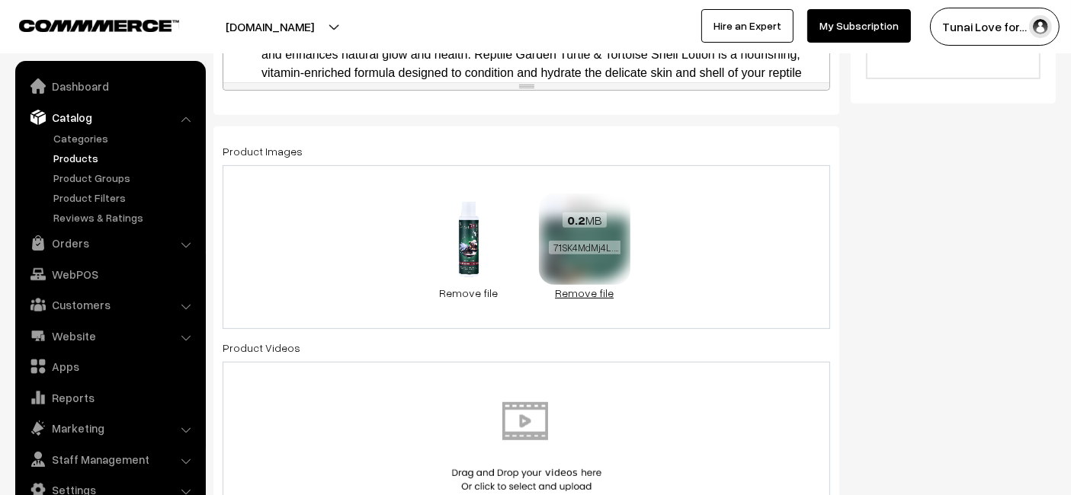
click at [578, 297] on link "Remove file" at bounding box center [584, 293] width 91 height 16
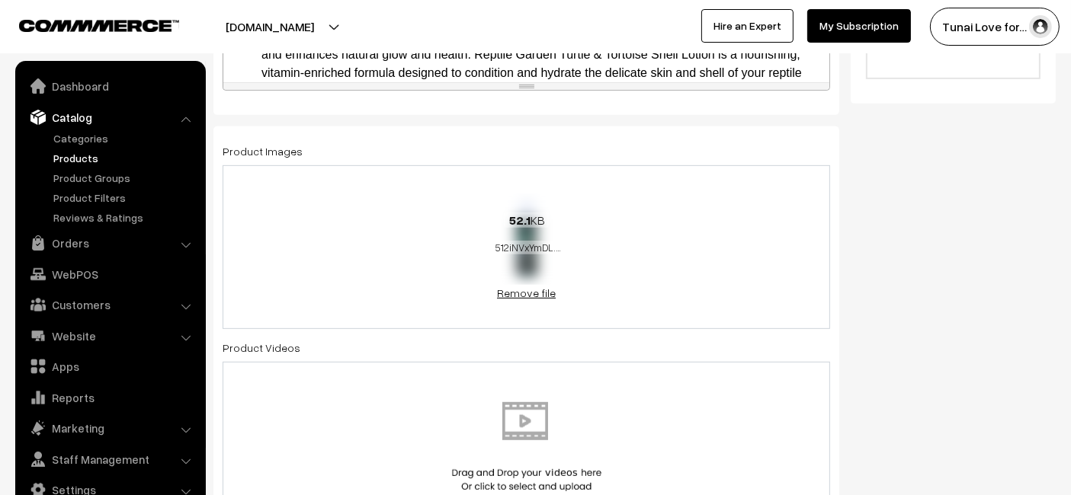
click at [501, 294] on link "Remove file" at bounding box center [526, 293] width 91 height 16
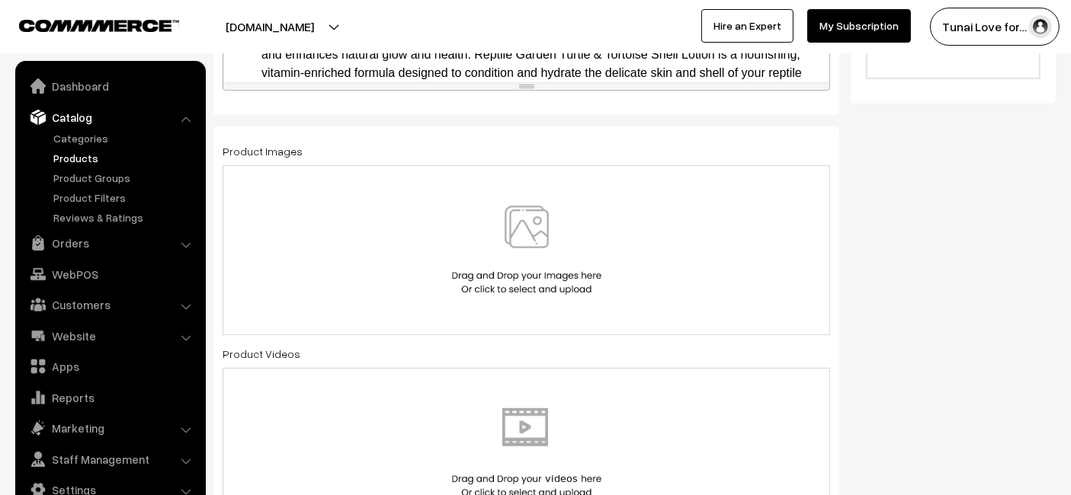
click at [495, 255] on img at bounding box center [526, 250] width 157 height 89
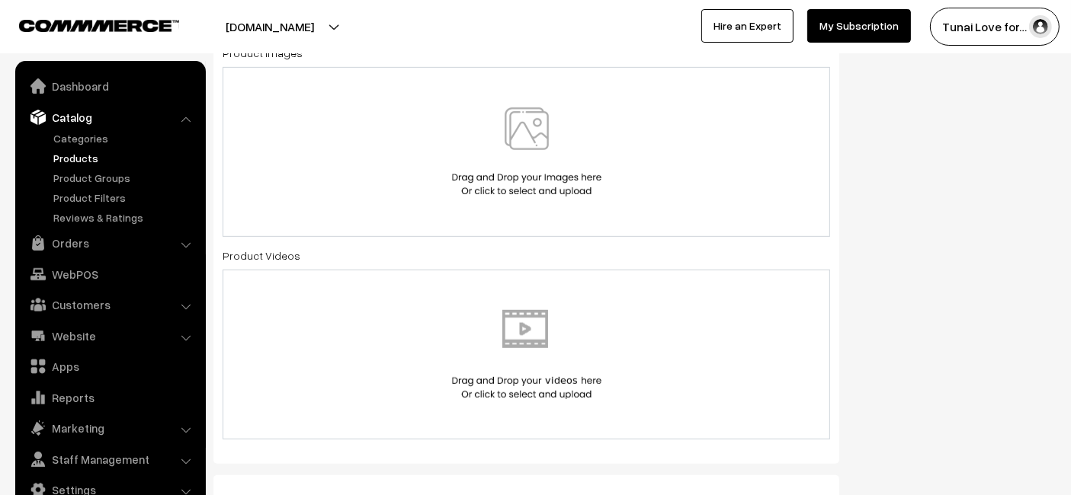
scroll to position [847, 0]
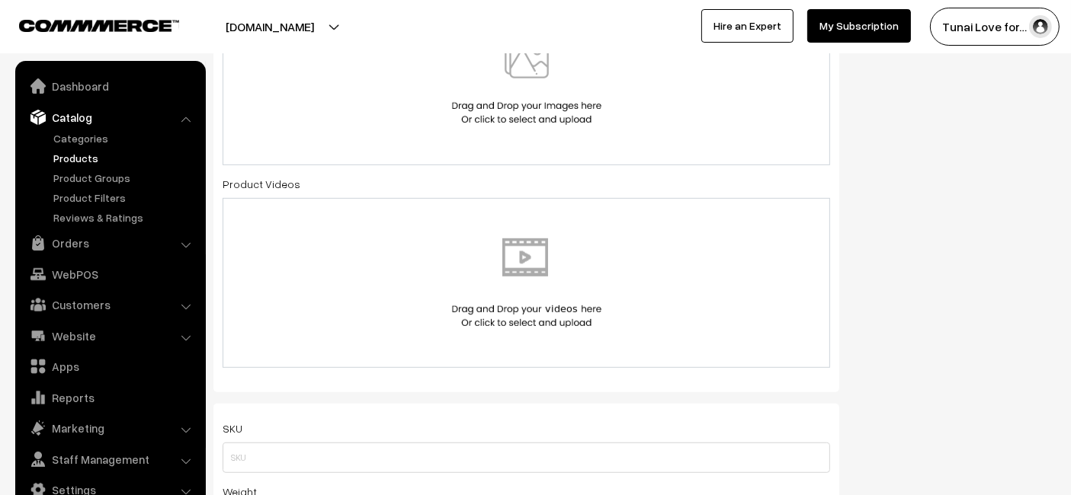
click at [407, 101] on div at bounding box center [526, 80] width 575 height 89
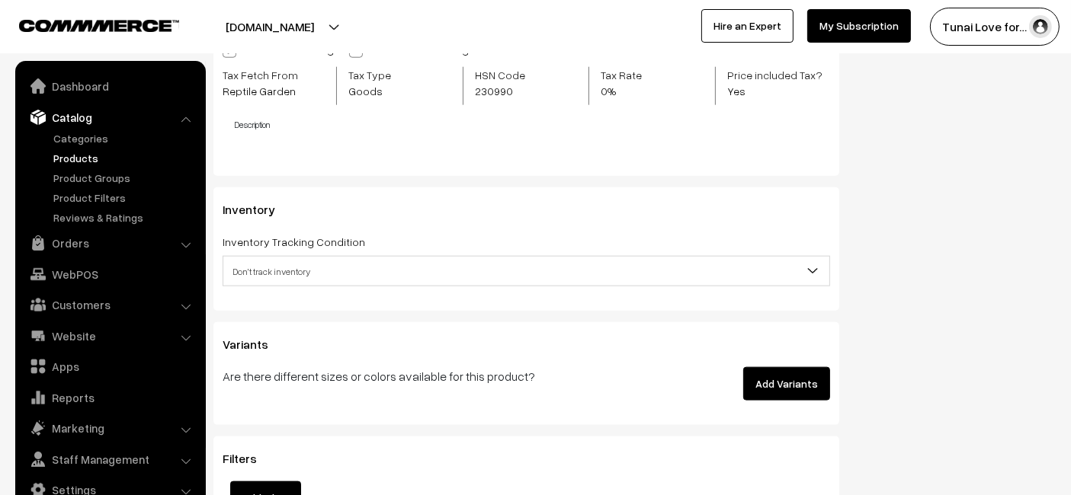
scroll to position [1778, 0]
click at [771, 387] on button "Add Variants" at bounding box center [786, 383] width 87 height 34
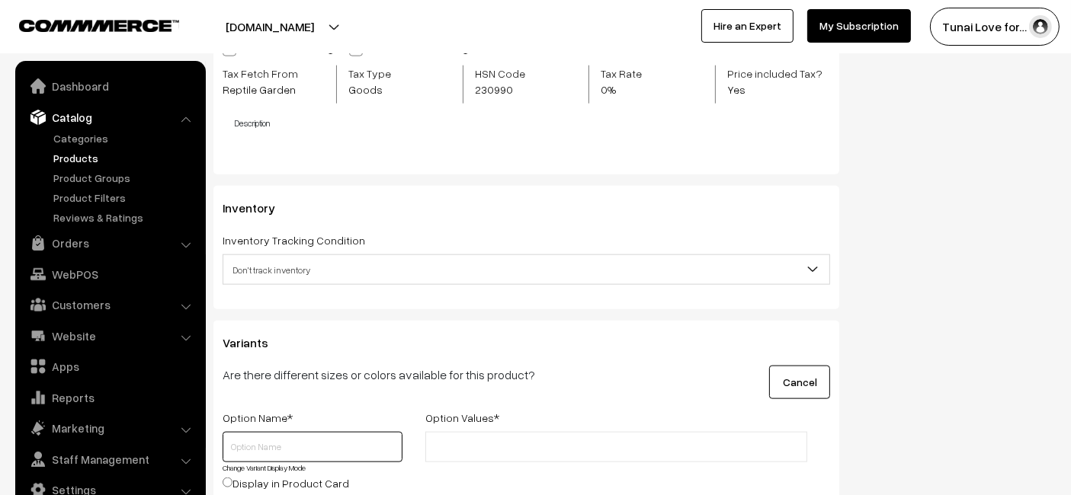
click at [238, 436] on input "text" at bounding box center [313, 447] width 180 height 30
type input "Size"
click at [484, 453] on li at bounding box center [498, 447] width 136 height 24
type input "100ml"
type input "200ml + 30ml"
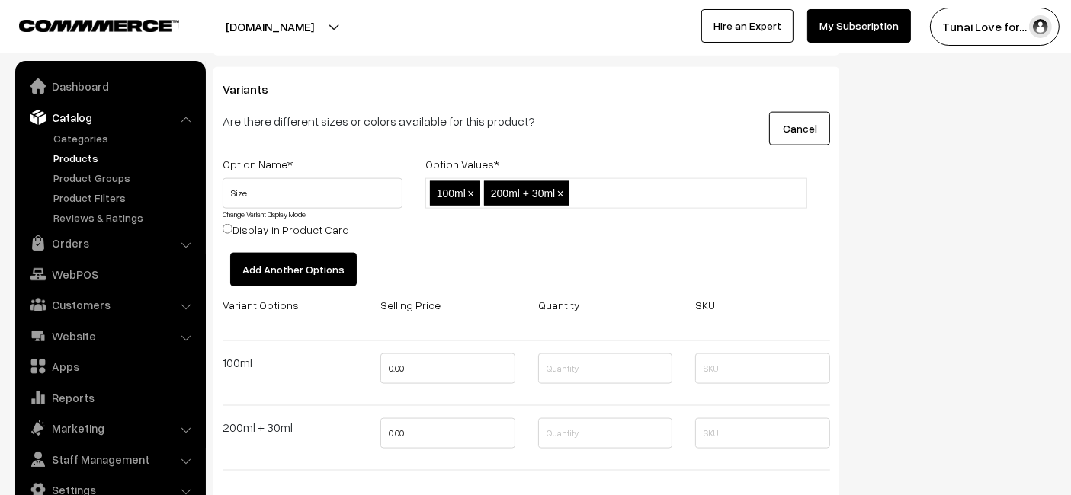
scroll to position [2116, 0]
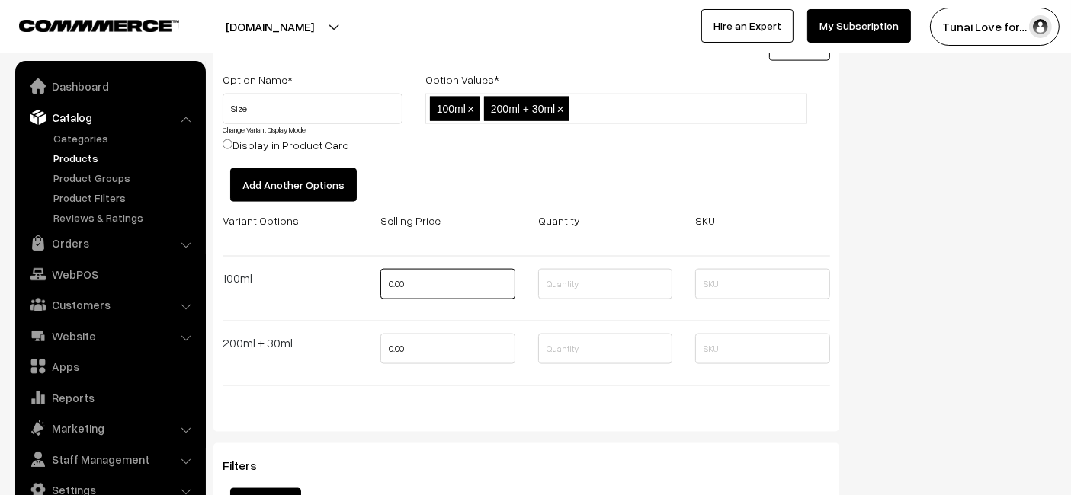
click at [447, 277] on input "0.00" at bounding box center [447, 284] width 135 height 30
type input "522"
click at [433, 334] on input "0.00" at bounding box center [447, 349] width 135 height 30
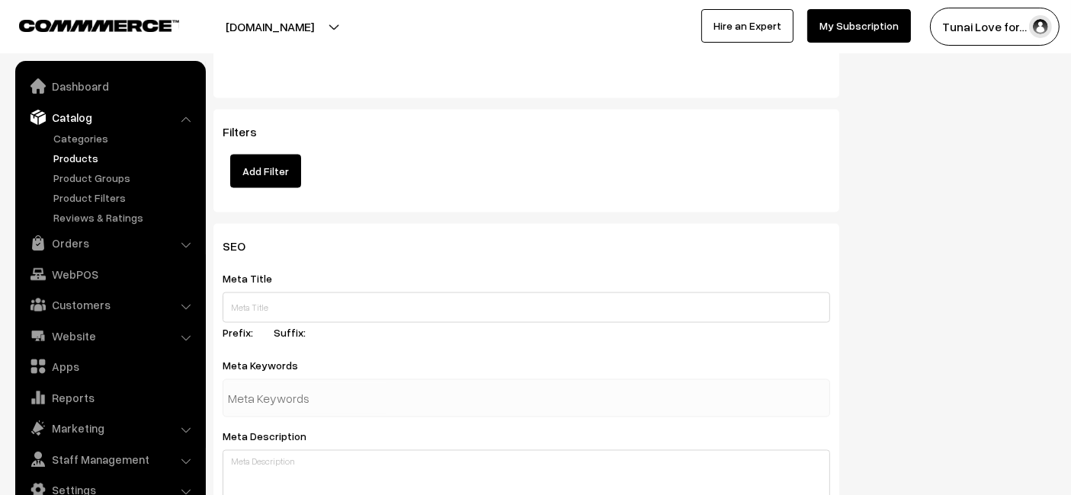
scroll to position [2540, 0]
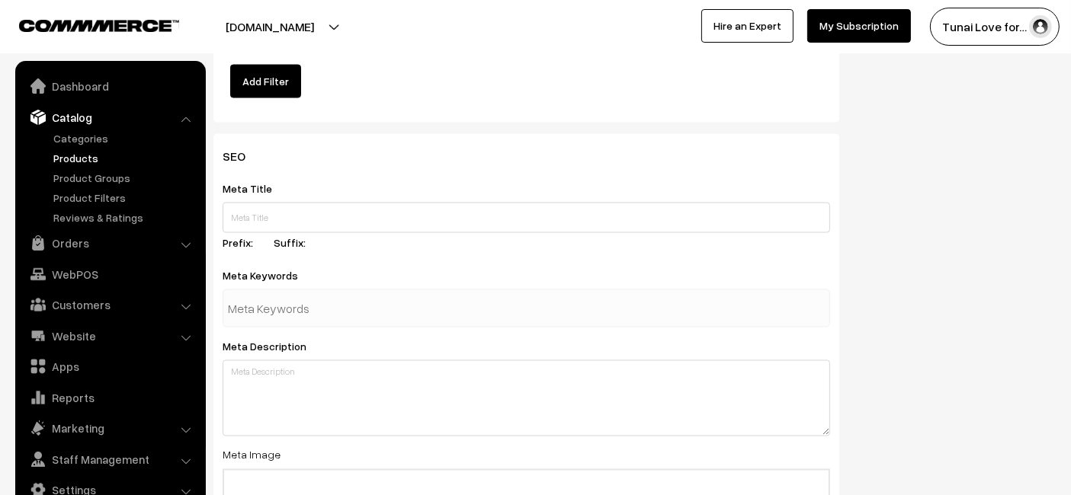
type input "882"
paste input "Reptile Garden Turtle and Tortoise Shell Lotion"
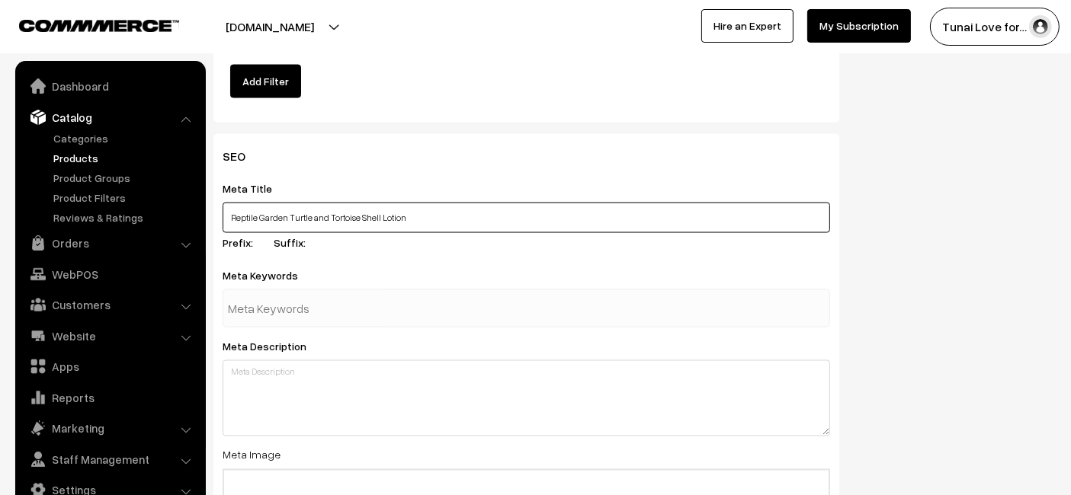
type input "Reptile Garden Turtle and Tortoise Shell Lotion"
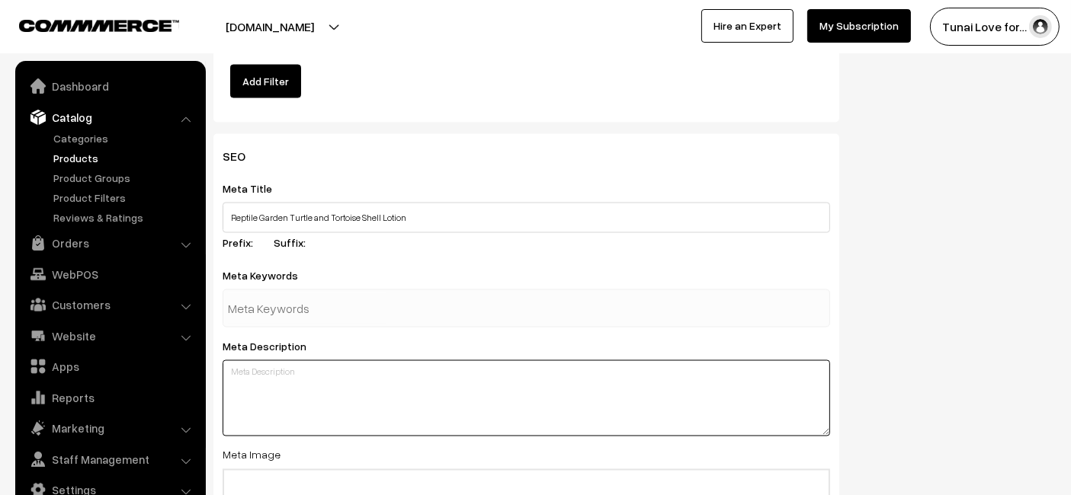
click at [461, 365] on textarea at bounding box center [526, 398] width 607 height 76
paste textarea "Reptile Garden Shell Lotion is enriched with vitamin E and essential oils to mo…"
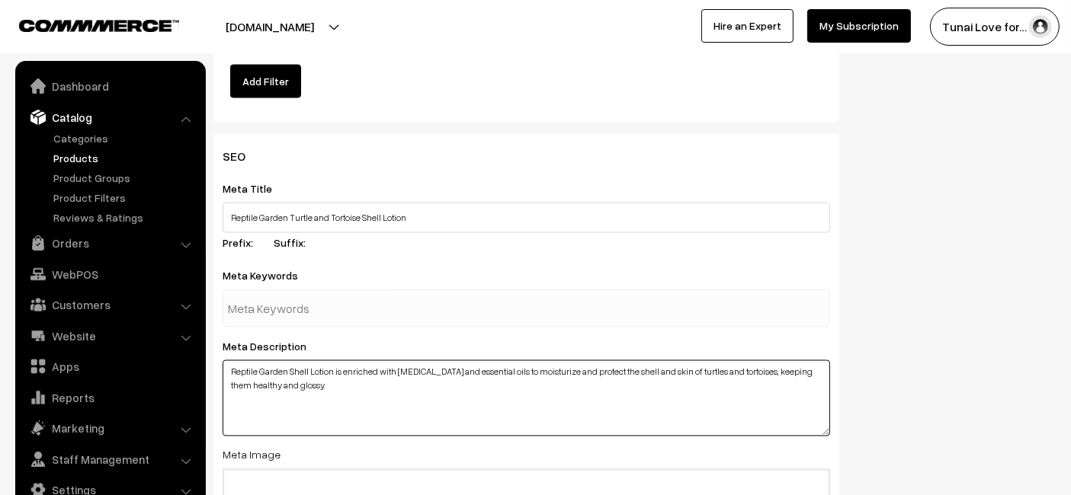
type textarea "Reptile Garden Shell Lotion is enriched with vitamin E and essential oils to mo…"
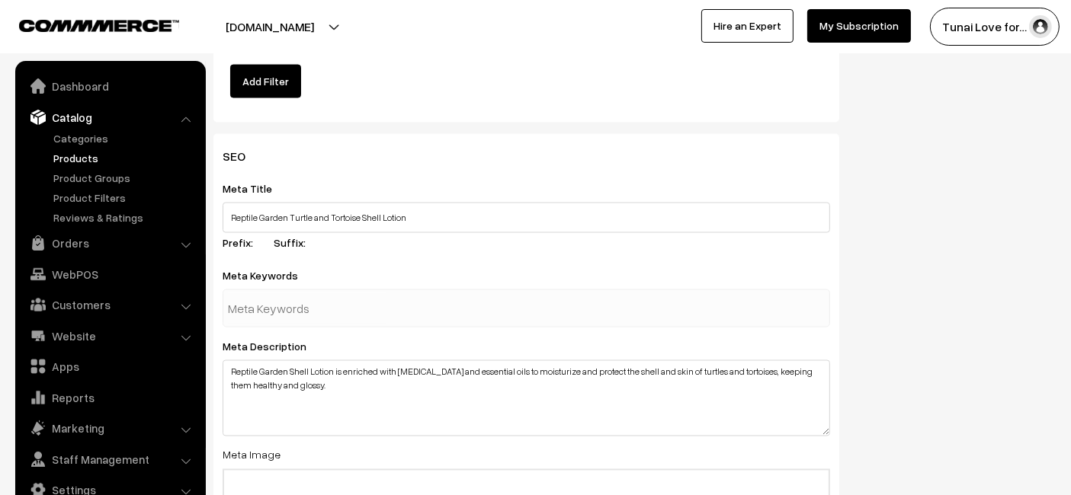
paste input "turtle shell lotion"
type input "turtle shell lotion"
click at [908, 232] on div "SEO Meta Title Reptile Garden Turtle and Tortoise Shell Lotion Prefix: Suffix: …" at bounding box center [634, 429] width 865 height 590
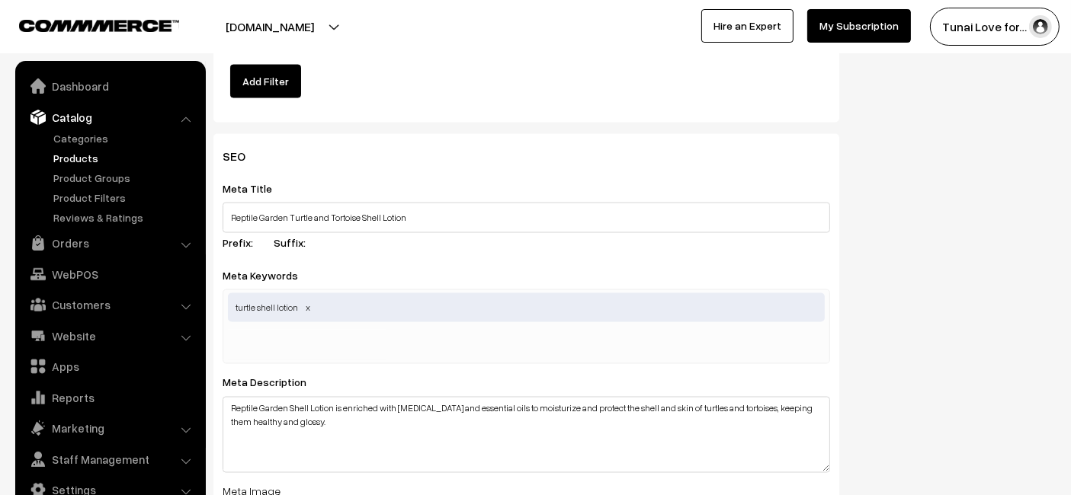
click at [324, 330] on input "text" at bounding box center [307, 345] width 159 height 30
paste input "tortoise shell care"
type input "tortoise shell care"
click at [927, 312] on div "SEO Meta Title Reptile Garden Turtle and Tortoise Shell Lotion Prefix: Suffix: …" at bounding box center [634, 447] width 865 height 626
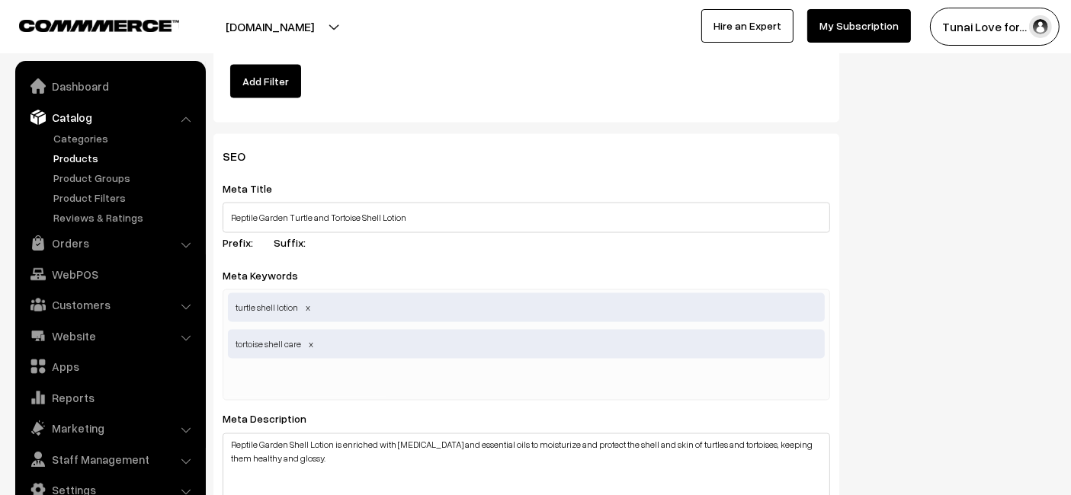
click at [322, 378] on input "text" at bounding box center [307, 382] width 159 height 30
paste input "turtle care lotion"
type input "turtle care lotion"
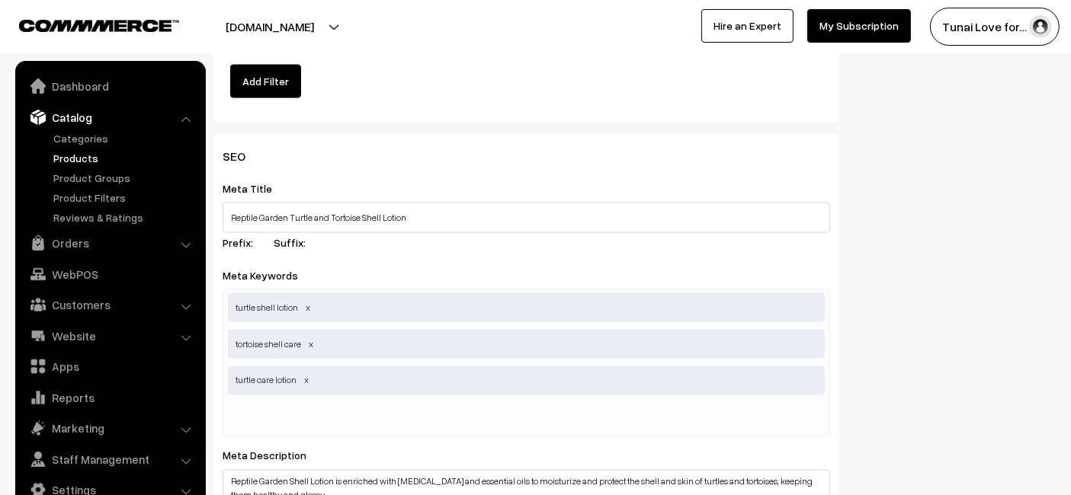
click at [1059, 157] on div "SEO Meta Title Reptile Garden Turtle and Tortoise Shell Lotion Prefix: Suffix: …" at bounding box center [634, 484] width 865 height 700
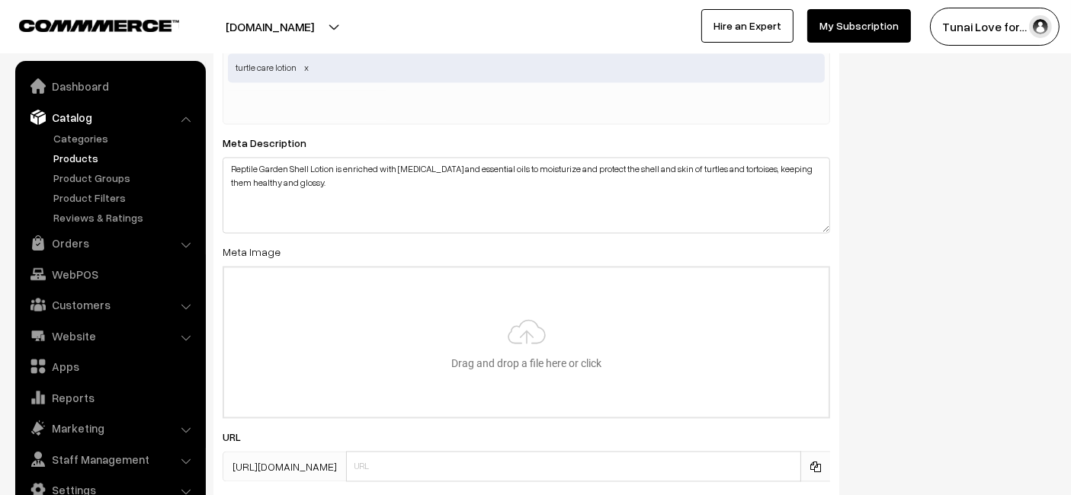
scroll to position [2879, 0]
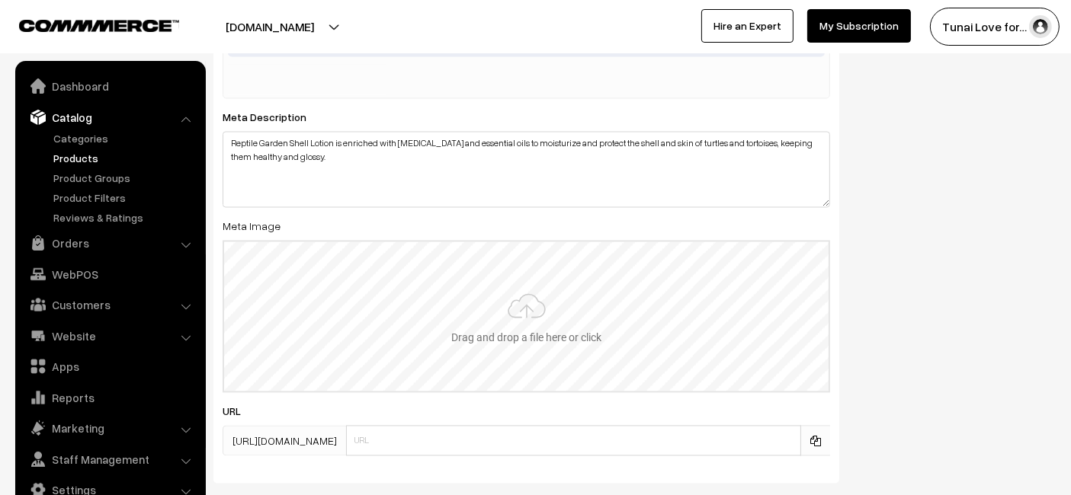
type input "C:\fakepath\reptile-garden-turtle-tortoise-shell-lotion.jpg.jpg"
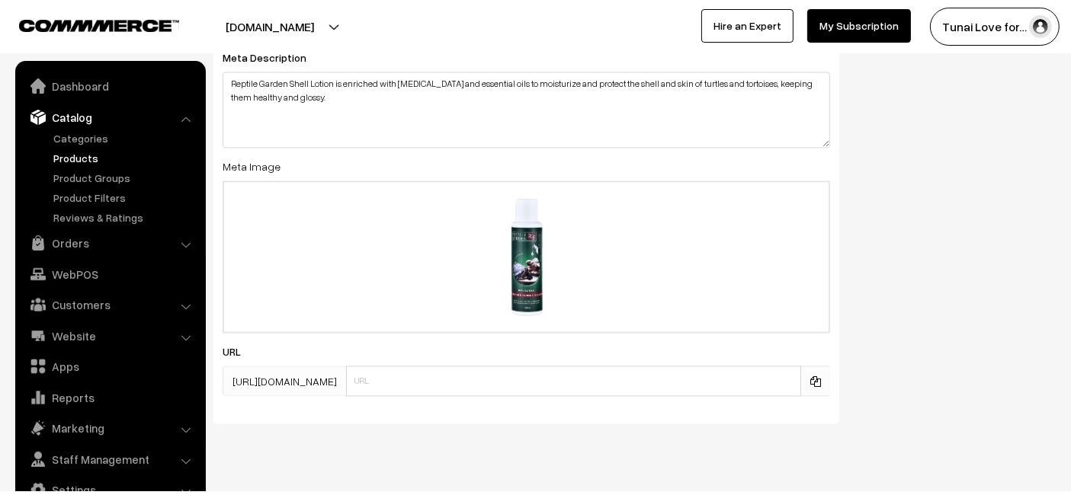
scroll to position [2962, 0]
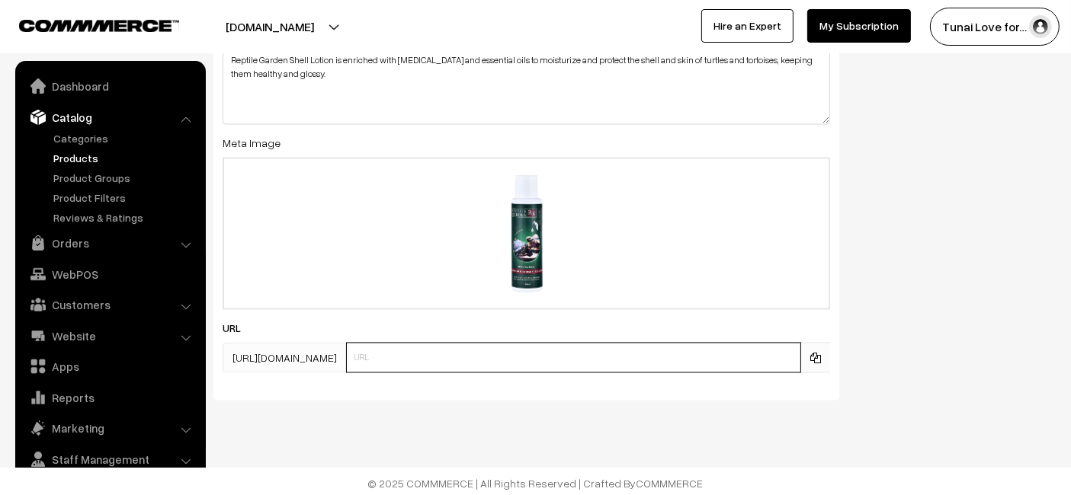
click at [516, 354] on input "text" at bounding box center [573, 357] width 455 height 30
paste input "https://www.yourstore.com/reptile-garden-turtle-tortoise-shell-lotion"
drag, startPoint x: 468, startPoint y: 351, endPoint x: 351, endPoint y: 352, distance: 117.4
click at [351, 352] on div "https://tunai.in/products/ https://www.yourstore.com/reptile-garden-turtle-tort…" at bounding box center [526, 357] width 607 height 30
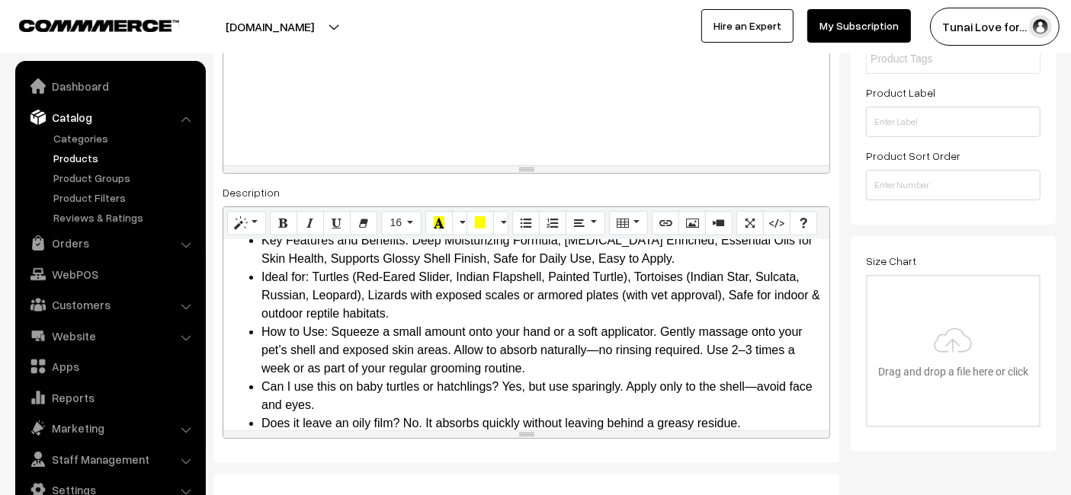
scroll to position [338, 0]
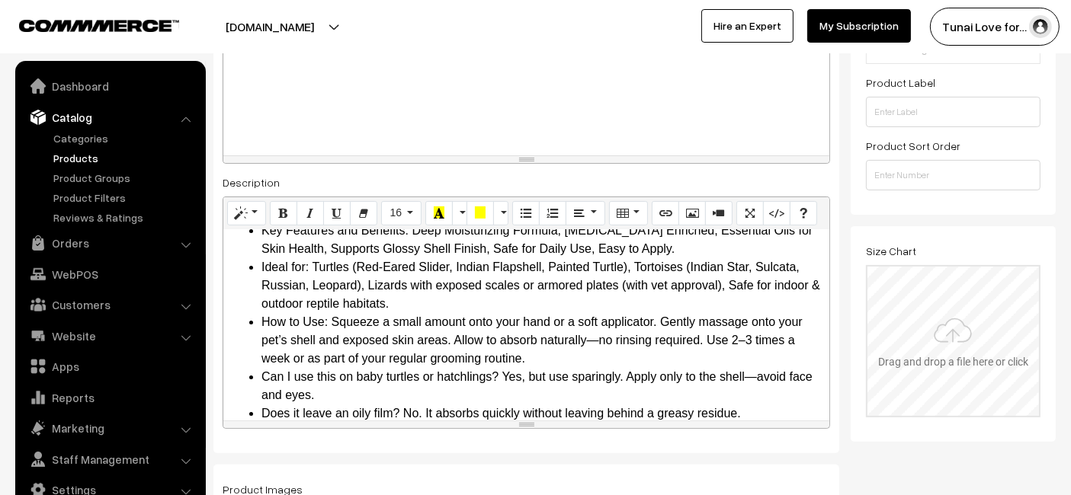
type input "reptile-garden-turtle-tortoise-shell-lotion"
click at [931, 297] on input "file" at bounding box center [952, 341] width 171 height 149
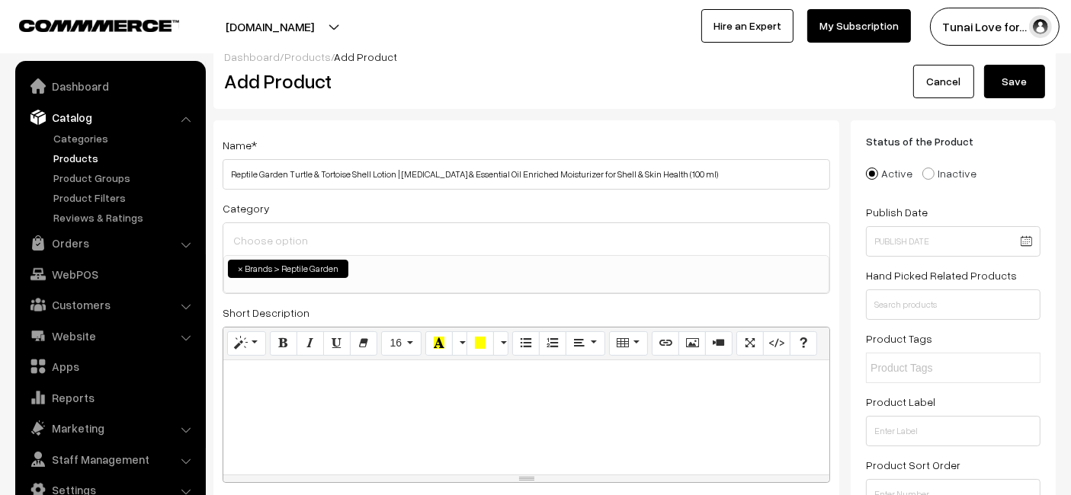
scroll to position [0, 0]
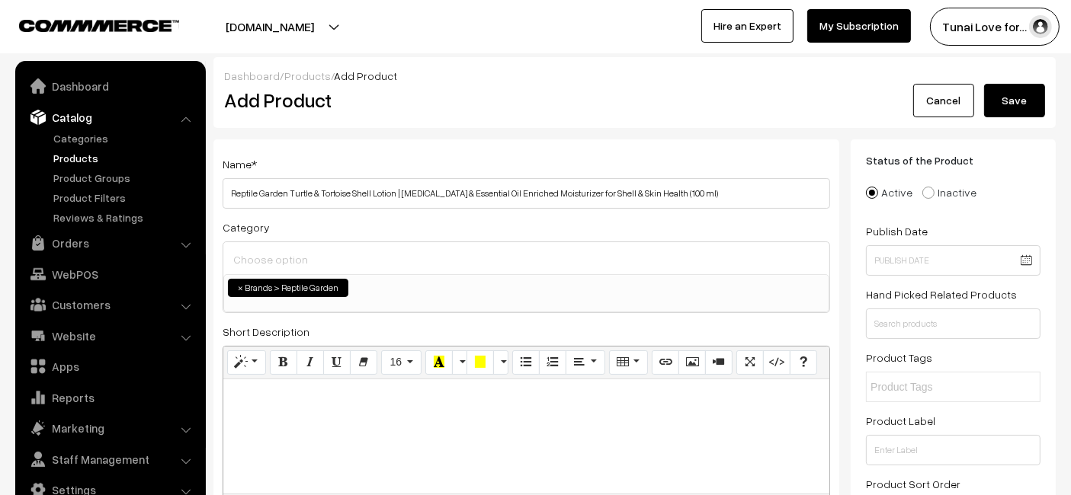
click at [1011, 27] on button "Tunai Love for…" at bounding box center [995, 27] width 130 height 38
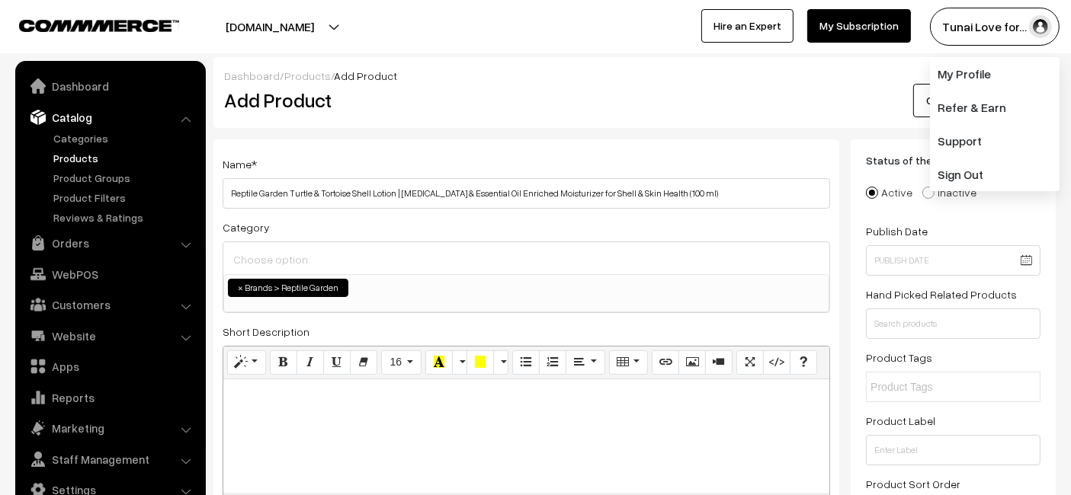
click at [845, 107] on div "Cancel Save" at bounding box center [950, 101] width 211 height 34
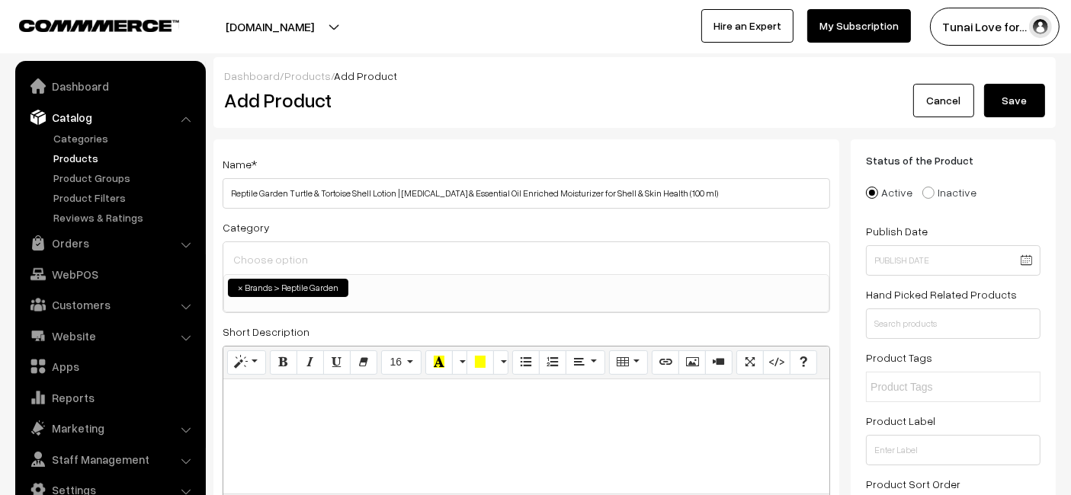
click at [1024, 107] on button "Save" at bounding box center [1014, 101] width 61 height 34
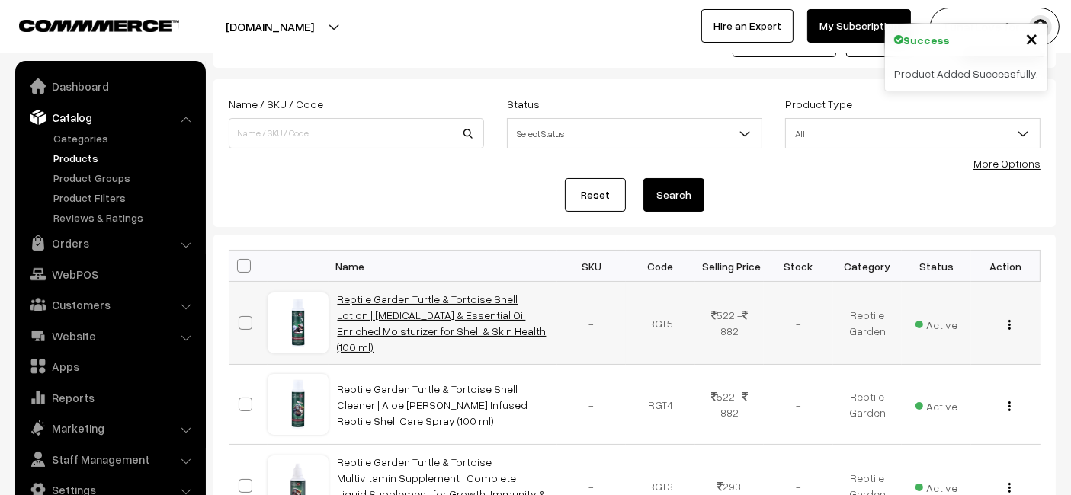
scroll to position [85, 0]
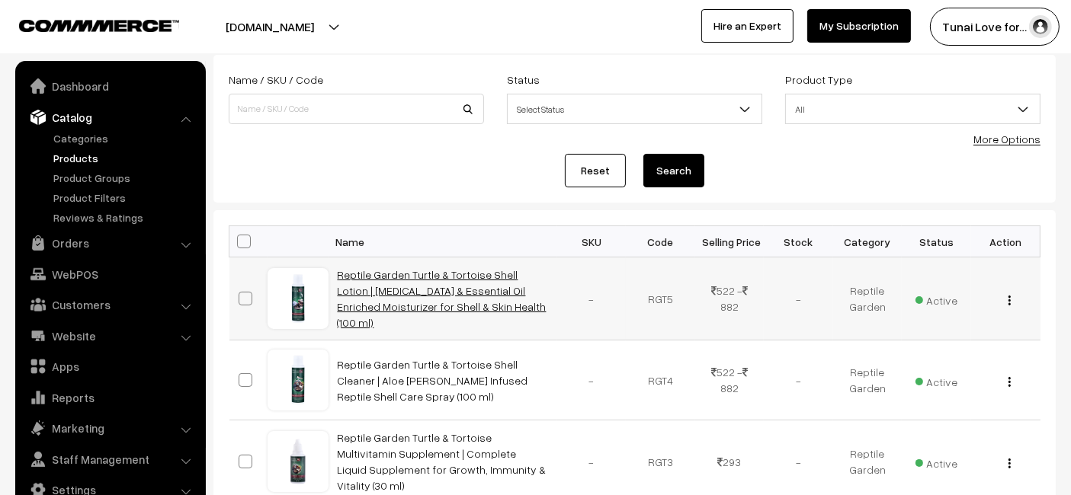
click at [514, 290] on link "Reptile Garden Turtle & Tortoise Shell Lotion | [MEDICAL_DATA] & Essential Oil …" at bounding box center [442, 298] width 209 height 61
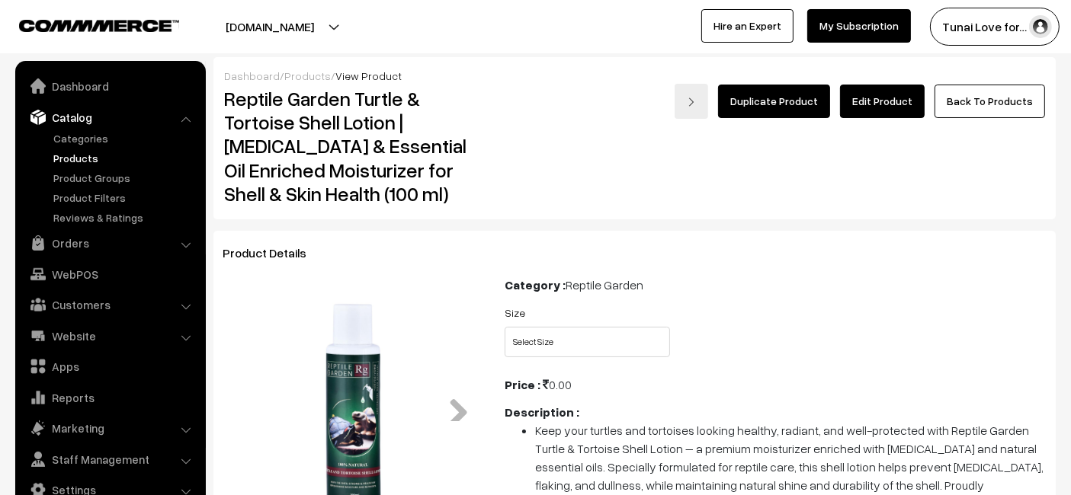
click at [344, 396] on img at bounding box center [353, 406] width 248 height 248
click at [344, 395] on img at bounding box center [353, 406] width 248 height 248
click at [358, 473] on img at bounding box center [353, 406] width 248 height 248
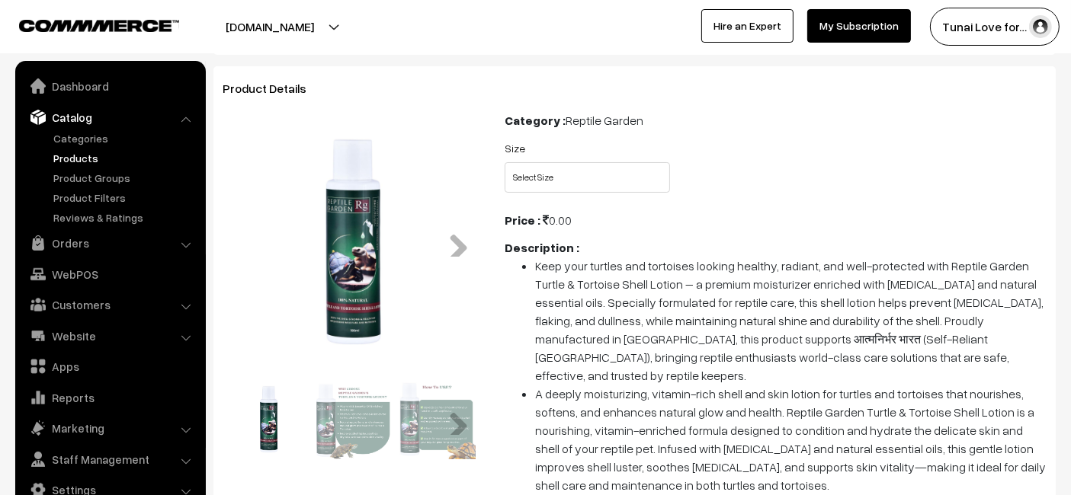
scroll to position [254, 0]
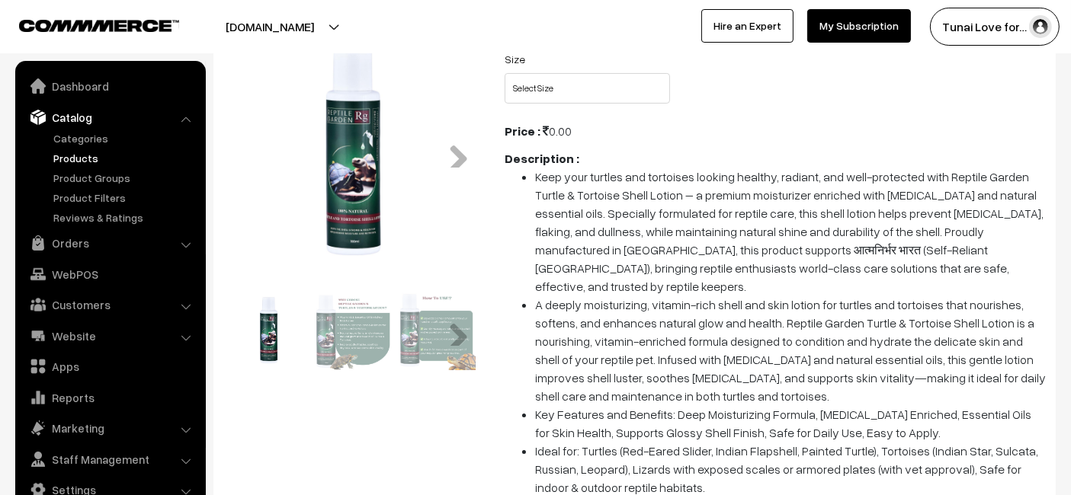
click at [387, 314] on img at bounding box center [352, 330] width 80 height 80
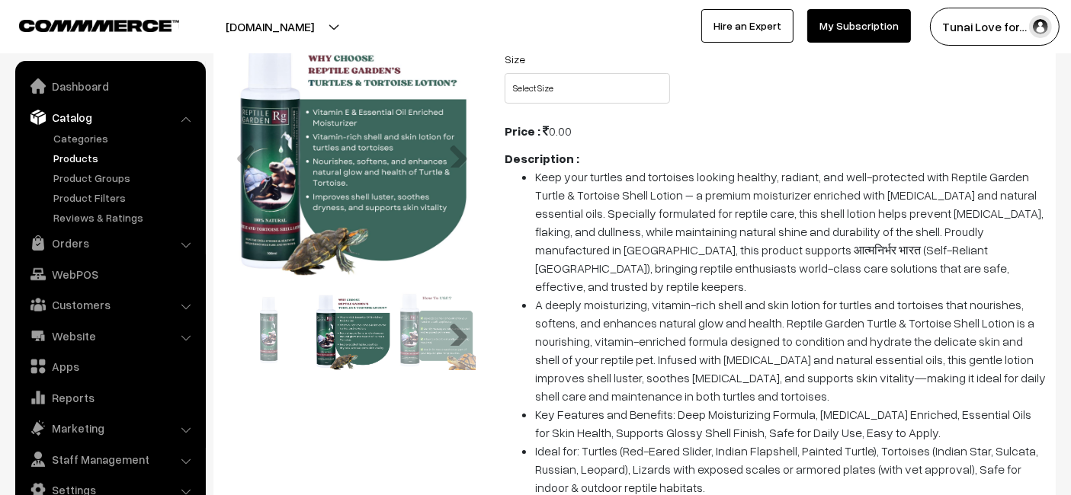
click at [442, 331] on link "Next" at bounding box center [452, 331] width 30 height 30
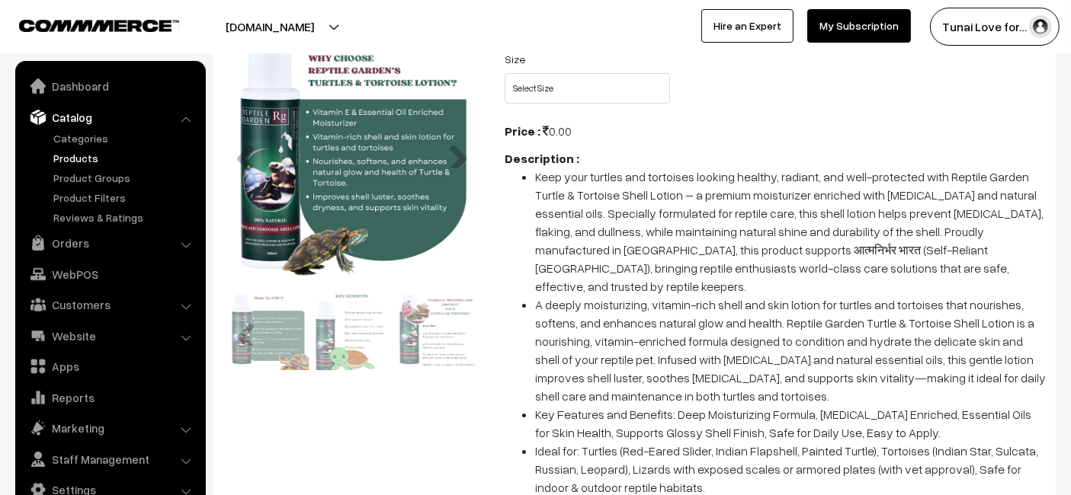
drag, startPoint x: 411, startPoint y: 293, endPoint x: 411, endPoint y: 313, distance: 19.8
click at [411, 313] on img at bounding box center [437, 330] width 80 height 80
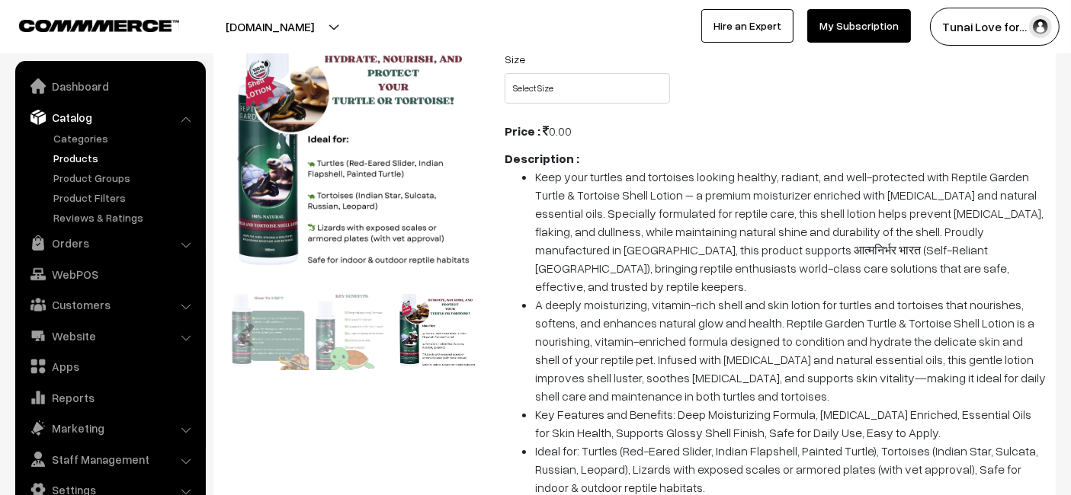
click at [416, 324] on img at bounding box center [437, 330] width 80 height 80
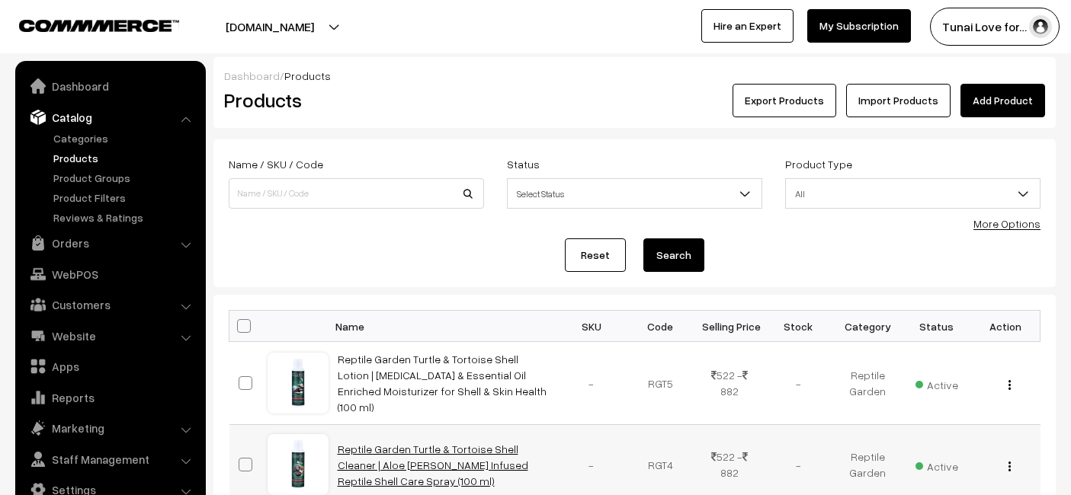
scroll to position [85, 0]
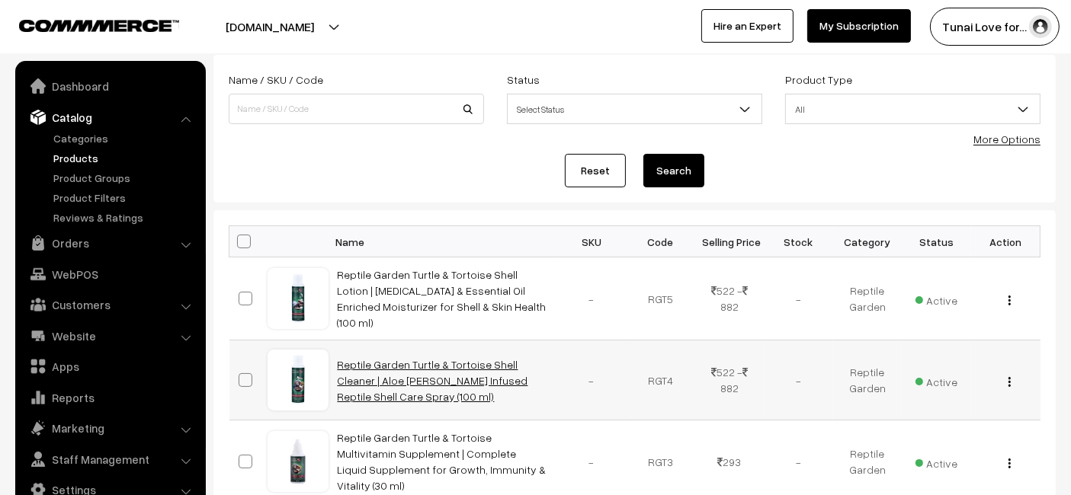
click at [405, 380] on link "Reptile Garden Turtle & Tortoise Shell Cleaner | Aloe [PERSON_NAME] Infused Rep…" at bounding box center [433, 380] width 191 height 45
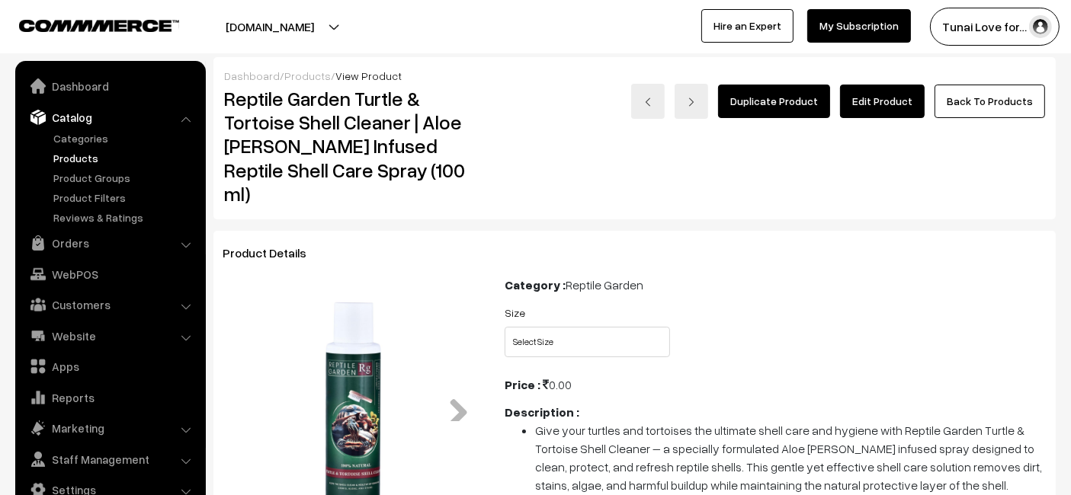
click at [342, 392] on img at bounding box center [353, 406] width 248 height 248
drag, startPoint x: 367, startPoint y: 389, endPoint x: 376, endPoint y: 415, distance: 27.2
click at [376, 415] on img at bounding box center [353, 406] width 248 height 248
click at [626, 327] on select "Select Size 100ml 200ml + 30ml" at bounding box center [587, 342] width 165 height 30
select select "RGT4_KNJ"
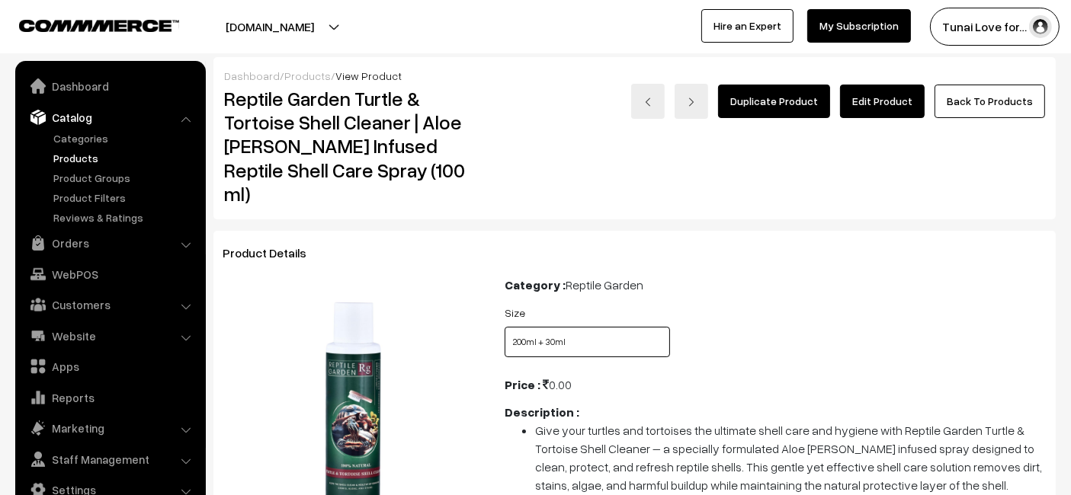
click at [505, 327] on select "Select Size 100ml 200ml + 30ml" at bounding box center [587, 342] width 165 height 30
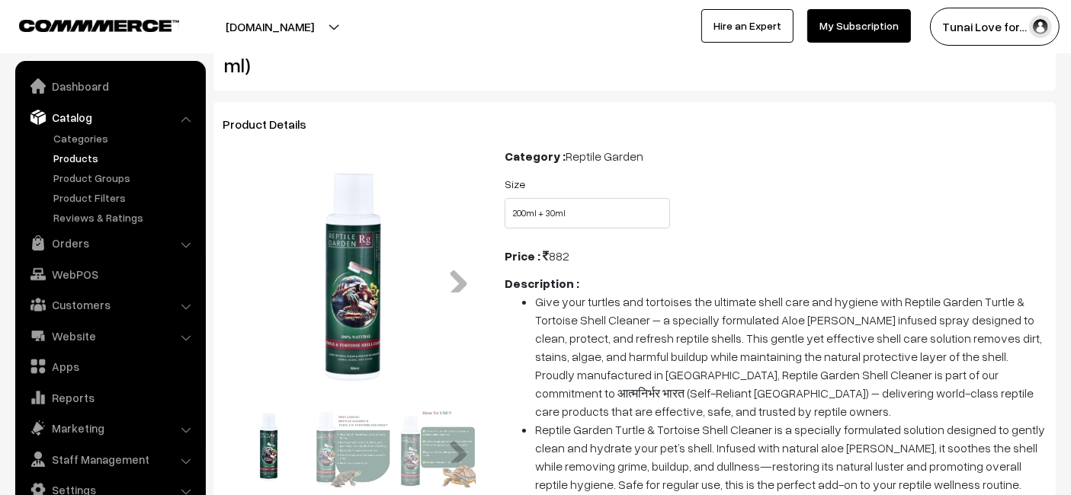
scroll to position [169, 0]
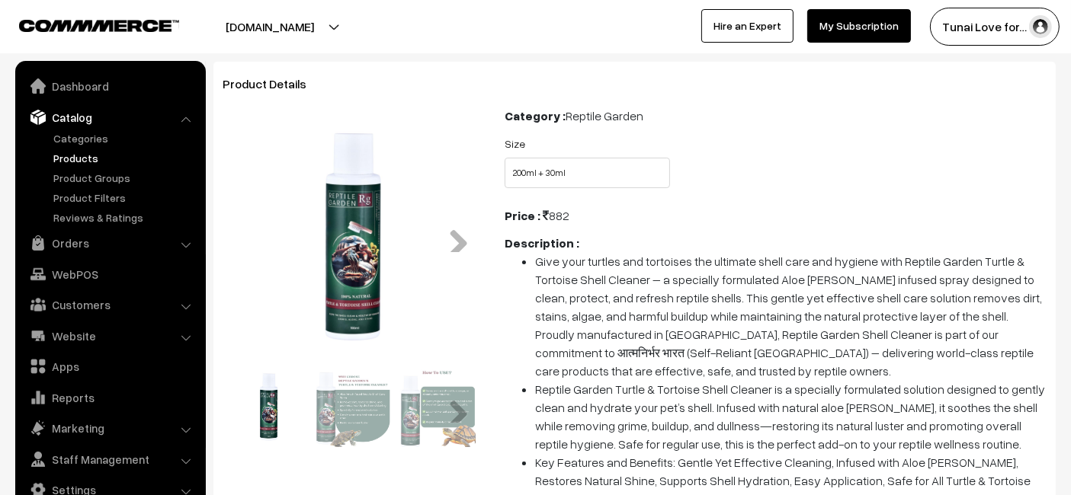
drag, startPoint x: 369, startPoint y: 280, endPoint x: 354, endPoint y: 417, distance: 138.0
click at [351, 408] on ul "Previous Next Previous Next" at bounding box center [352, 280] width 253 height 341
click at [354, 418] on img at bounding box center [352, 407] width 80 height 80
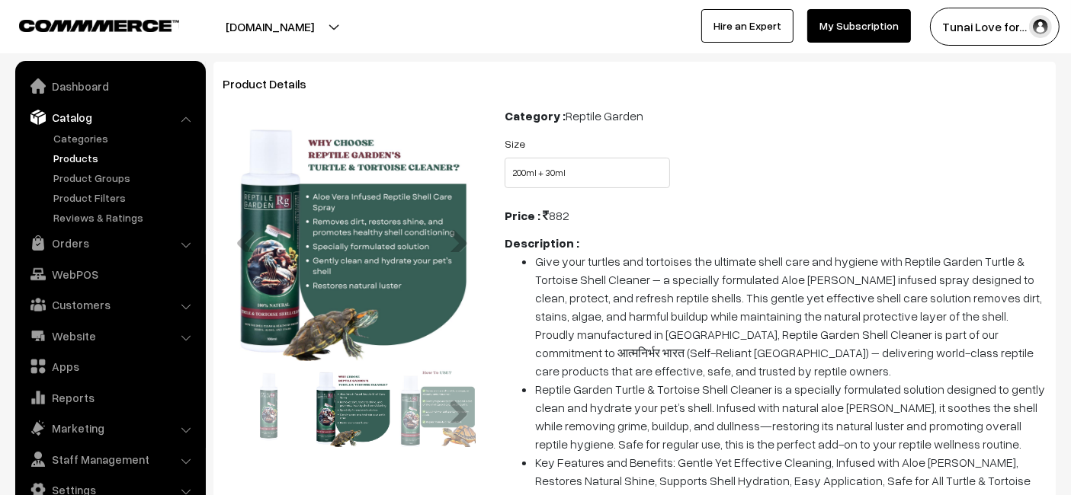
click at [359, 415] on img at bounding box center [352, 407] width 80 height 80
